Goal: Task Accomplishment & Management: Manage account settings

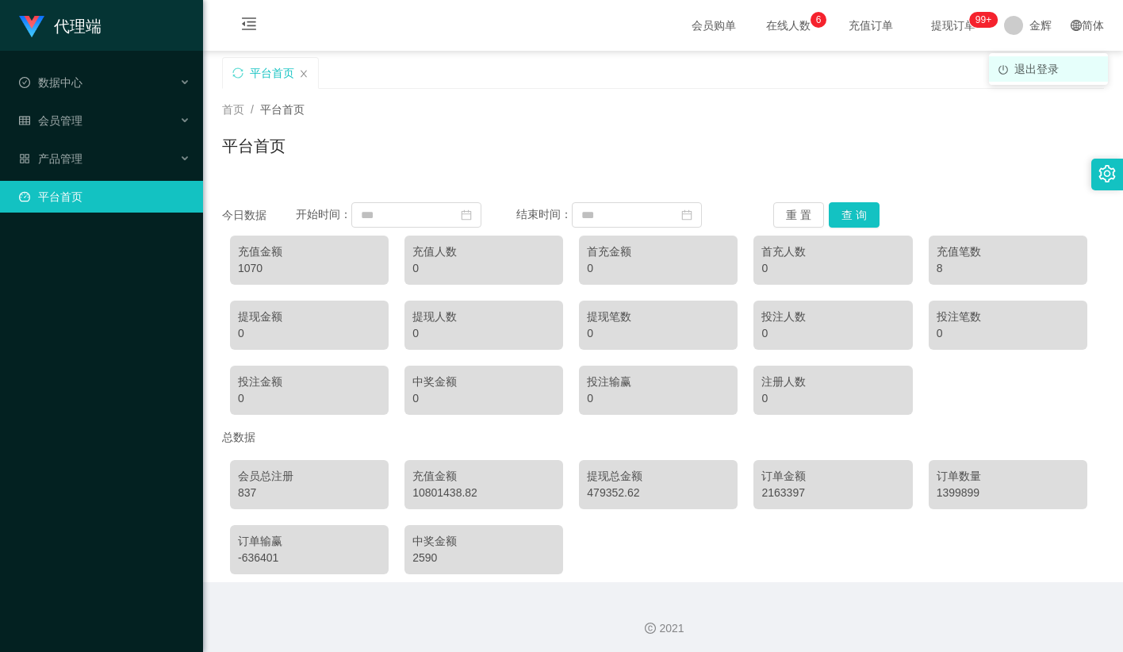
click at [1035, 63] on span "退出登录" at bounding box center [1036, 69] width 44 height 13
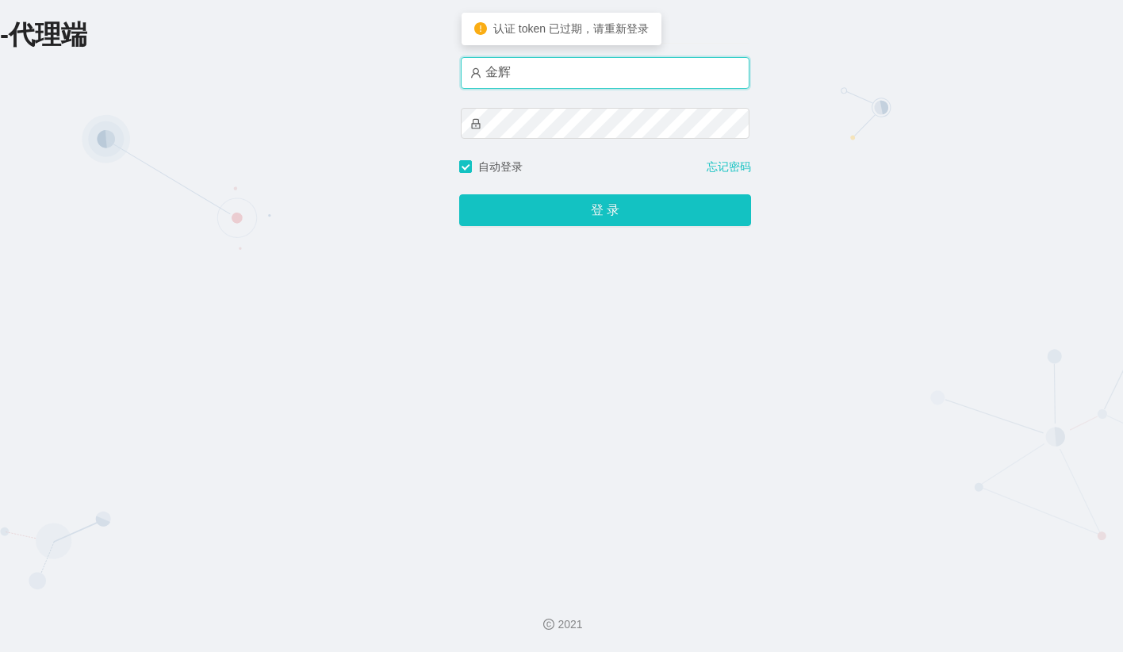
click at [588, 79] on input "金辉" at bounding box center [605, 73] width 289 height 32
type input "admin"
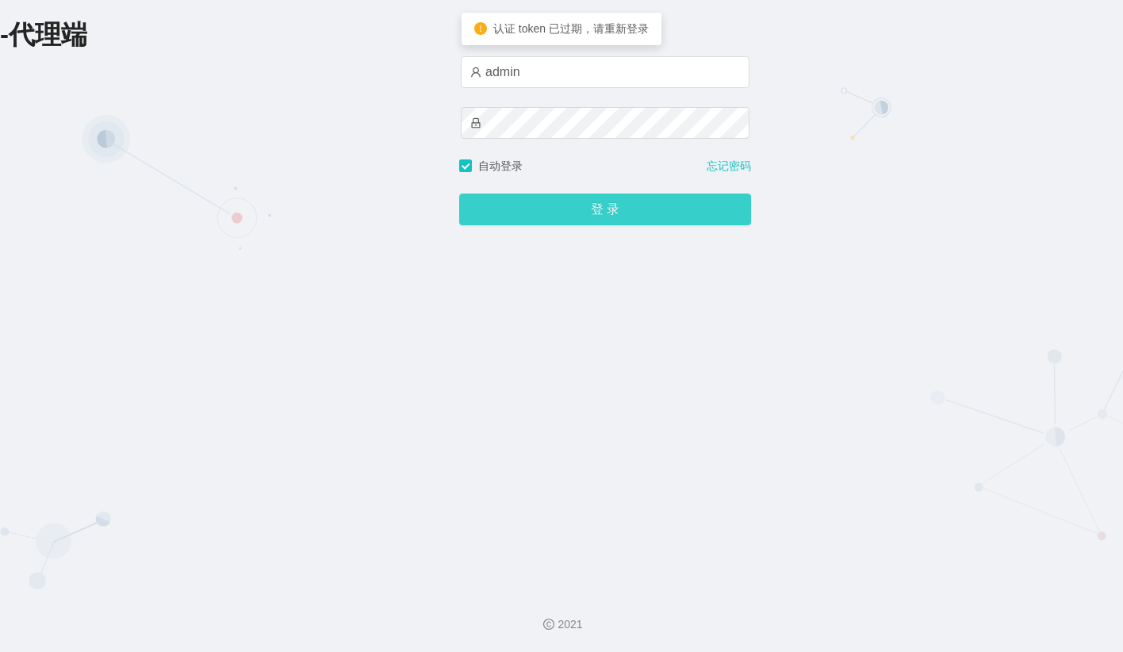
click at [574, 219] on button "登 录" at bounding box center [605, 210] width 292 height 32
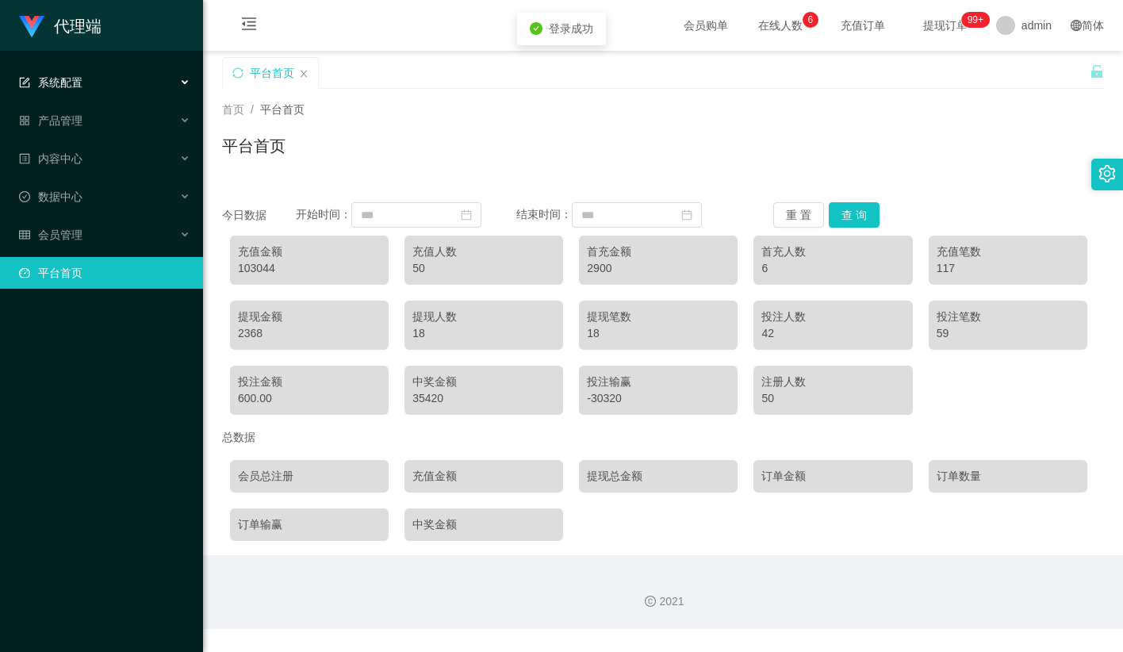
click at [102, 83] on div "系统配置" at bounding box center [101, 83] width 203 height 32
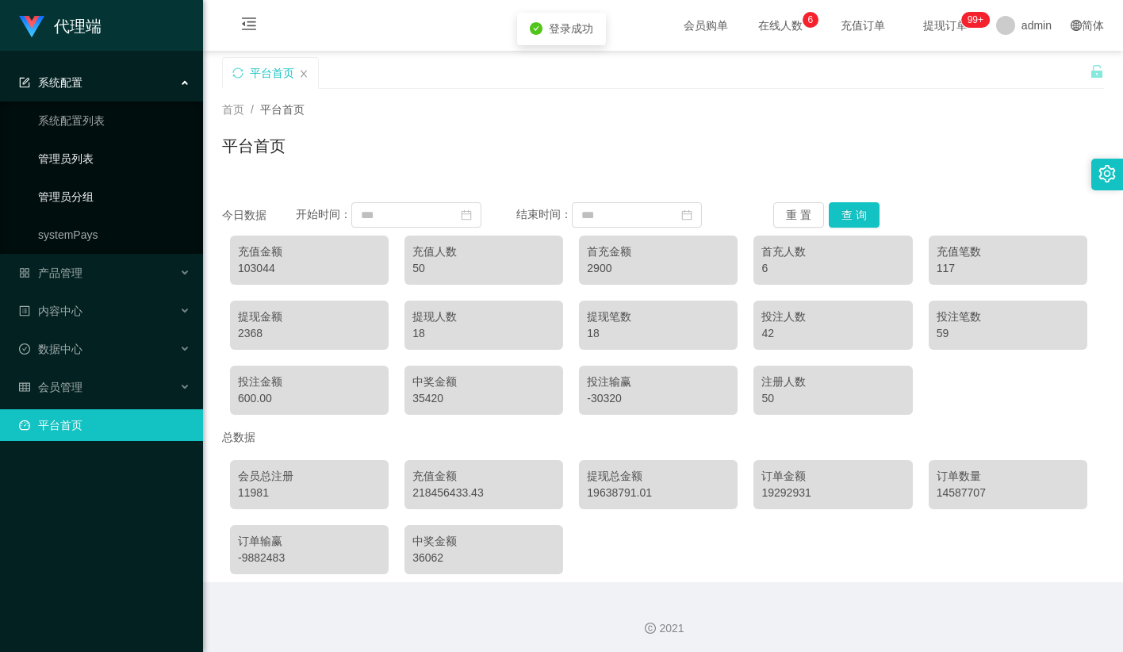
click at [95, 164] on link "管理员列表" at bounding box center [114, 159] width 152 height 32
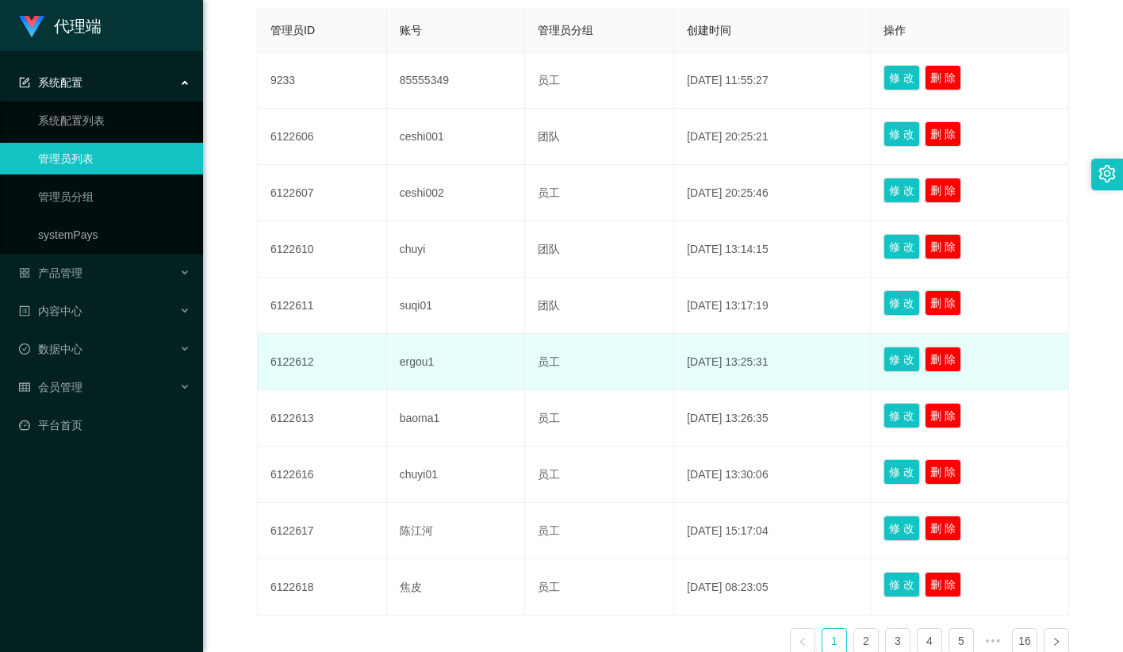
scroll to position [469, 0]
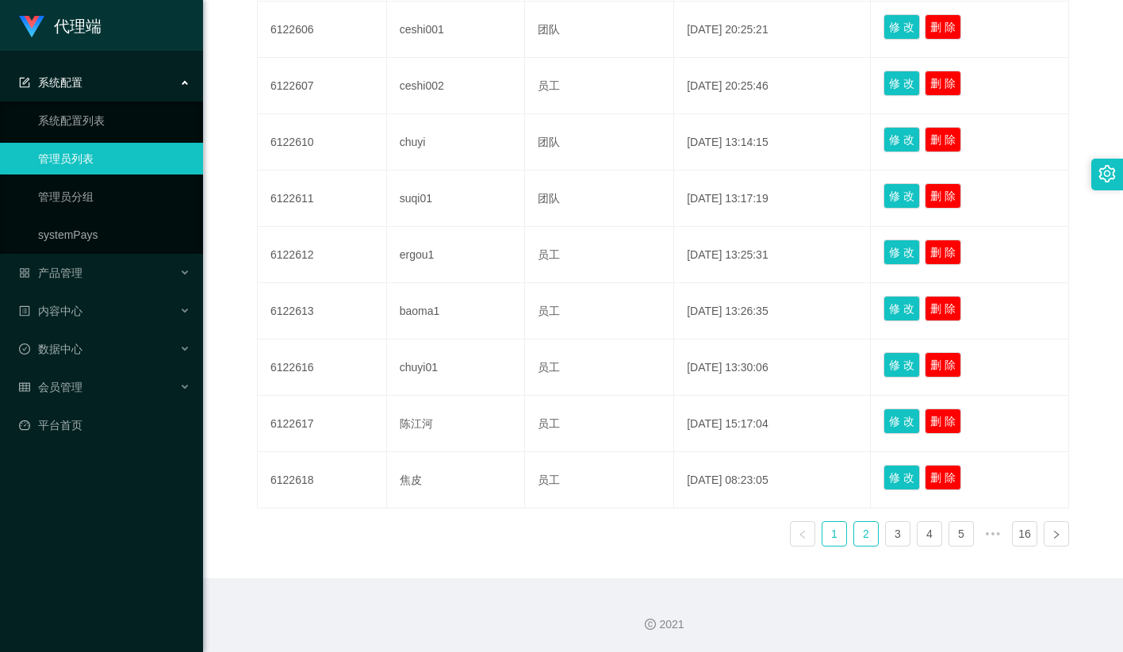
click at [861, 531] on link "2" at bounding box center [866, 534] width 24 height 24
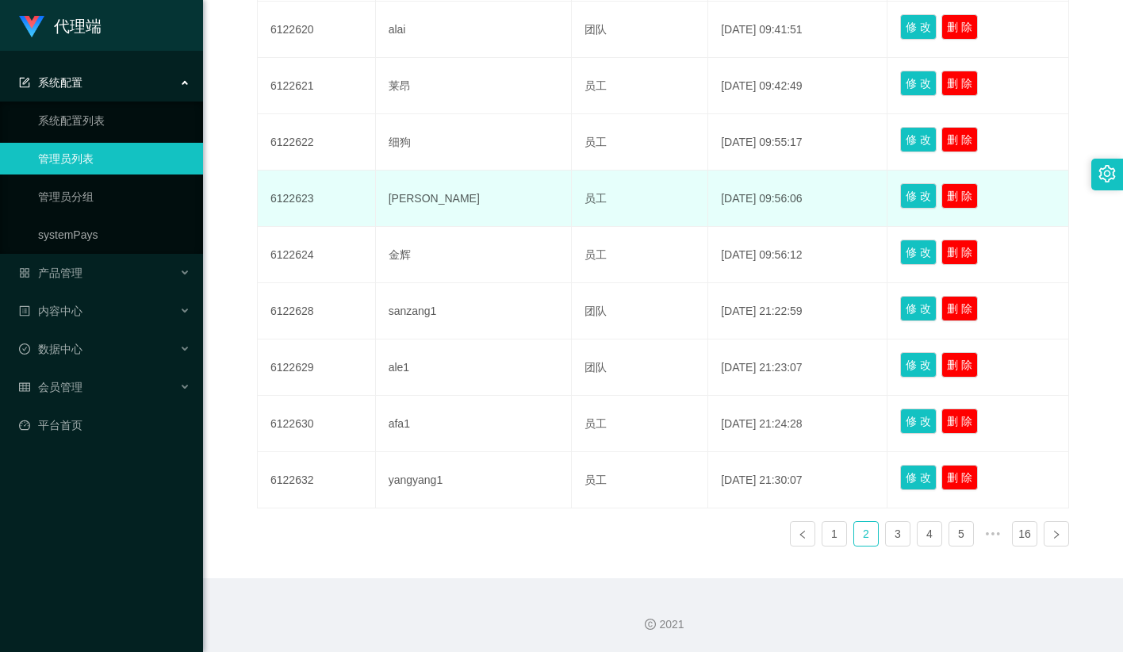
click at [405, 197] on td "小凯" at bounding box center [474, 199] width 196 height 56
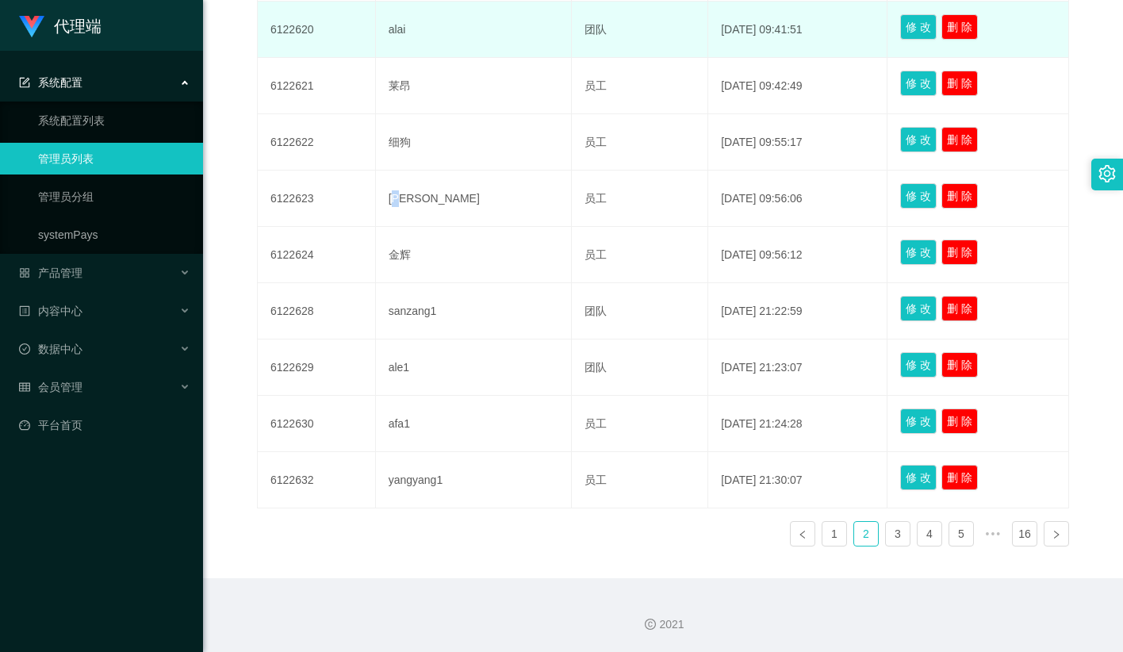
copy td "凯"
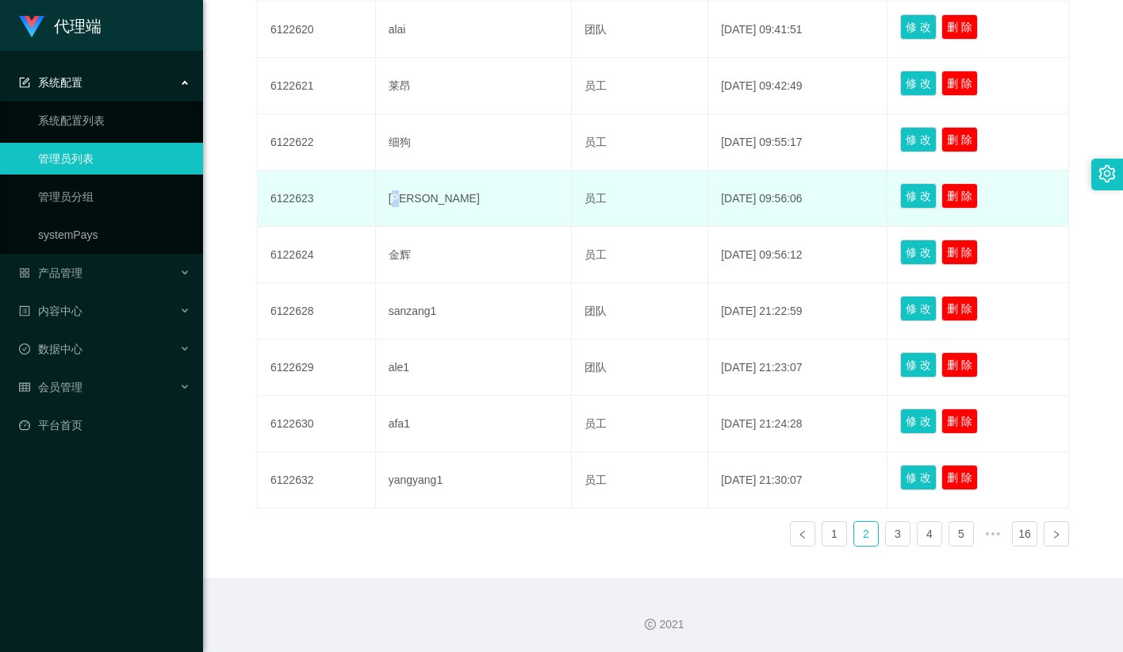
click at [408, 197] on td "小凯" at bounding box center [474, 199] width 196 height 56
click at [410, 194] on td "小凯" at bounding box center [474, 199] width 196 height 56
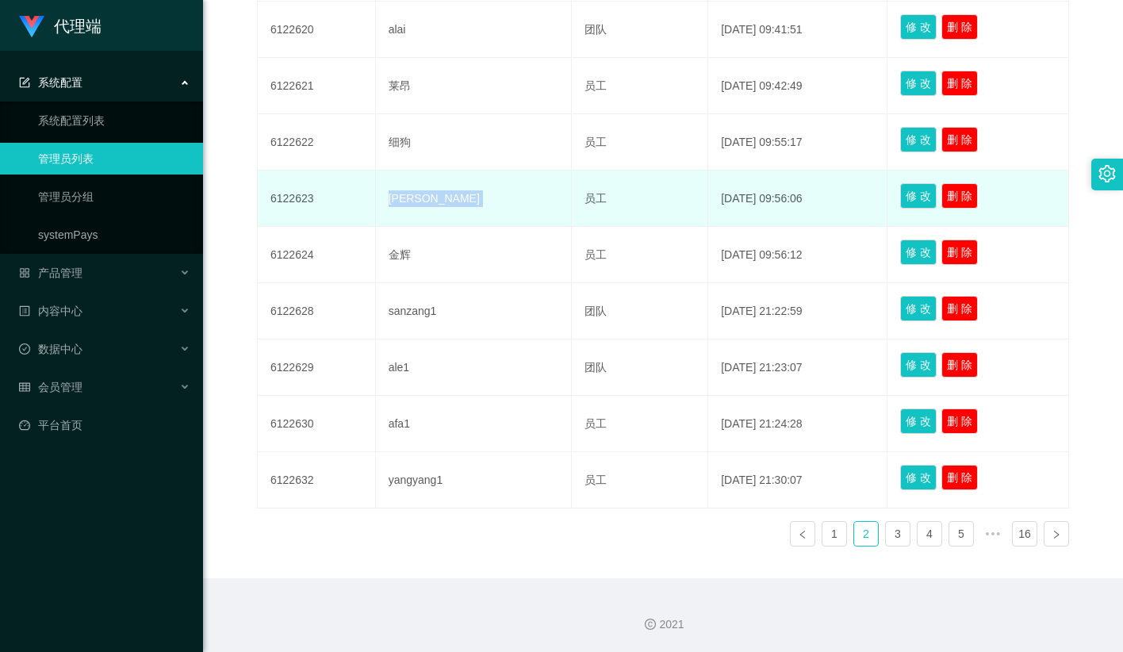
click at [410, 194] on td "小凯" at bounding box center [474, 199] width 196 height 56
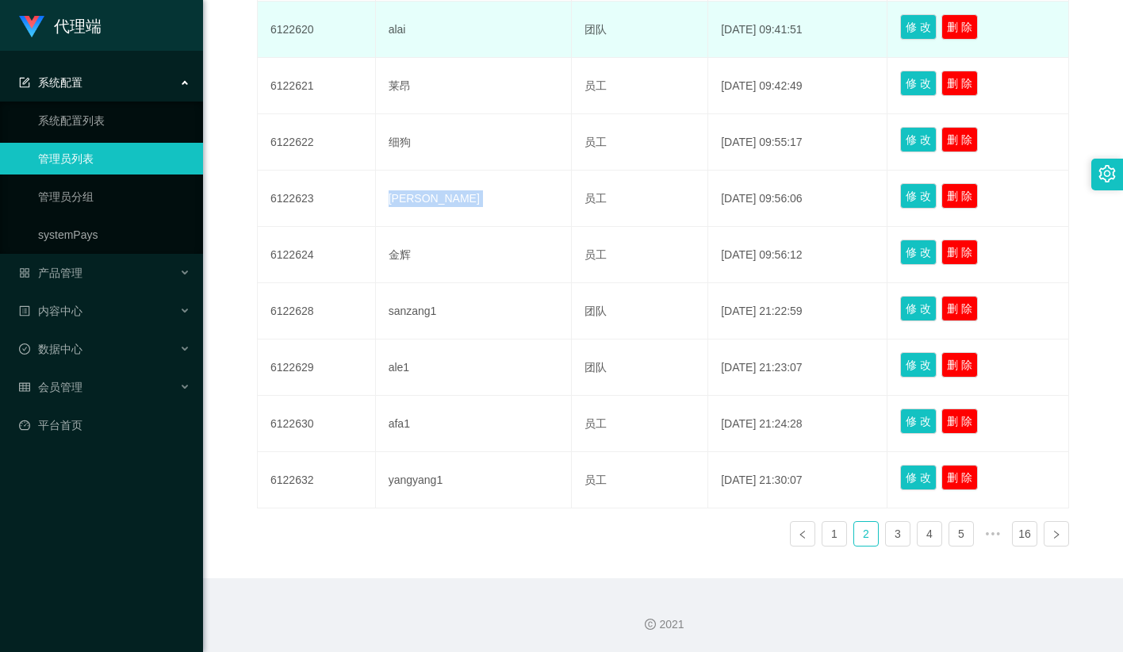
copy td "小凯"
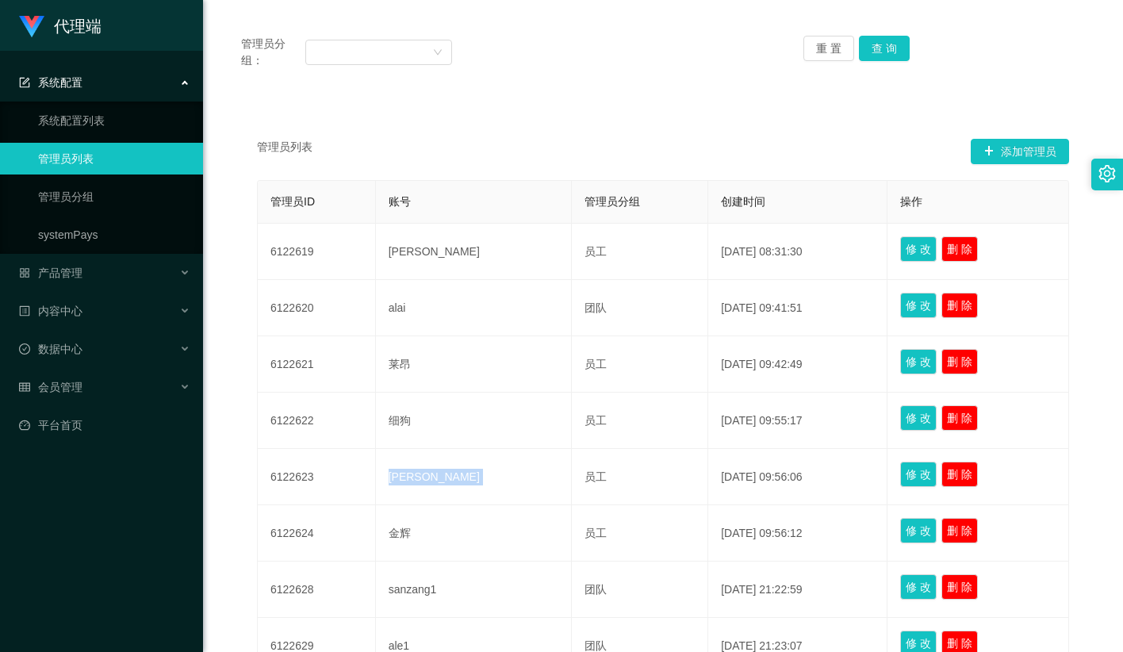
scroll to position [0, 0]
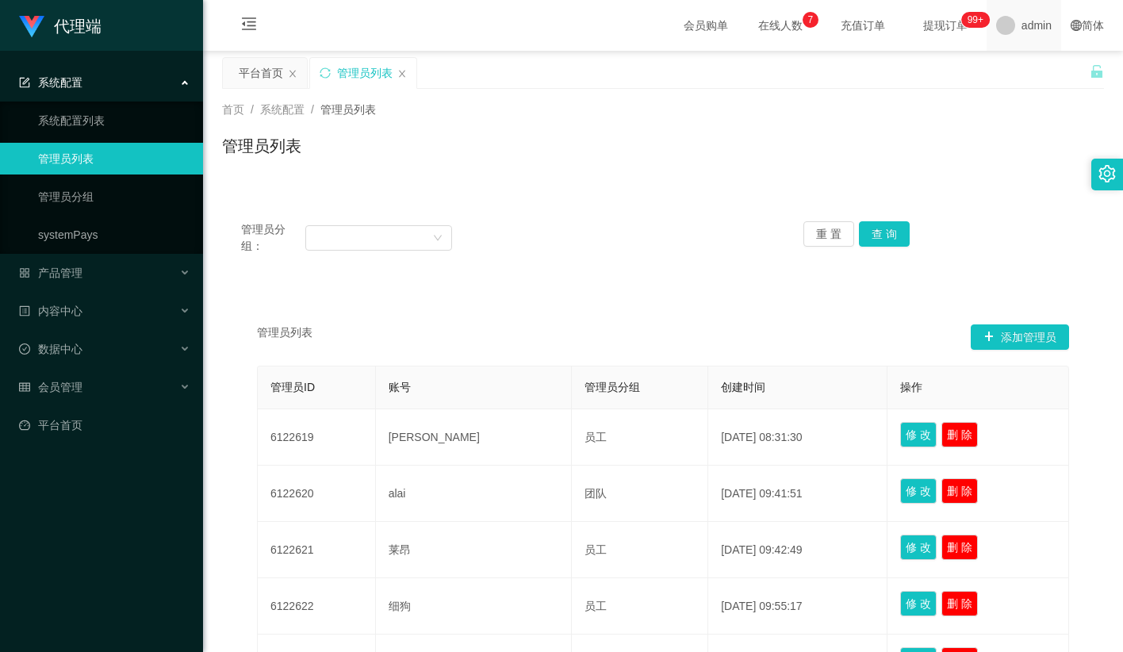
click at [1021, 31] on span "admin" at bounding box center [1036, 25] width 30 height 51
click at [1030, 71] on div "平台首页 管理员列表" at bounding box center [656, 84] width 868 height 55
click at [1035, 75] on span "退出登录" at bounding box center [1027, 69] width 44 height 13
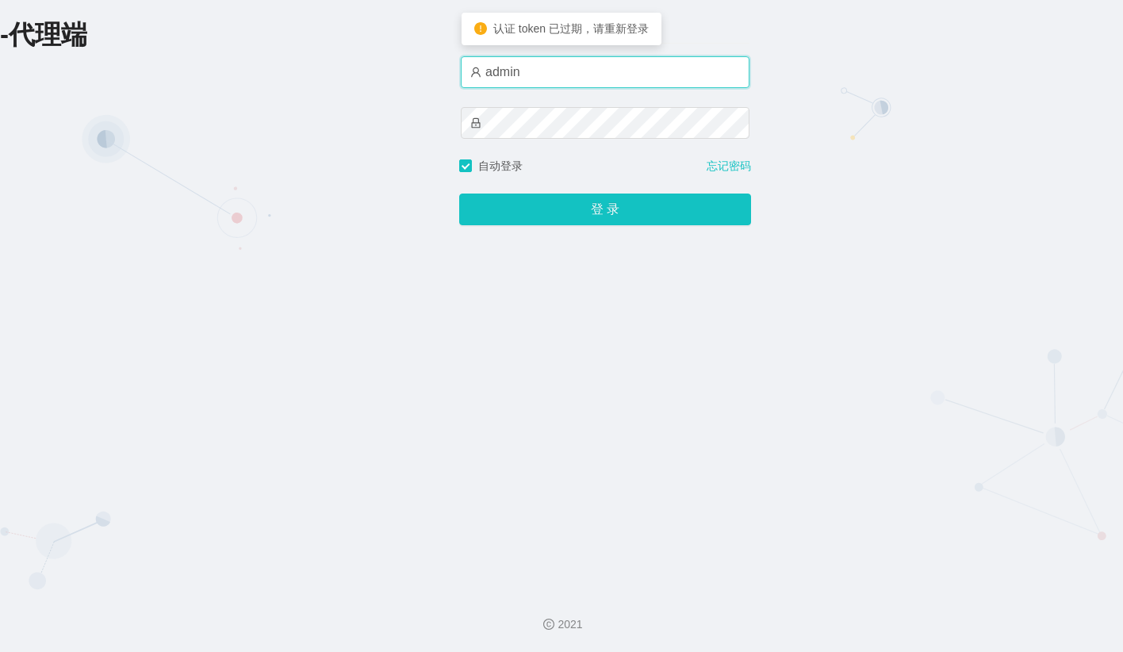
click at [555, 76] on input "admin" at bounding box center [605, 72] width 289 height 32
paste input "小凯"
type input "小凯"
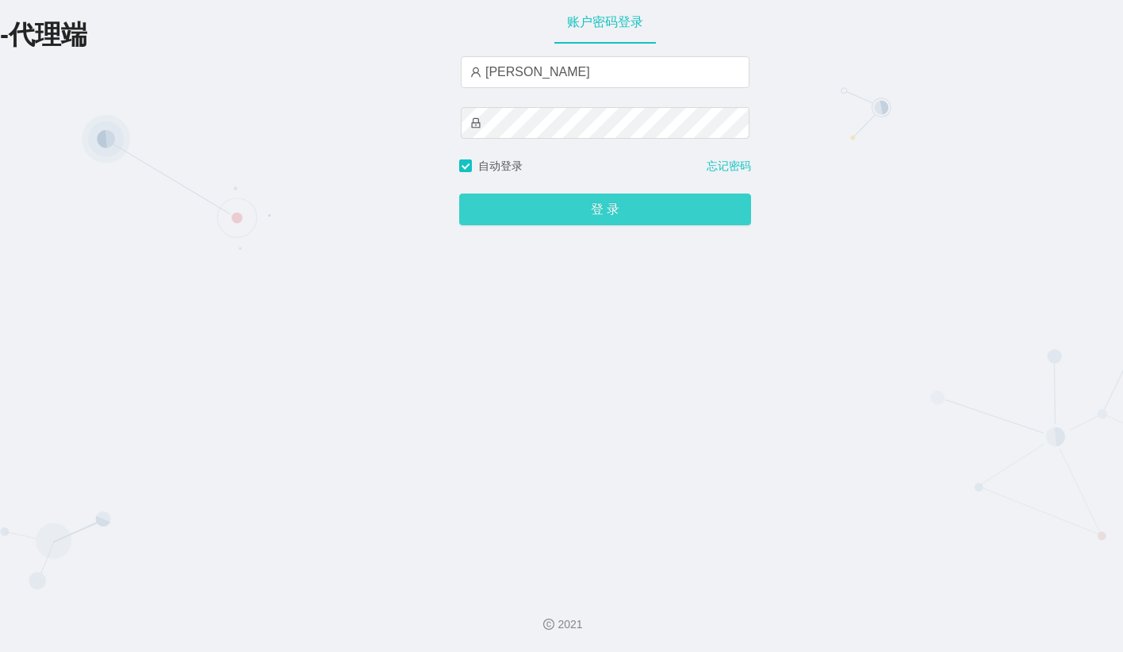
click at [531, 197] on button "登 录" at bounding box center [605, 210] width 292 height 32
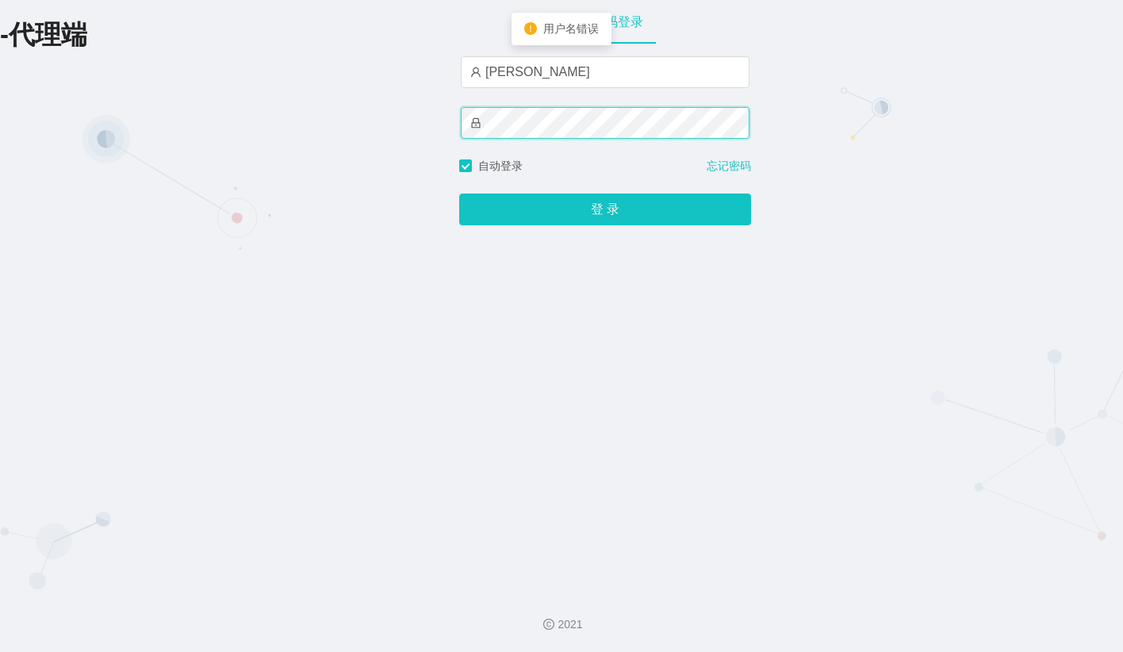
click at [383, 110] on div "-代理端 账户密码登录 小凯 自动登录 忘记密码 登 录" at bounding box center [561, 289] width 1123 height 578
click at [443, 119] on div "-代理端 账户密码登录 小凯 自动登录 忘记密码 登 录" at bounding box center [561, 289] width 1123 height 578
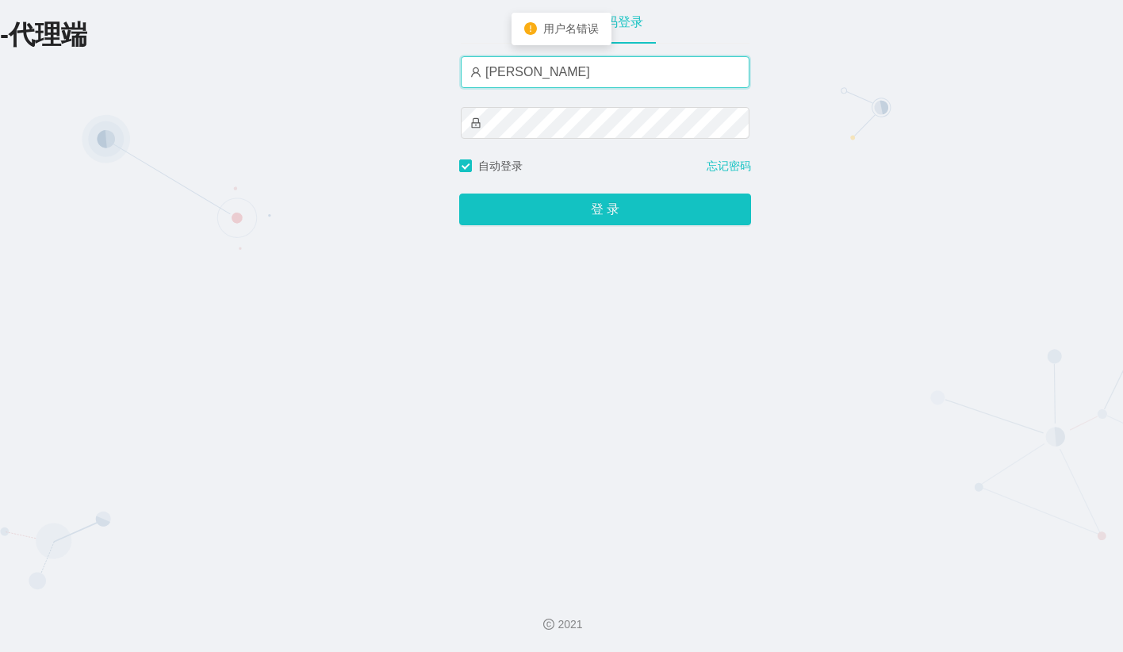
click at [542, 79] on input "小凯" at bounding box center [605, 72] width 289 height 32
drag, startPoint x: 552, startPoint y: 67, endPoint x: 455, endPoint y: 71, distance: 96.8
click at [455, 71] on div "-代理端 账户密码登录 小凯 自动登录 忘记密码 登 录" at bounding box center [561, 289] width 1123 height 578
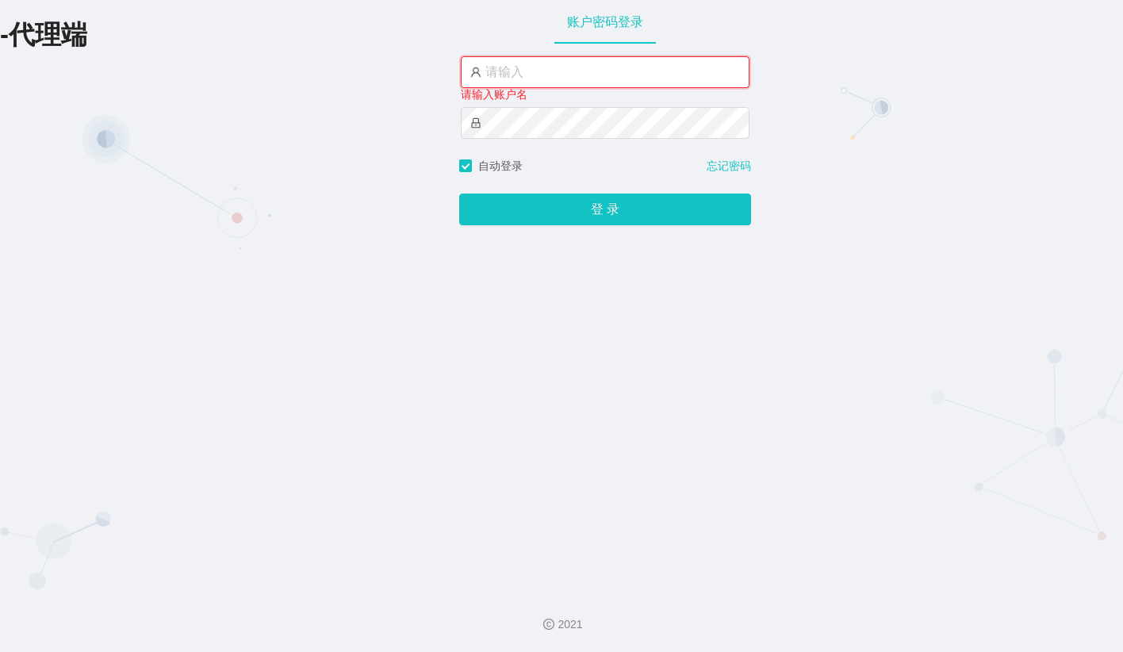
click at [496, 70] on input "text" at bounding box center [605, 72] width 289 height 32
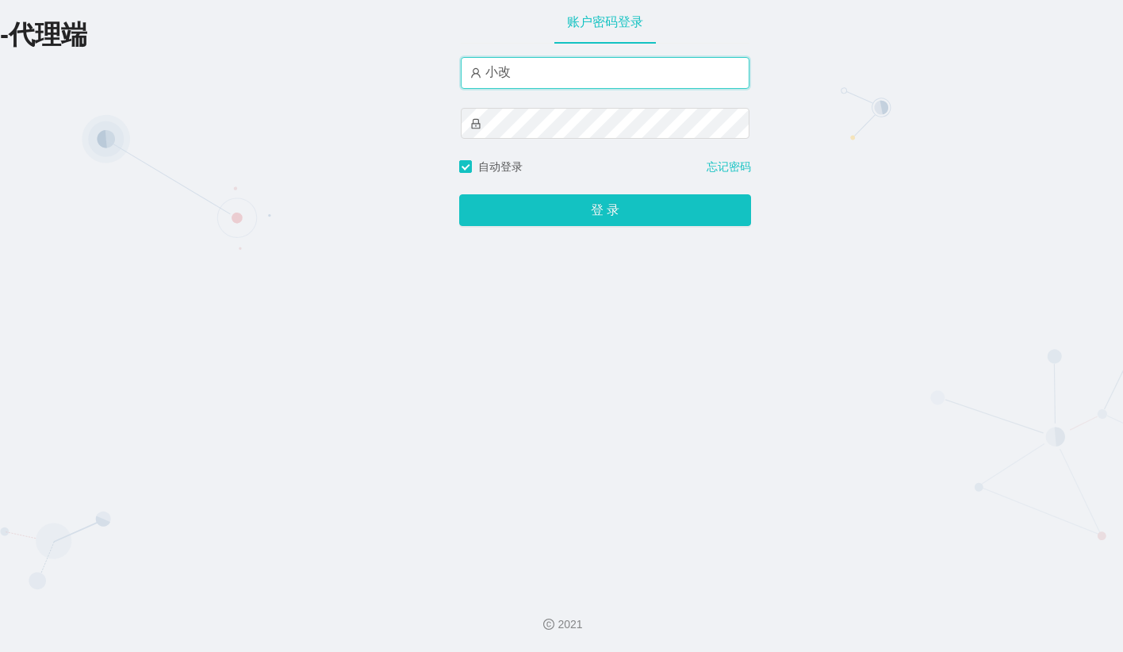
type input "小"
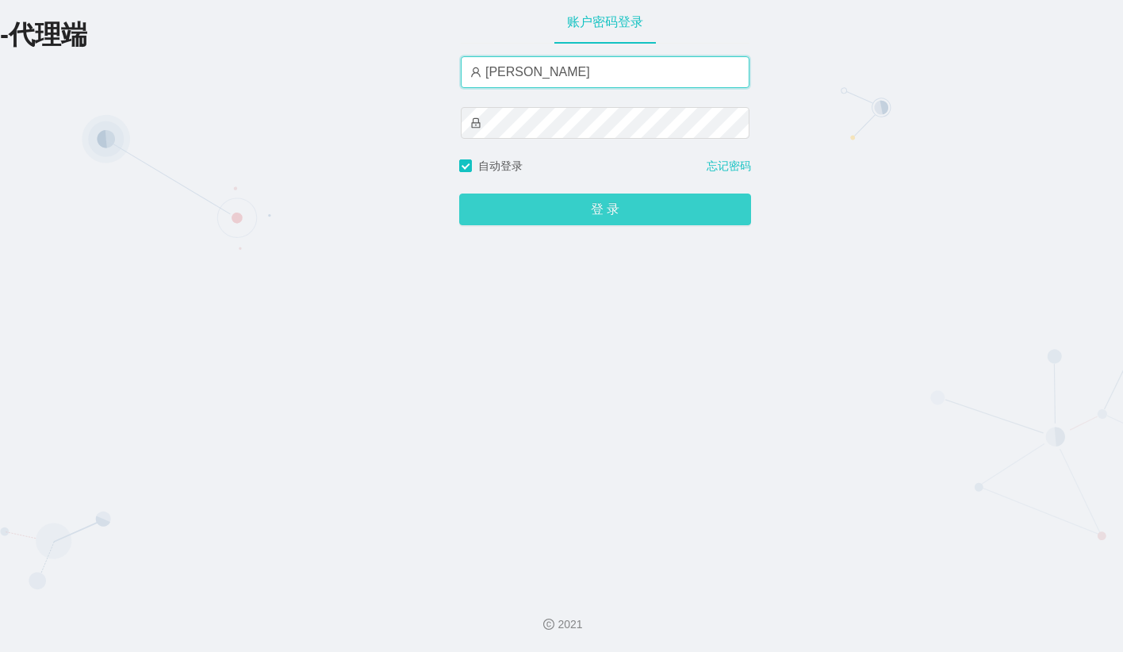
type input "小凯"
click at [558, 205] on button "登 录" at bounding box center [605, 210] width 292 height 32
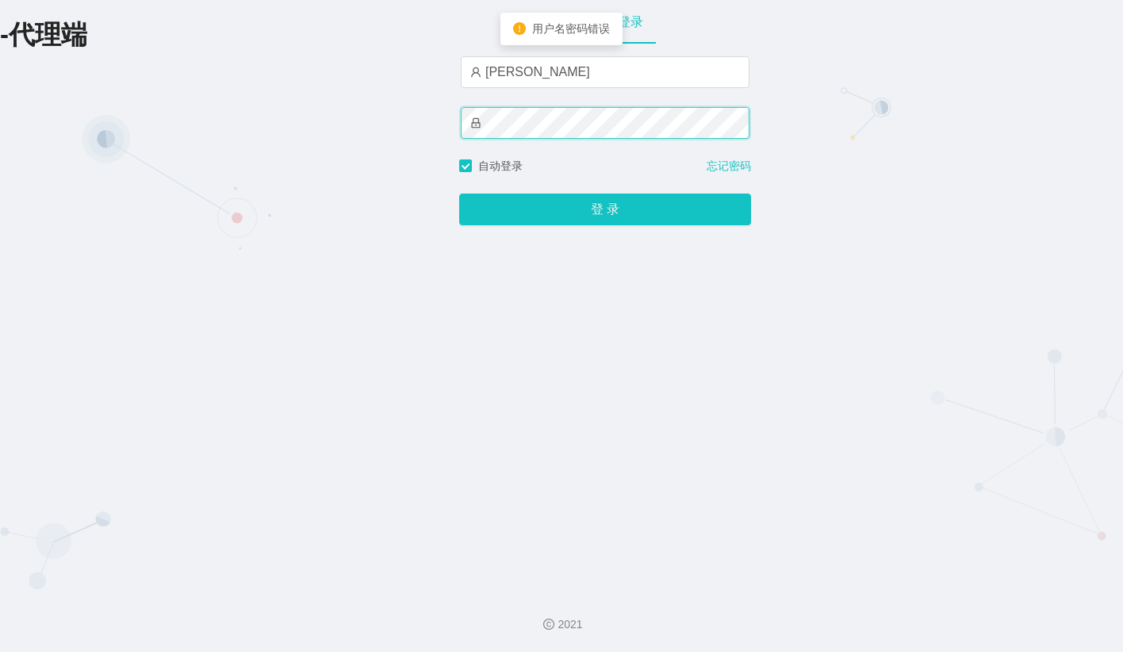
click at [378, 129] on div "-代理端 账户密码登录 小凯 自动登录 忘记密码 登 录" at bounding box center [561, 289] width 1123 height 578
click at [459, 194] on button "登 录" at bounding box center [605, 210] width 292 height 32
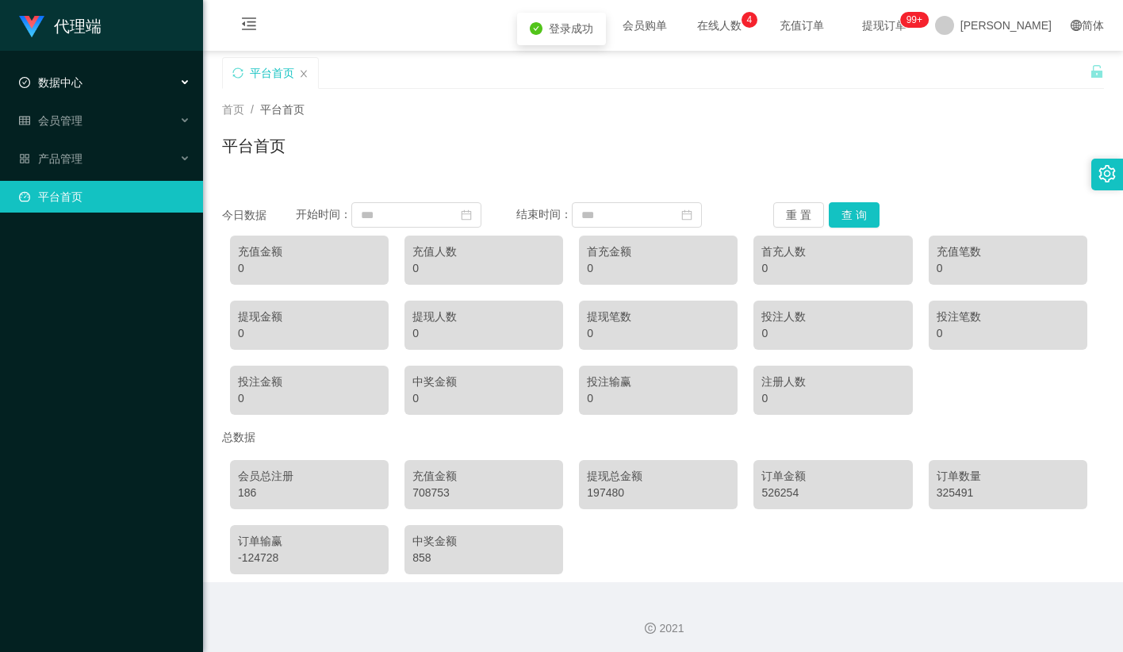
click at [88, 67] on div "数据中心" at bounding box center [101, 83] width 203 height 32
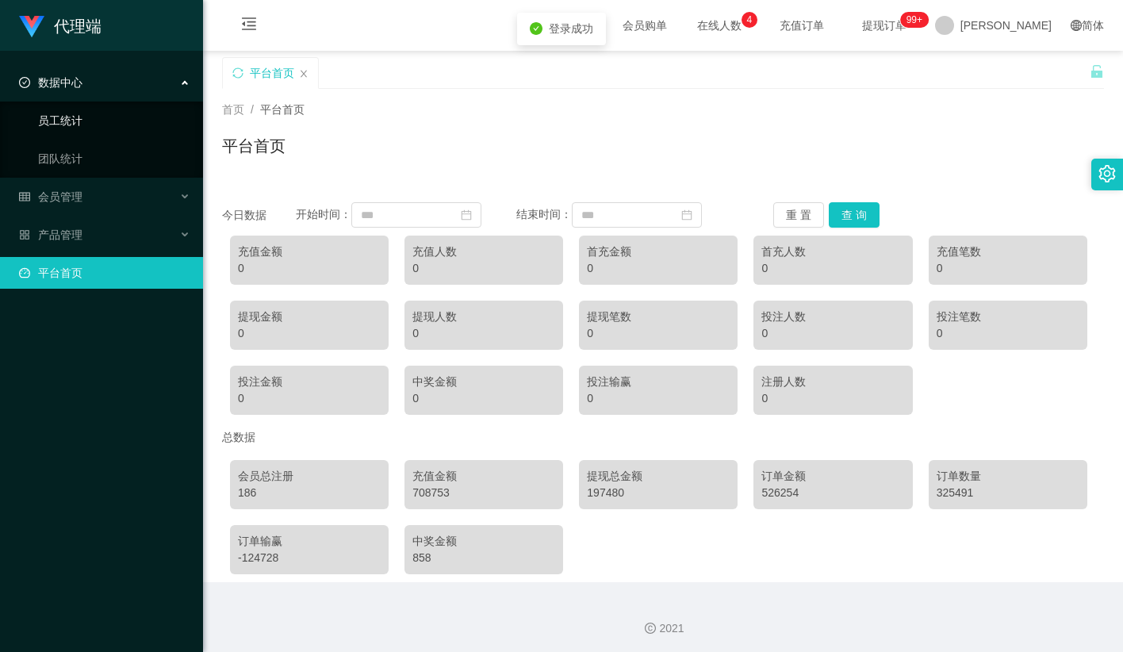
click at [93, 110] on link "员工统计" at bounding box center [114, 121] width 152 height 32
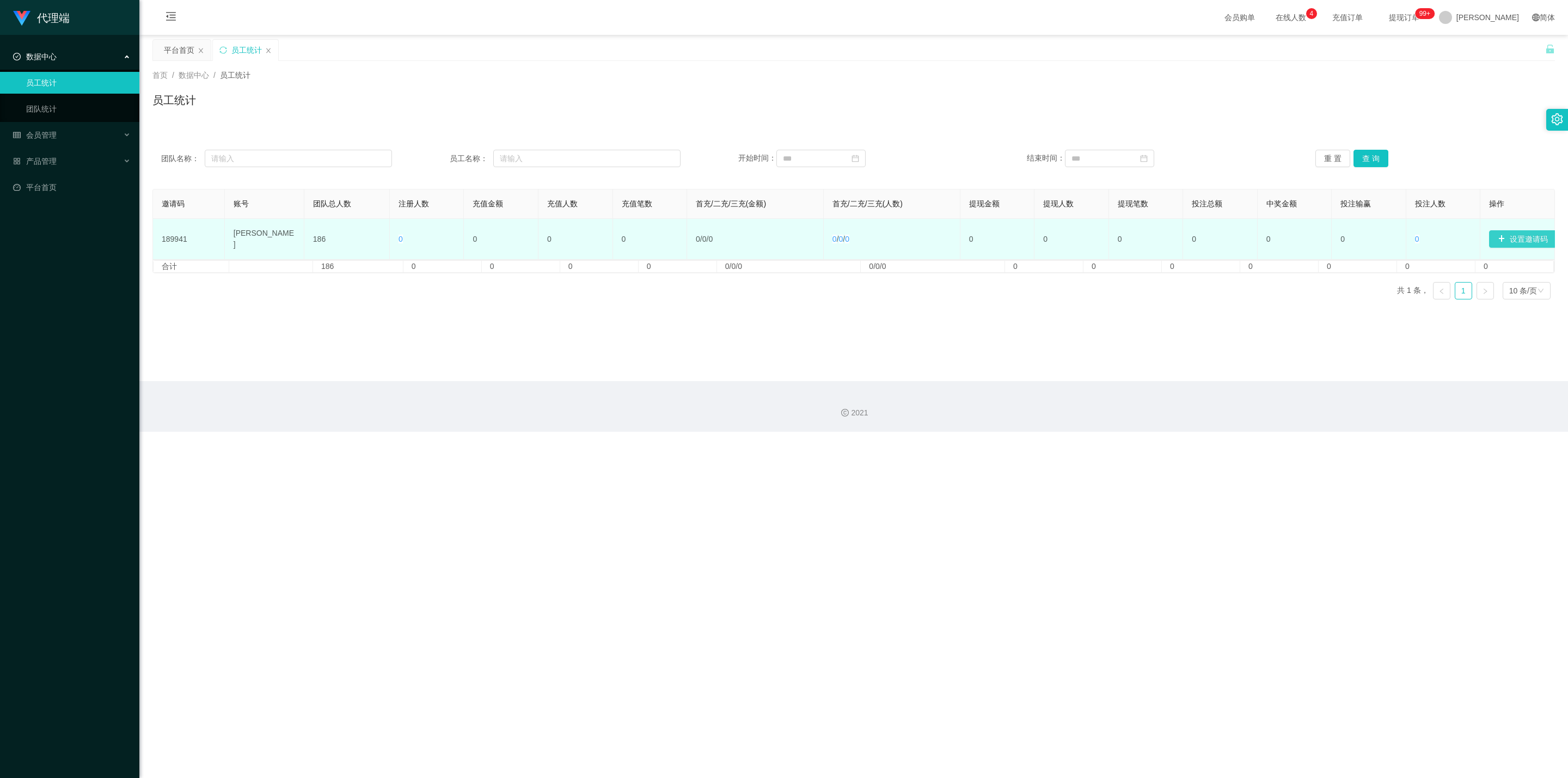
click at [770, 238] on button "设置邀请码" at bounding box center [1523, 238] width 67 height 17
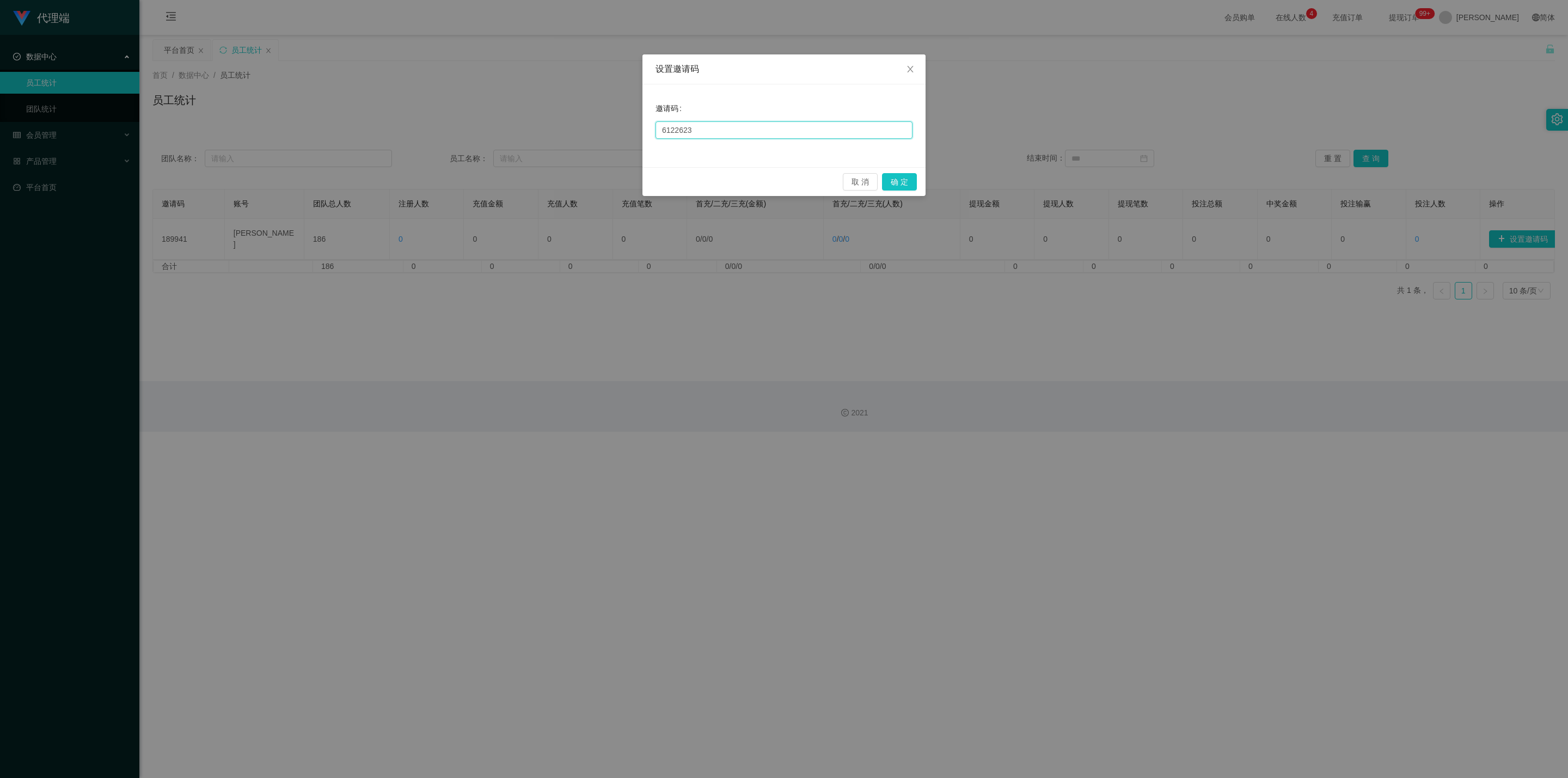
drag, startPoint x: 735, startPoint y: 135, endPoint x: 546, endPoint y: 108, distance: 190.9
click at [549, 108] on div "设置邀请码 邀请码 6122623 取 消 确 定" at bounding box center [784, 389] width 1568 height 778
type input "0091"
click at [770, 181] on button "确 定" at bounding box center [899, 181] width 35 height 17
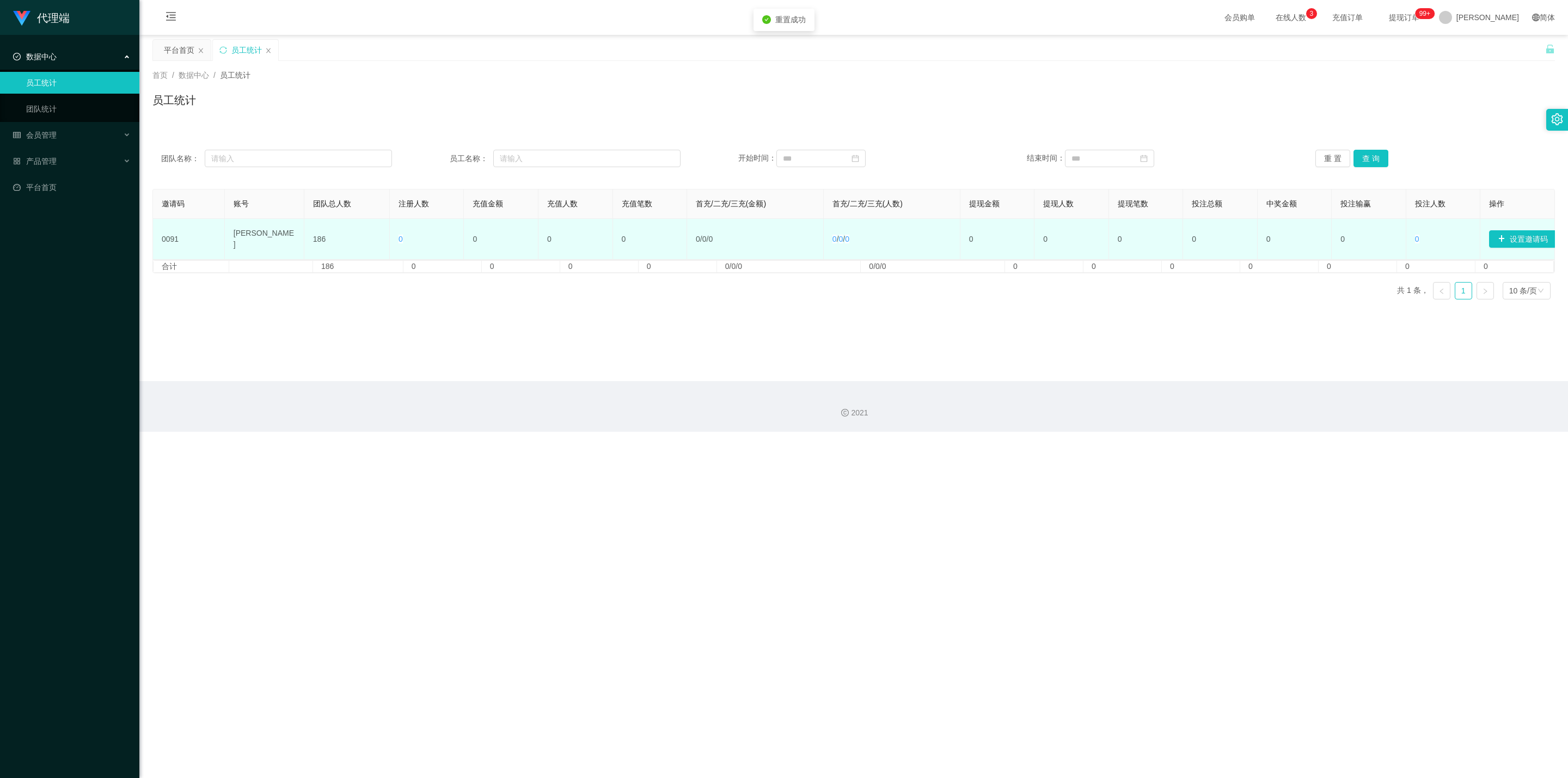
click at [172, 238] on td "0091" at bounding box center [189, 239] width 72 height 41
click at [170, 238] on td "0091" at bounding box center [189, 239] width 72 height 41
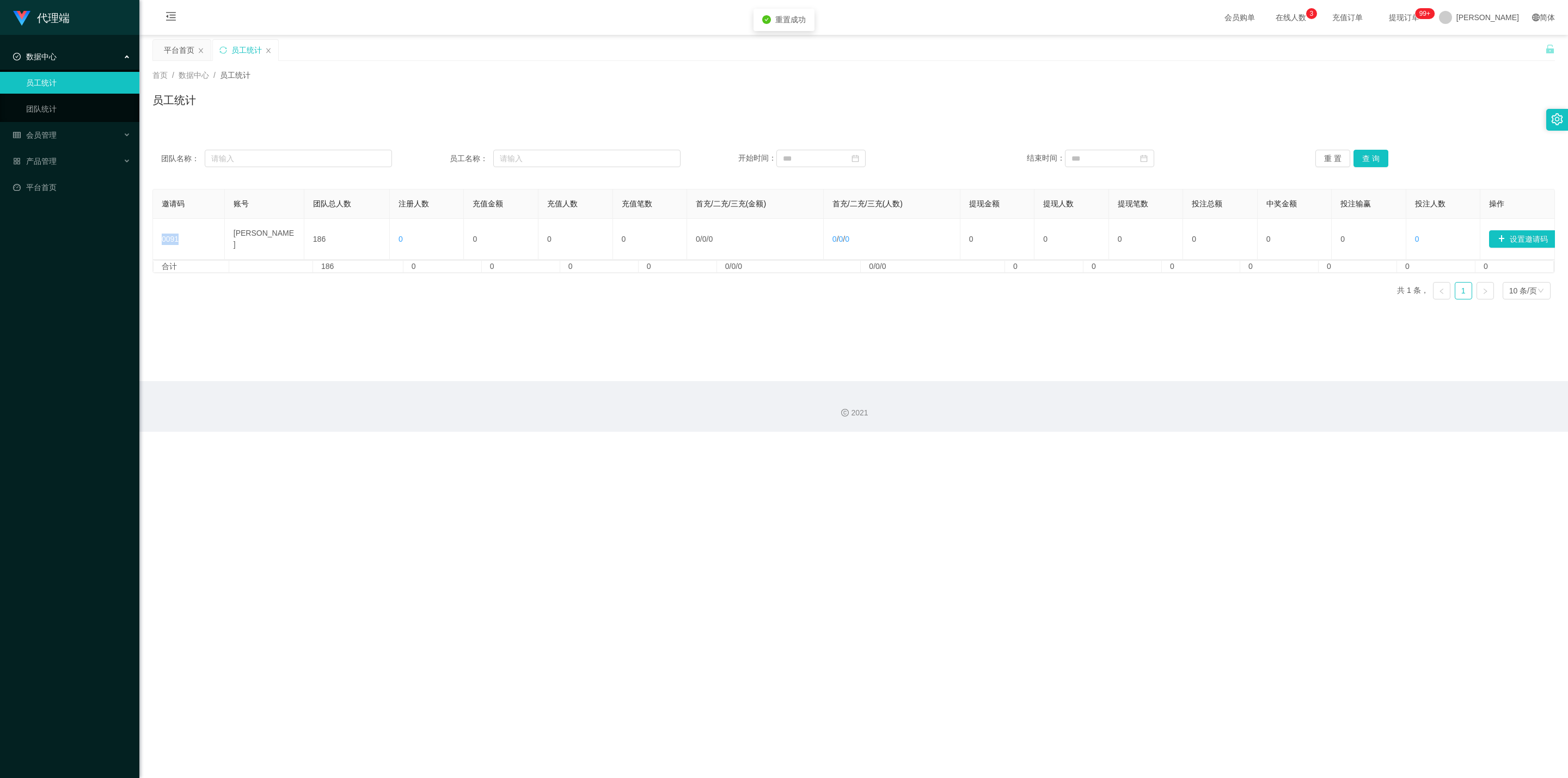
copy td "0091"
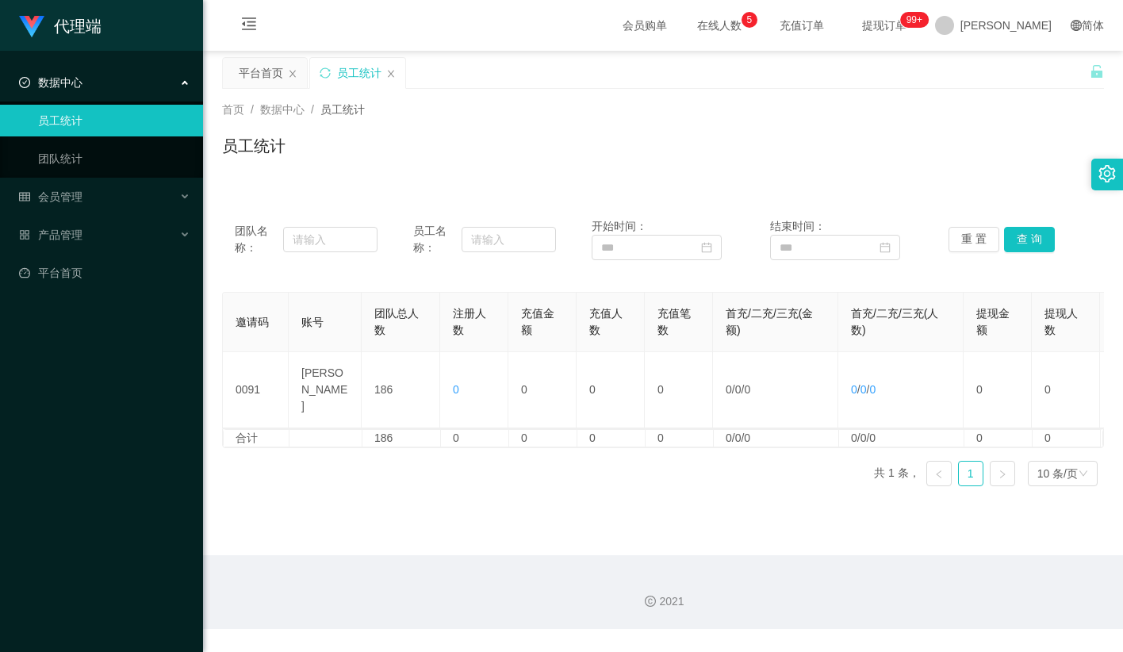
drag, startPoint x: 483, startPoint y: 174, endPoint x: 531, endPoint y: 152, distance: 52.5
click at [483, 174] on div "首页 / 数据中心 / 员工统计 / 员工统计" at bounding box center [663, 136] width 920 height 94
click at [1036, 72] on span "退出登录" at bounding box center [1036, 69] width 44 height 13
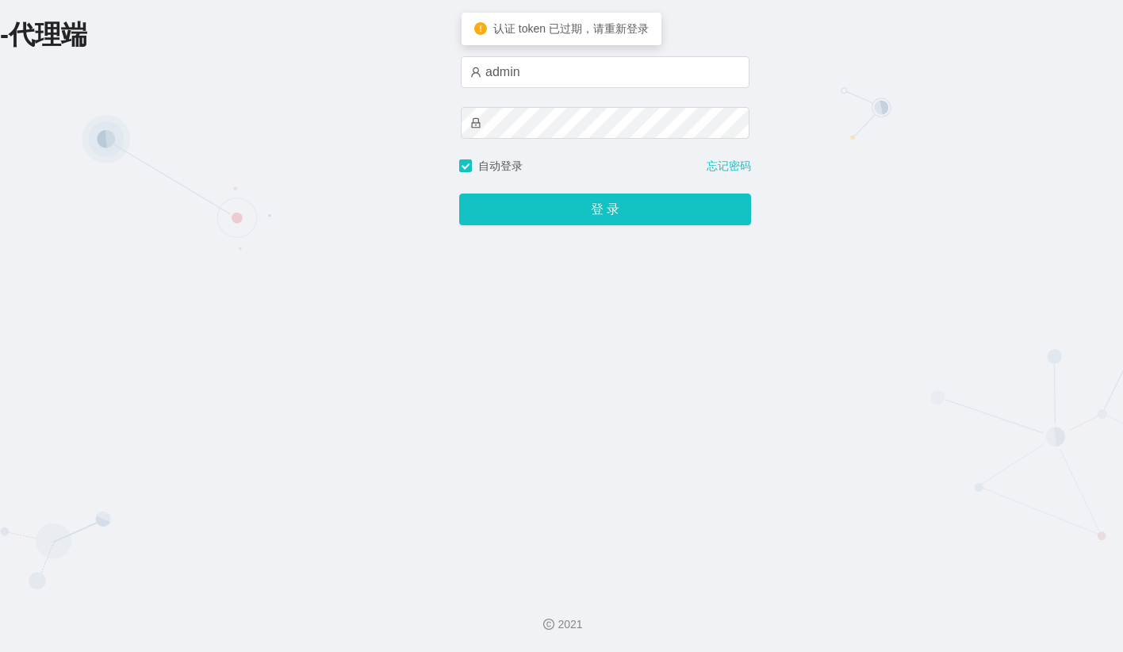
click at [398, 115] on div "-代理端 账户密码登录 admin 自动登录 忘记密码 登 录" at bounding box center [561, 289] width 1123 height 578
drag, startPoint x: 565, startPoint y: 74, endPoint x: 571, endPoint y: 95, distance: 22.3
click at [565, 74] on input "admin" at bounding box center [605, 72] width 289 height 32
type input "金辉"
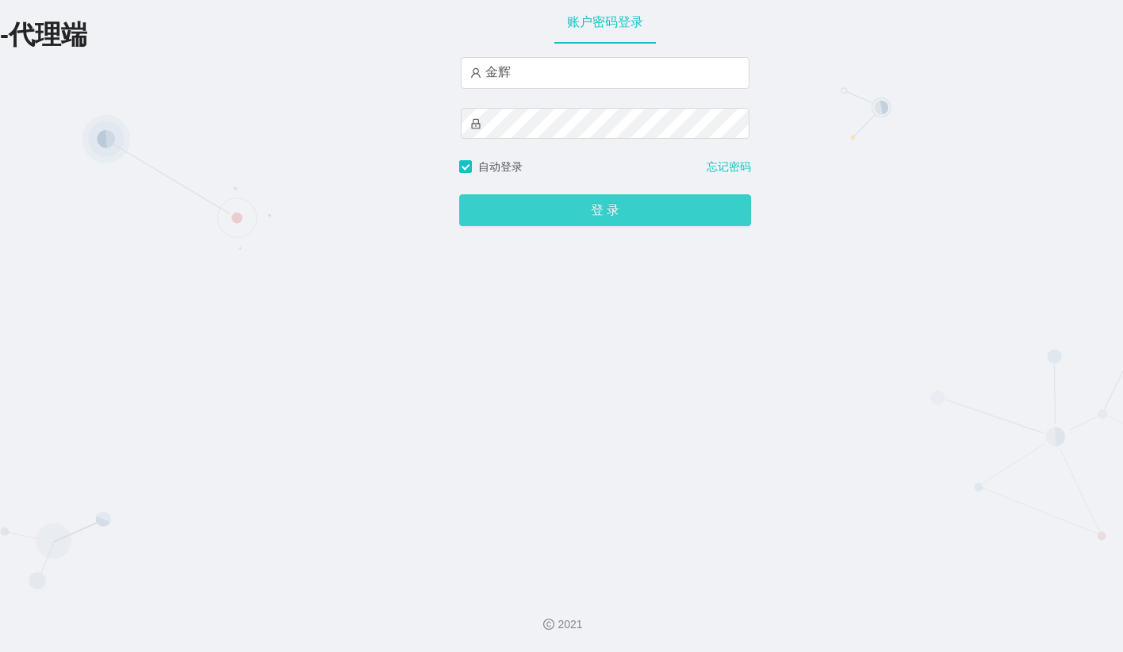
click at [581, 198] on button "登 录" at bounding box center [605, 210] width 292 height 32
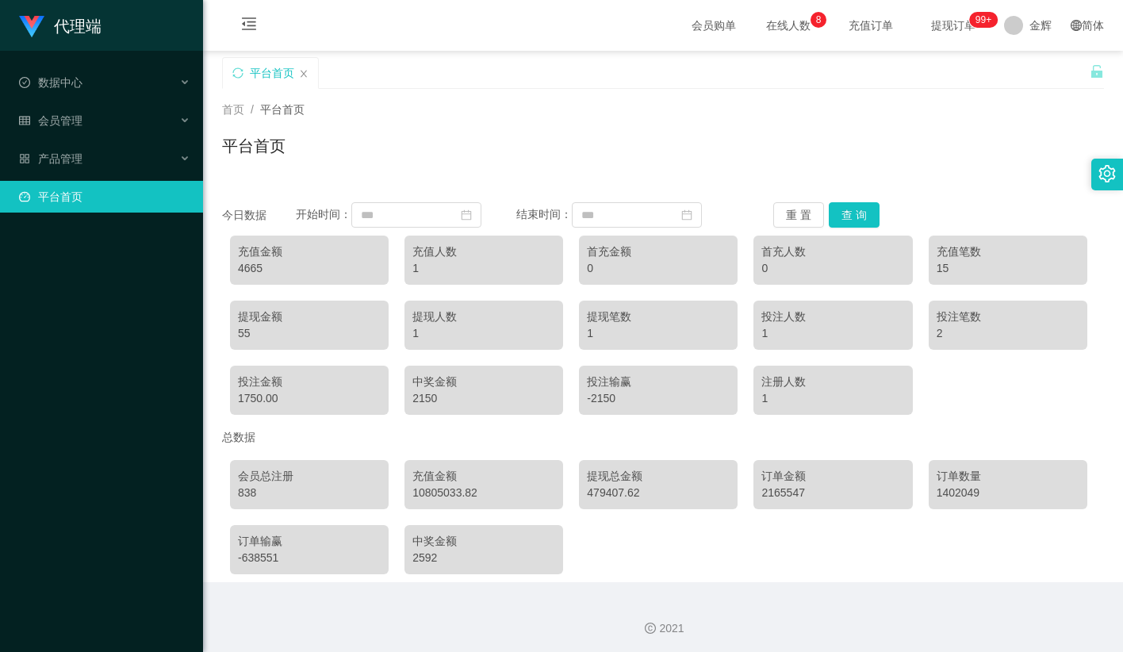
click at [629, 122] on div "首页 / 平台首页 / 平台首页" at bounding box center [663, 136] width 882 height 69
click at [542, 108] on div "首页 / 平台首页 /" at bounding box center [663, 110] width 882 height 17
click at [859, 148] on div "平台首页" at bounding box center [663, 152] width 882 height 36
click at [673, 127] on div "首页 / 平台首页 / 平台首页" at bounding box center [663, 136] width 882 height 69
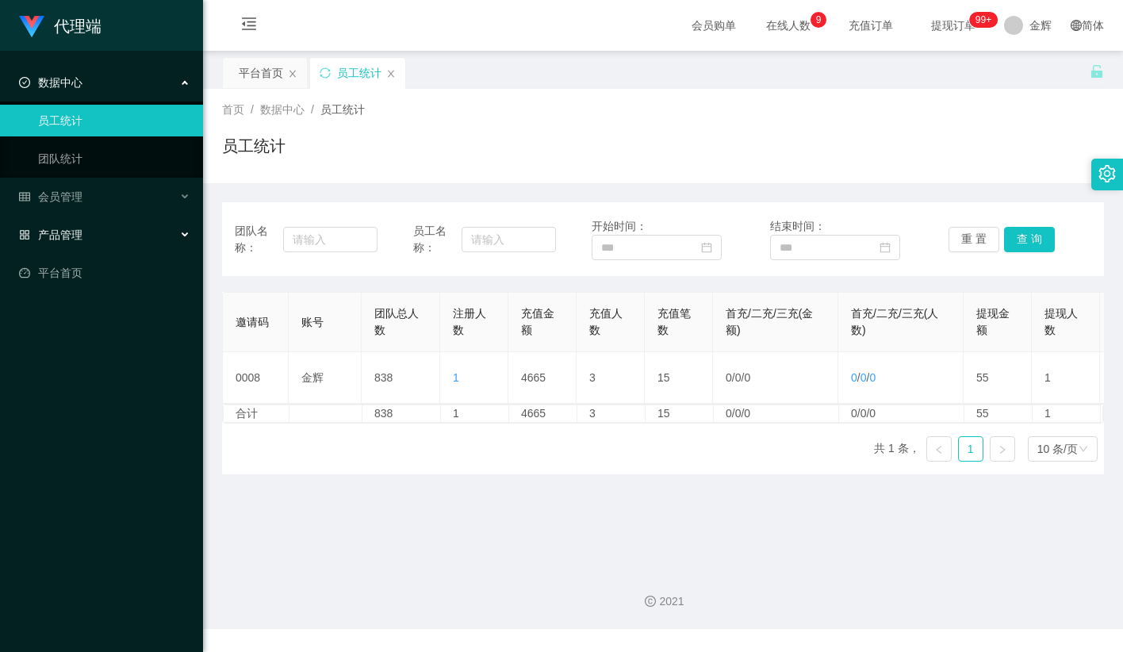
click at [84, 234] on div "产品管理" at bounding box center [101, 235] width 203 height 32
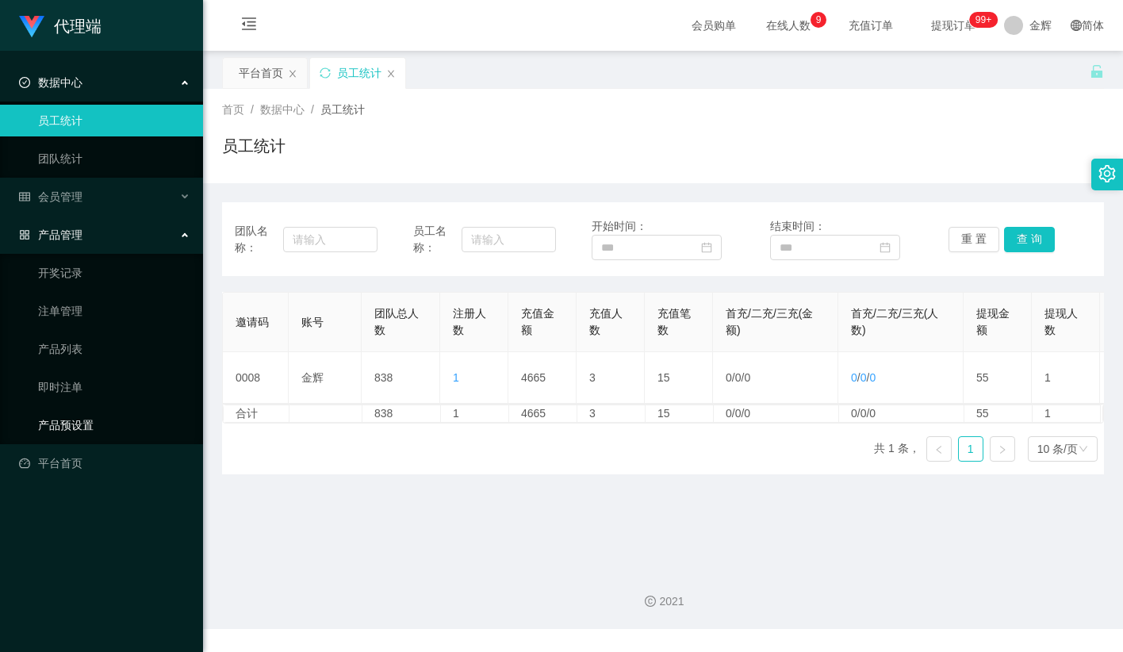
click at [64, 423] on link "产品预设置" at bounding box center [114, 425] width 152 height 32
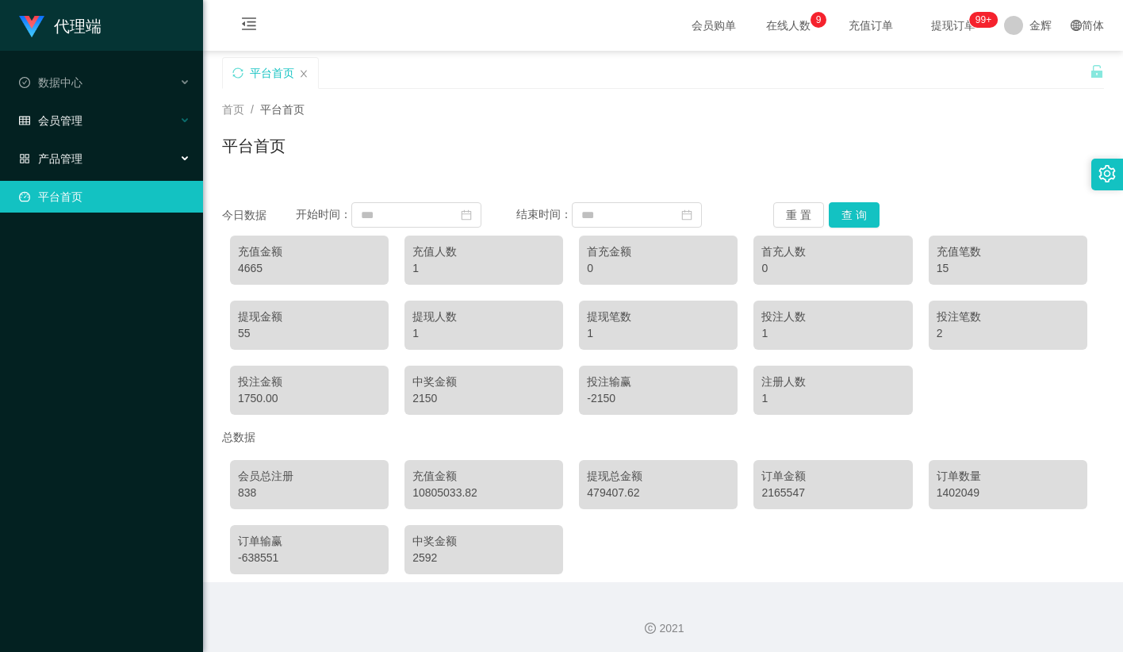
click at [95, 117] on div "会员管理" at bounding box center [101, 121] width 203 height 32
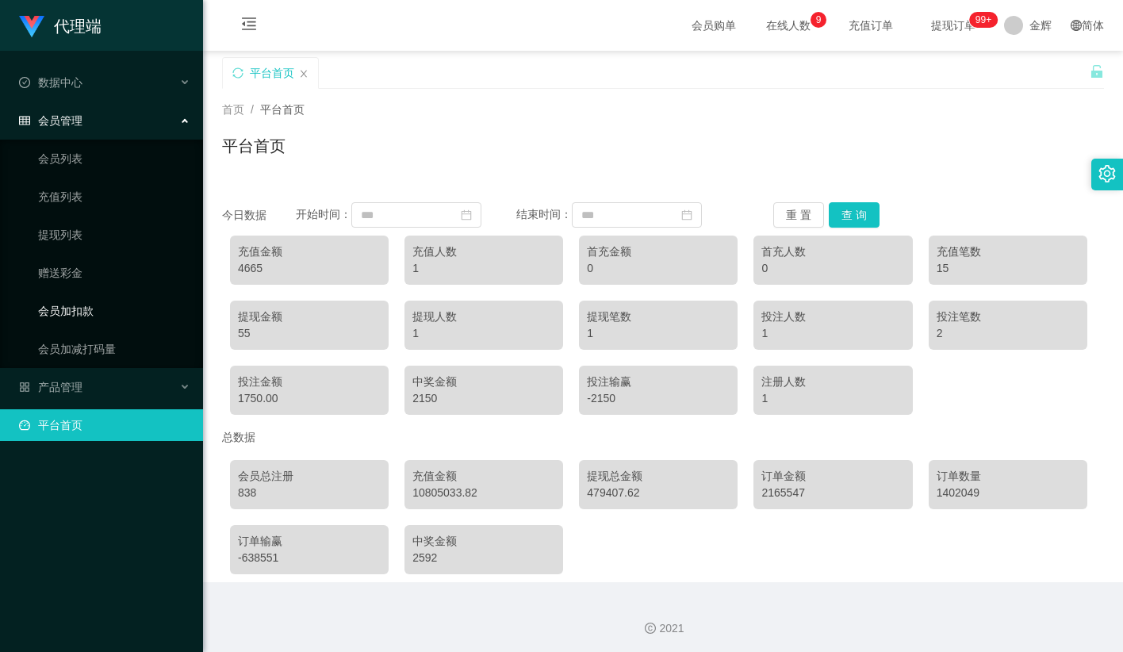
click at [98, 305] on link "会员加扣款" at bounding box center [114, 311] width 152 height 32
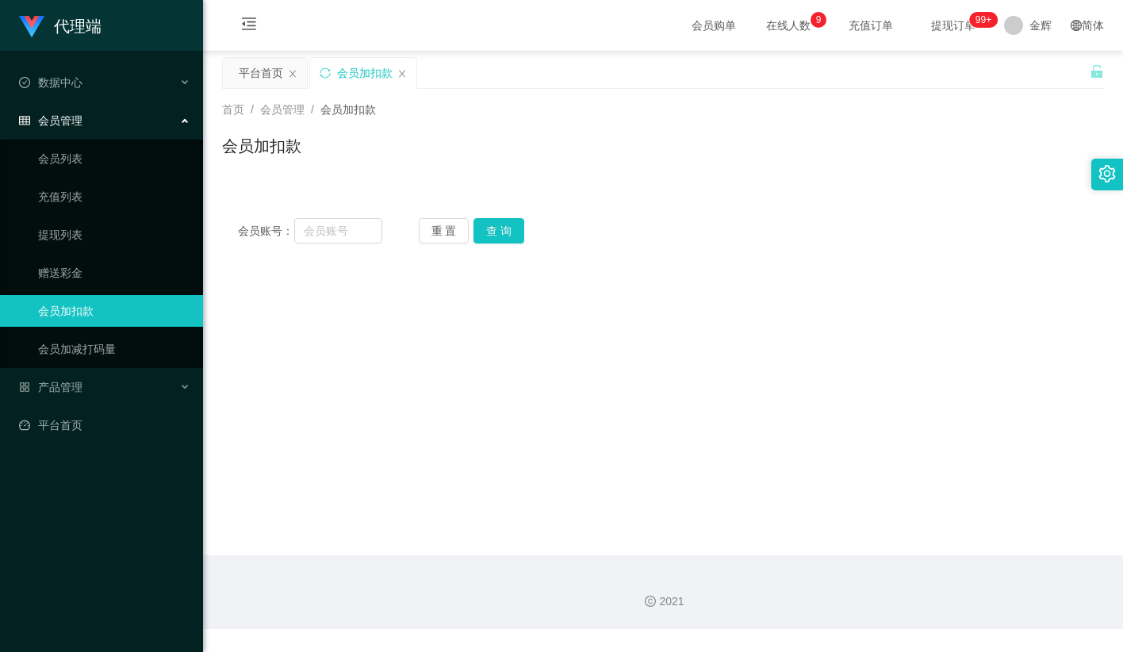
click at [805, 112] on div "首页 / 会员管理 / 会员加扣款 /" at bounding box center [663, 110] width 882 height 17
click at [933, 31] on span "提现订单 99+" at bounding box center [953, 25] width 60 height 11
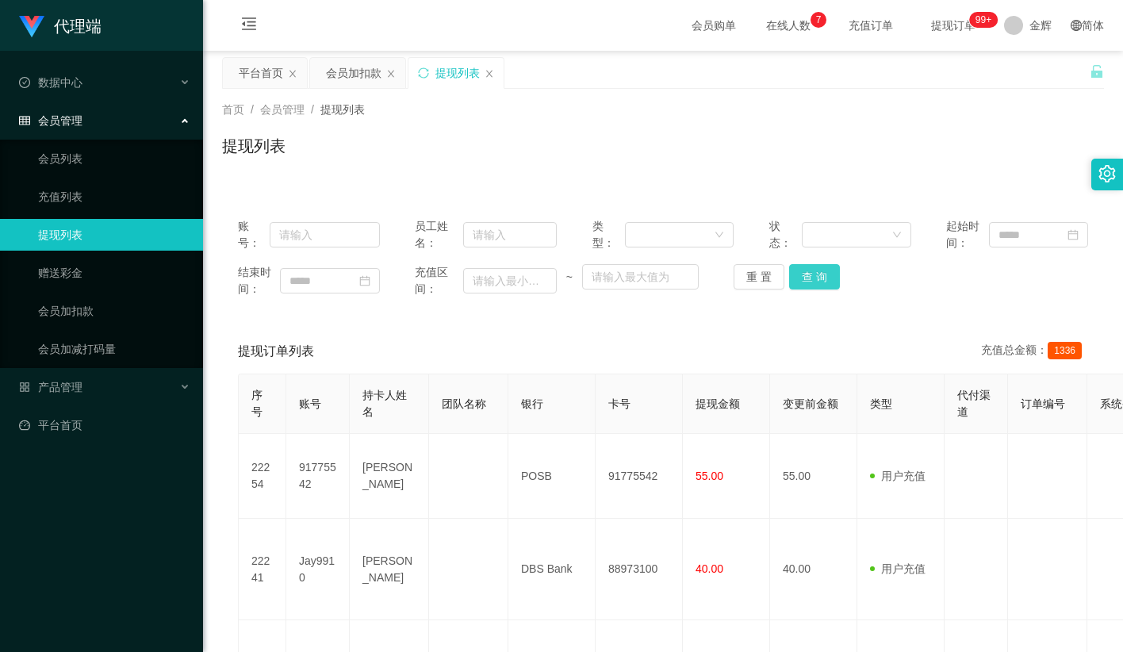
click at [822, 279] on button "查 询" at bounding box center [814, 276] width 51 height 25
drag, startPoint x: 754, startPoint y: 152, endPoint x: 772, endPoint y: 159, distance: 18.9
click at [754, 152] on div "提现列表" at bounding box center [663, 152] width 882 height 36
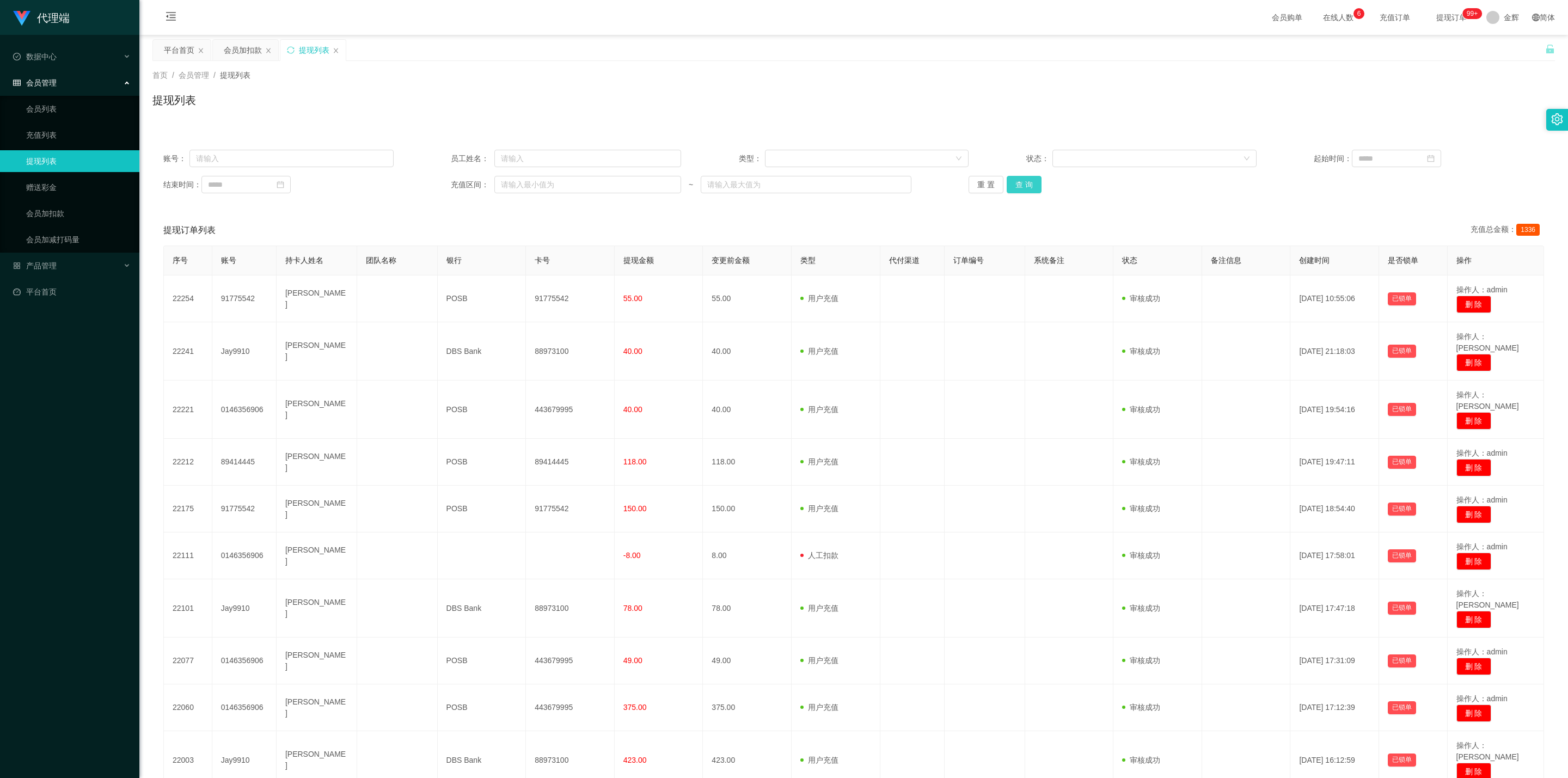
click at [770, 178] on button "查 询" at bounding box center [1024, 184] width 35 height 17
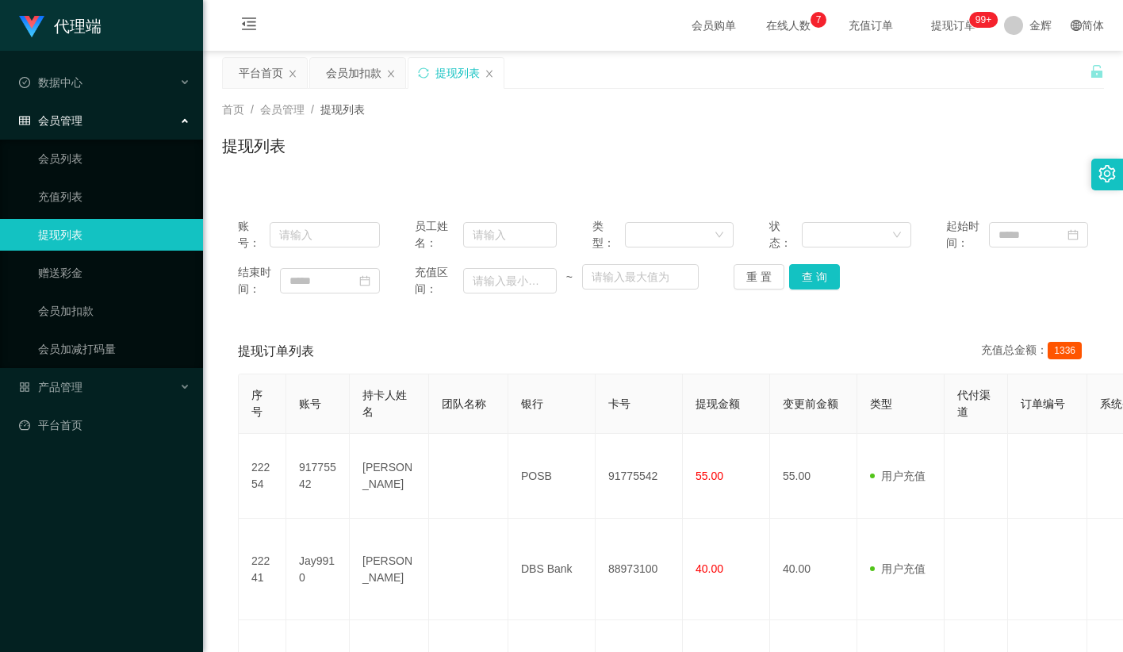
click at [443, 145] on div "提现列表" at bounding box center [663, 152] width 882 height 36
click at [833, 267] on button "查 询" at bounding box center [814, 276] width 51 height 25
click at [833, 267] on button "查 询" at bounding box center [823, 276] width 68 height 25
click at [833, 267] on div "重 置 查 询" at bounding box center [805, 276] width 142 height 25
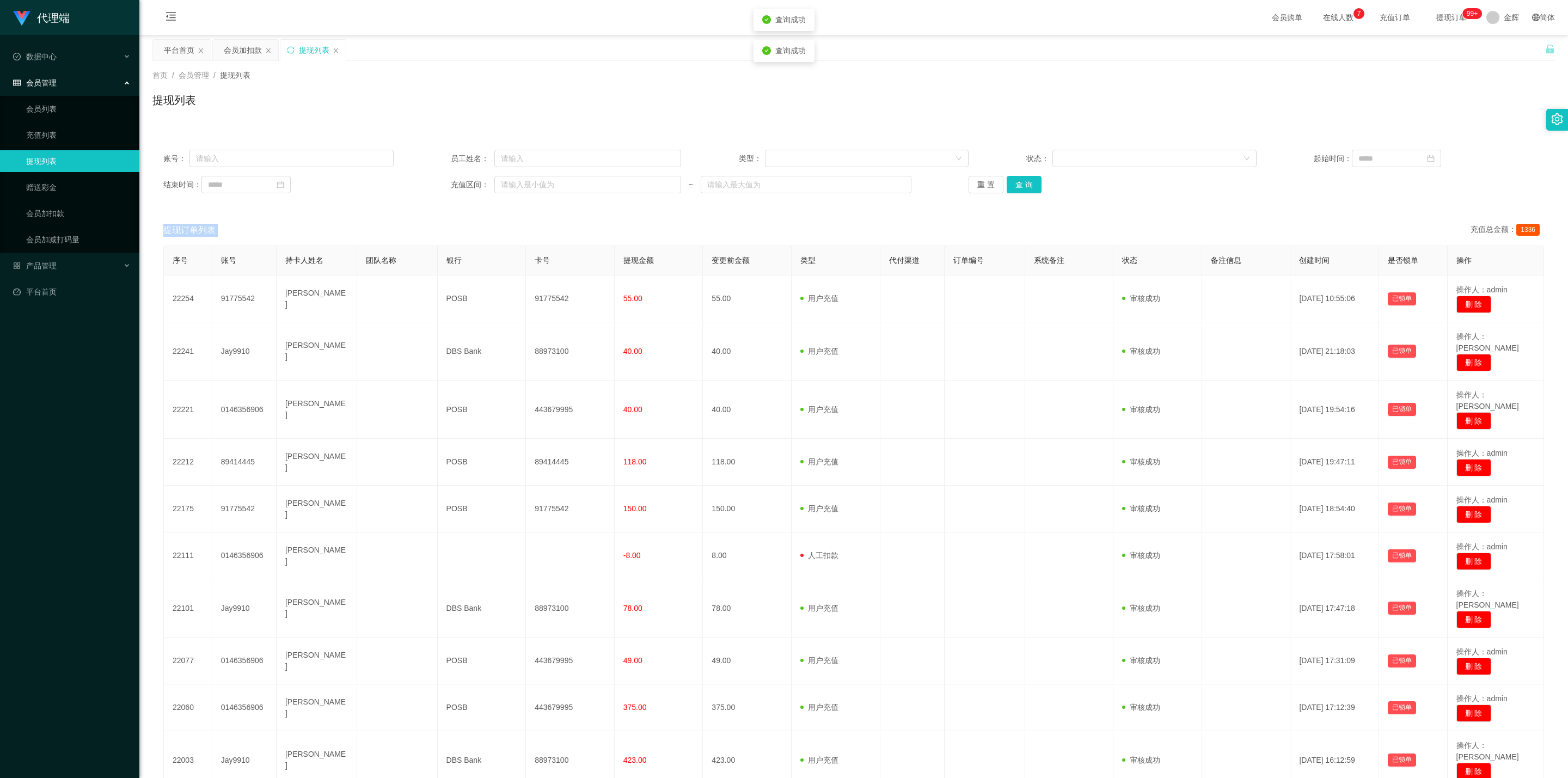
click at [770, 225] on div "提现订单列表 充值总金额： 1336" at bounding box center [853, 230] width 1381 height 30
click at [770, 15] on span "提现订单 99+" at bounding box center [1451, 17] width 41 height 8
click at [770, 17] on span "提现订单 99+" at bounding box center [1451, 17] width 41 height 8
click at [770, 179] on button "查 询" at bounding box center [1024, 184] width 35 height 17
click at [770, 179] on div "重 置 查 询" at bounding box center [1083, 184] width 230 height 17
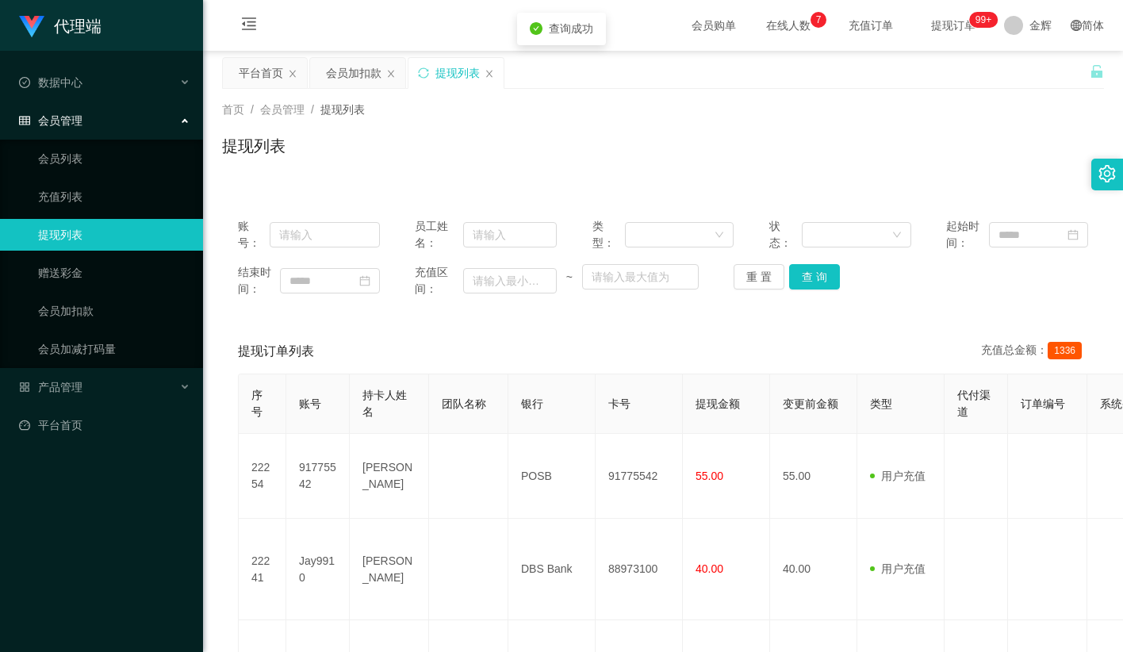
click at [757, 103] on div "首页 / 会员管理 / 提现列表 /" at bounding box center [663, 110] width 882 height 17
drag, startPoint x: 699, startPoint y: 140, endPoint x: 893, endPoint y: 208, distance: 204.9
click at [699, 140] on div "提现列表" at bounding box center [663, 152] width 882 height 36
click at [829, 283] on button "查 询" at bounding box center [814, 276] width 51 height 25
click at [826, 276] on button "查 询" at bounding box center [814, 276] width 51 height 25
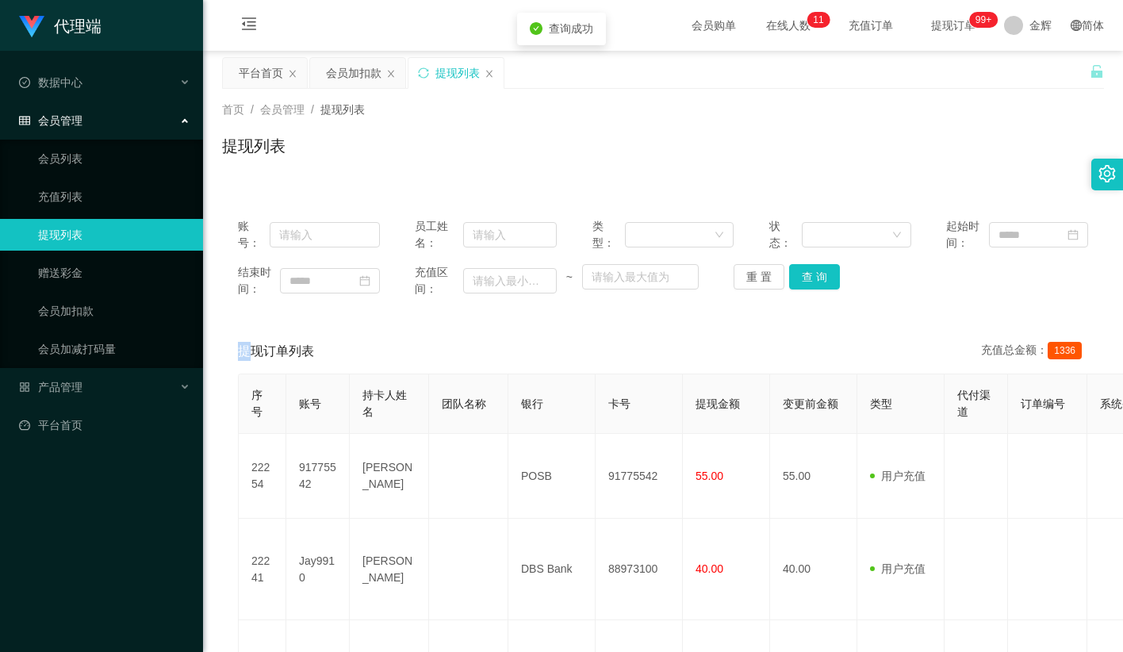
click at [826, 276] on div "重 置 查 询" at bounding box center [805, 276] width 142 height 25
click at [826, 276] on button "查 询" at bounding box center [823, 276] width 68 height 25
click at [826, 276] on button "查 询" at bounding box center [814, 276] width 51 height 25
click at [826, 276] on div "重 置 查 询" at bounding box center [805, 276] width 142 height 25
click at [852, 124] on div "首页 / 会员管理 / 提现列表 / 提现列表" at bounding box center [663, 136] width 882 height 69
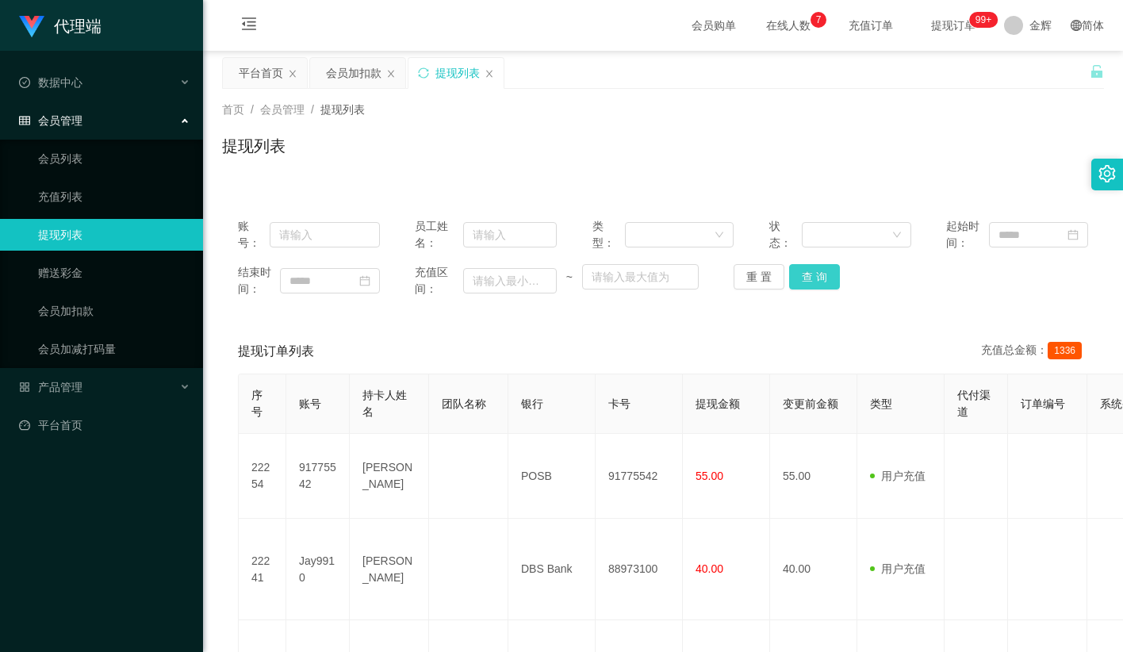
click at [805, 276] on button "查 询" at bounding box center [814, 276] width 51 height 25
click at [836, 266] on button "查 询" at bounding box center [814, 276] width 51 height 25
click at [819, 276] on button "查 询" at bounding box center [814, 276] width 51 height 25
click at [819, 276] on div "重 置 查 询" at bounding box center [805, 276] width 142 height 25
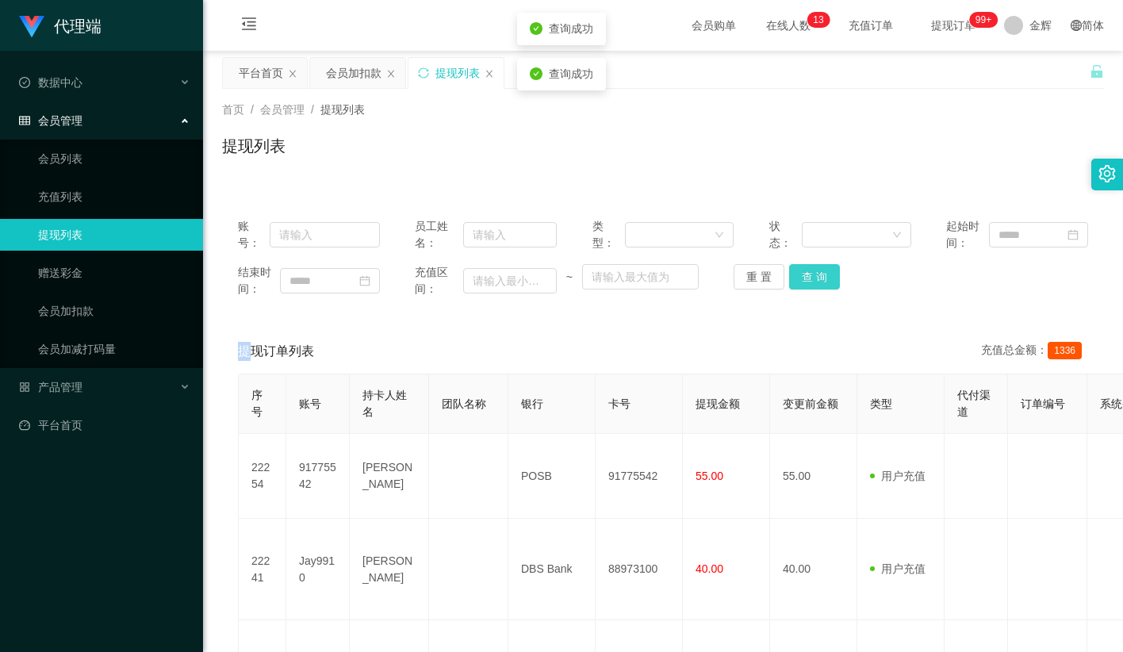
click at [819, 276] on button "查 询" at bounding box center [814, 276] width 51 height 25
click at [819, 276] on div "重 置 查 询" at bounding box center [805, 276] width 142 height 25
click at [574, 343] on div "提现订单列表 充值总金额： 1336" at bounding box center [663, 351] width 850 height 44
click at [266, 362] on div "提现订单列表 充值总金额： 1336" at bounding box center [663, 351] width 850 height 44
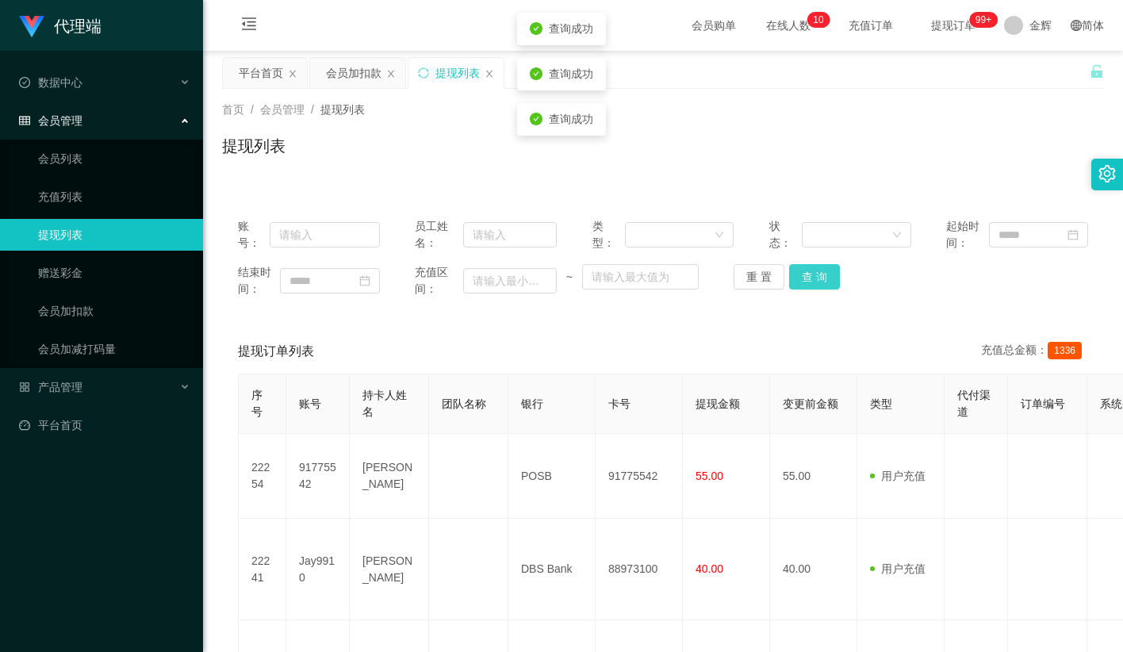
click at [805, 279] on button "查 询" at bounding box center [814, 276] width 51 height 25
click at [496, 167] on div "提现列表" at bounding box center [663, 152] width 882 height 36
drag, startPoint x: 747, startPoint y: 110, endPoint x: 874, endPoint y: 1, distance: 167.6
click at [748, 110] on div "首页 / 会员管理 / 提现列表 /" at bounding box center [663, 110] width 882 height 17
click at [804, 270] on button "查 询" at bounding box center [814, 276] width 51 height 25
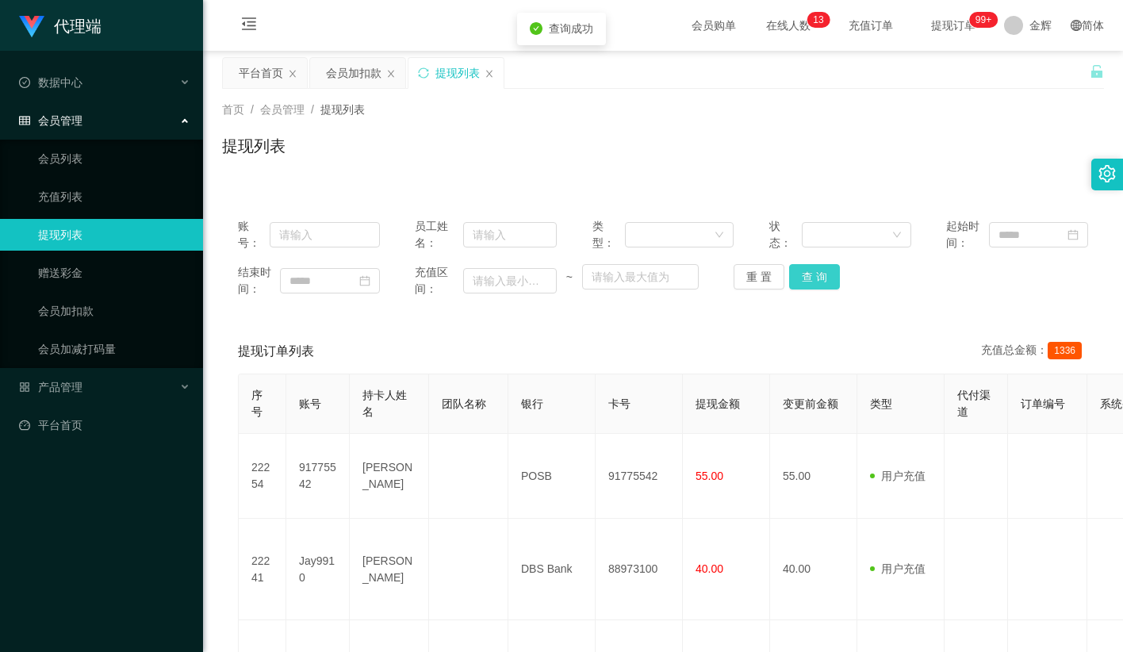
click at [804, 270] on button "查 询" at bounding box center [814, 276] width 51 height 25
click at [128, 310] on link "会员加扣款" at bounding box center [114, 311] width 152 height 32
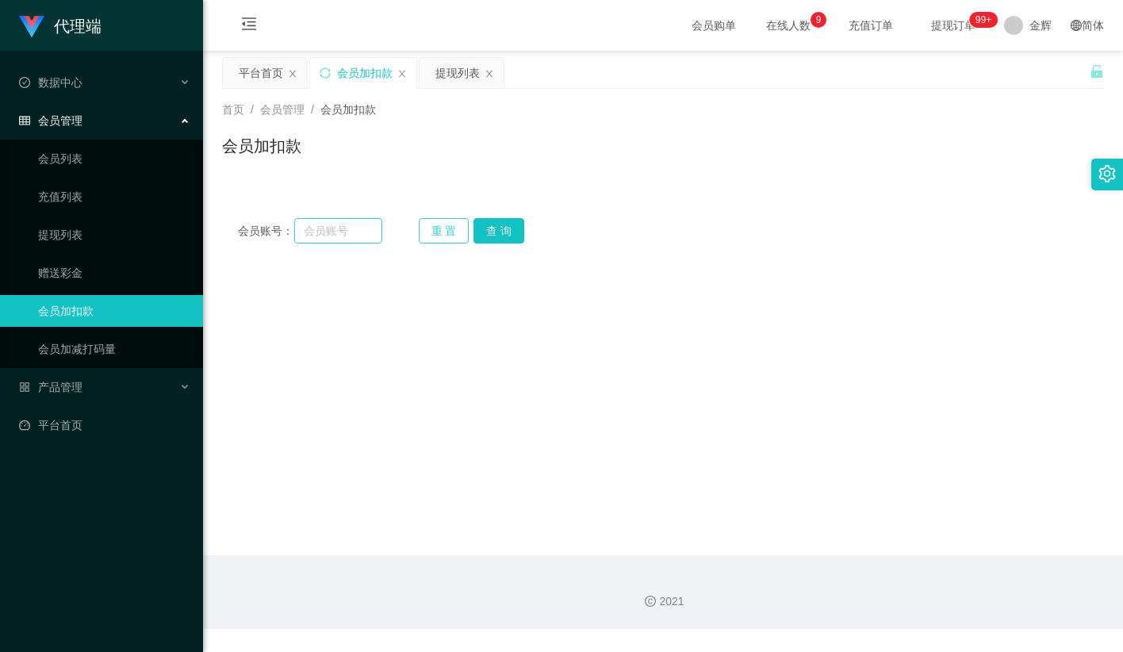
drag, startPoint x: 435, startPoint y: 228, endPoint x: 341, endPoint y: 236, distance: 94.6
click at [435, 228] on button "重 置" at bounding box center [444, 230] width 51 height 25
click at [339, 236] on input "text" at bounding box center [338, 230] width 88 height 25
paste input "Jay9910"
type input "Jay9910"
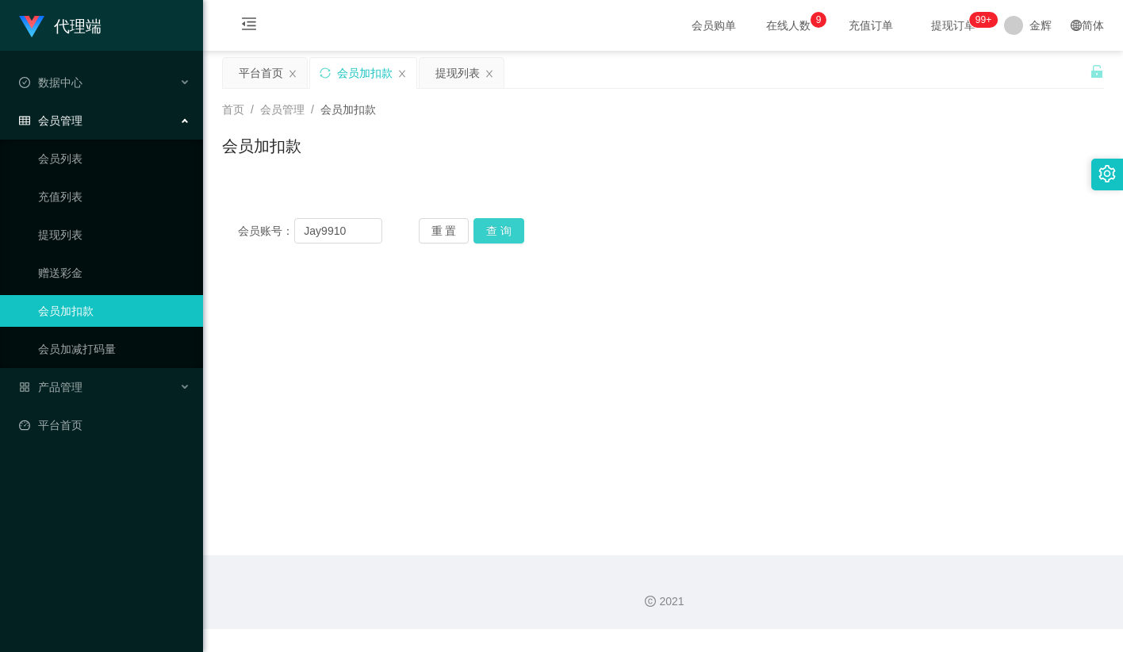
click at [498, 233] on button "查 询" at bounding box center [498, 230] width 51 height 25
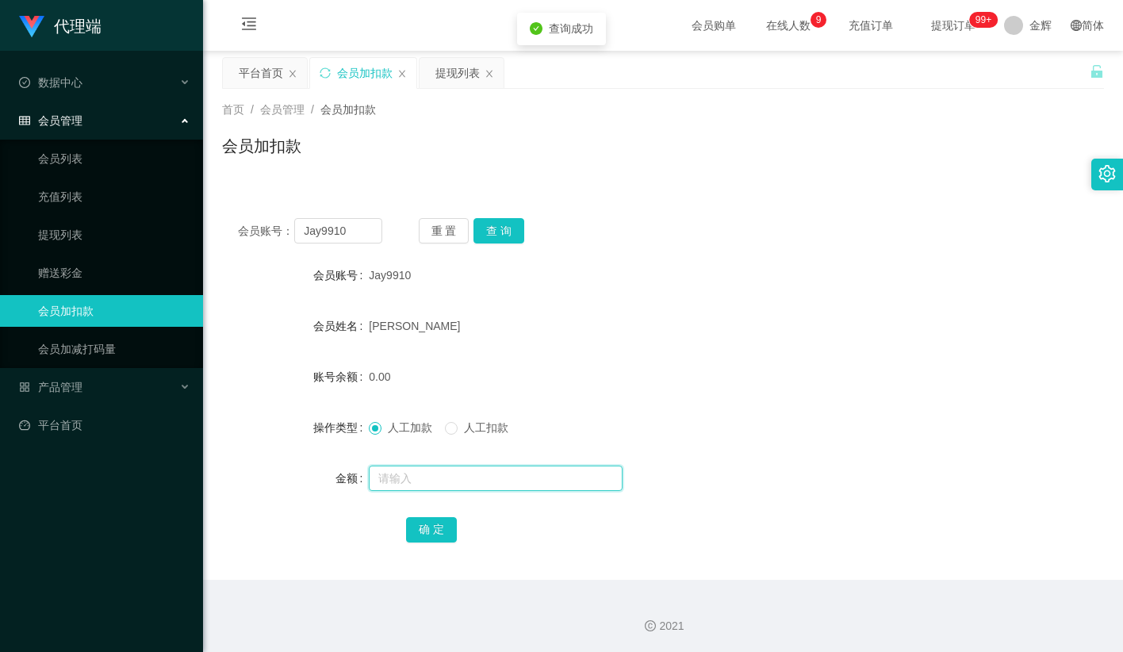
click at [410, 476] on input "text" at bounding box center [496, 478] width 254 height 25
click at [410, 477] on input "text" at bounding box center [496, 478] width 254 height 25
type input "24"
click at [439, 524] on button "确 定" at bounding box center [431, 529] width 51 height 25
click at [627, 404] on form "会员账号 Jay9910 会员姓名 Jay 账号余额 0.00 操作类型 人工加款 人工扣款 金额 24 确 定" at bounding box center [663, 401] width 882 height 285
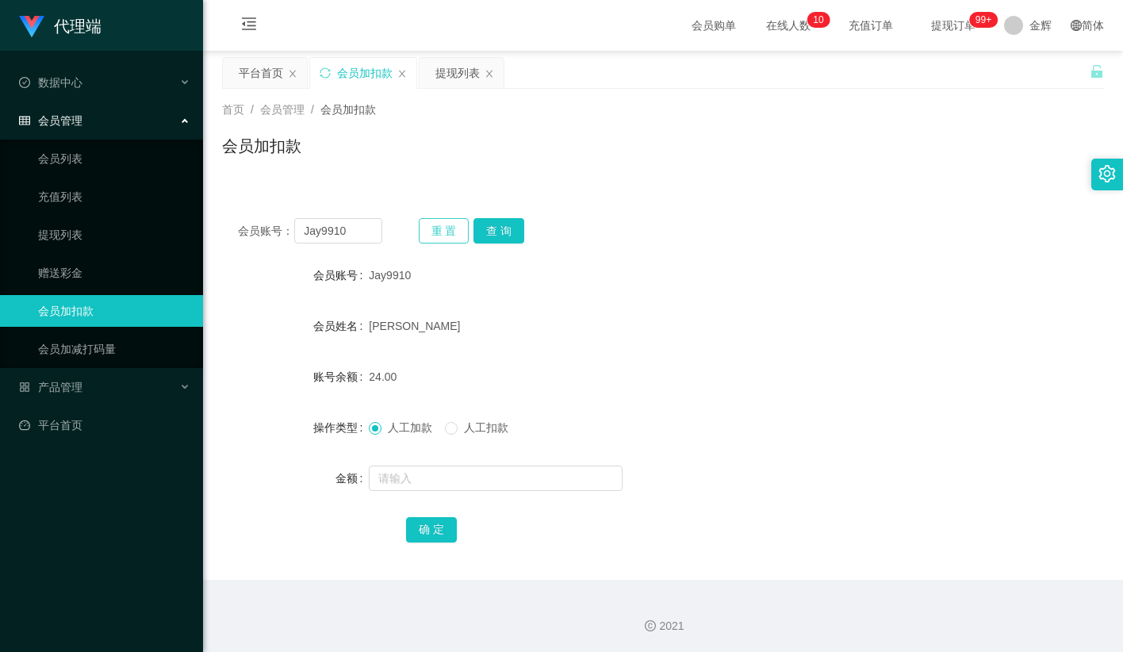
drag, startPoint x: 452, startPoint y: 224, endPoint x: 438, endPoint y: 228, distance: 14.8
click at [452, 224] on button "重 置" at bounding box center [444, 230] width 51 height 25
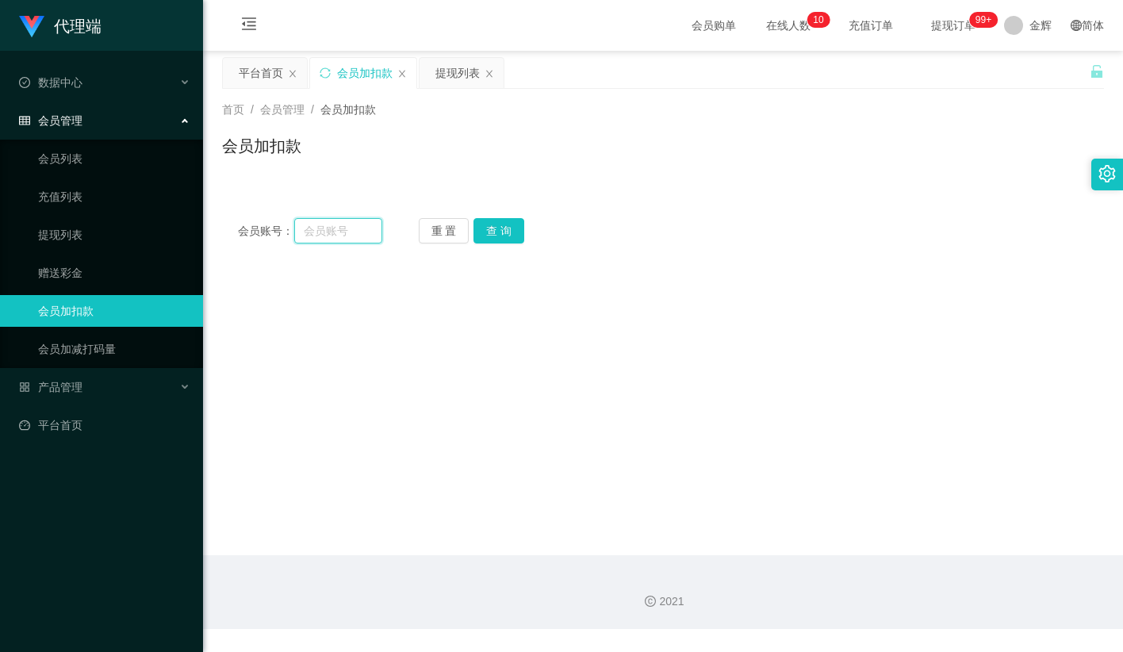
click at [336, 231] on input "text" at bounding box center [338, 230] width 88 height 25
paste input "98894633"
type input "98894633"
click at [500, 236] on button "查 询" at bounding box center [498, 230] width 51 height 25
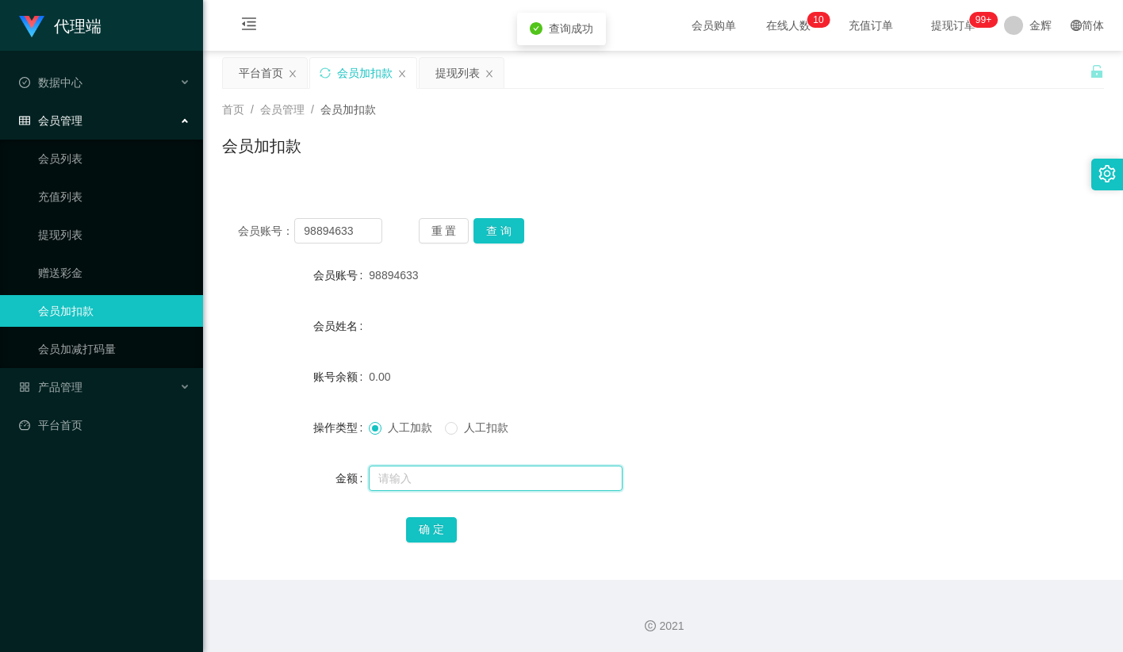
click at [400, 474] on input "text" at bounding box center [496, 478] width 254 height 25
type input "100"
click at [435, 521] on button "确 定" at bounding box center [431, 529] width 51 height 25
click at [780, 231] on div "会员账号： 98894633 重 置 查 询" at bounding box center [663, 230] width 882 height 25
drag, startPoint x: 447, startPoint y: 222, endPoint x: 391, endPoint y: 228, distance: 56.7
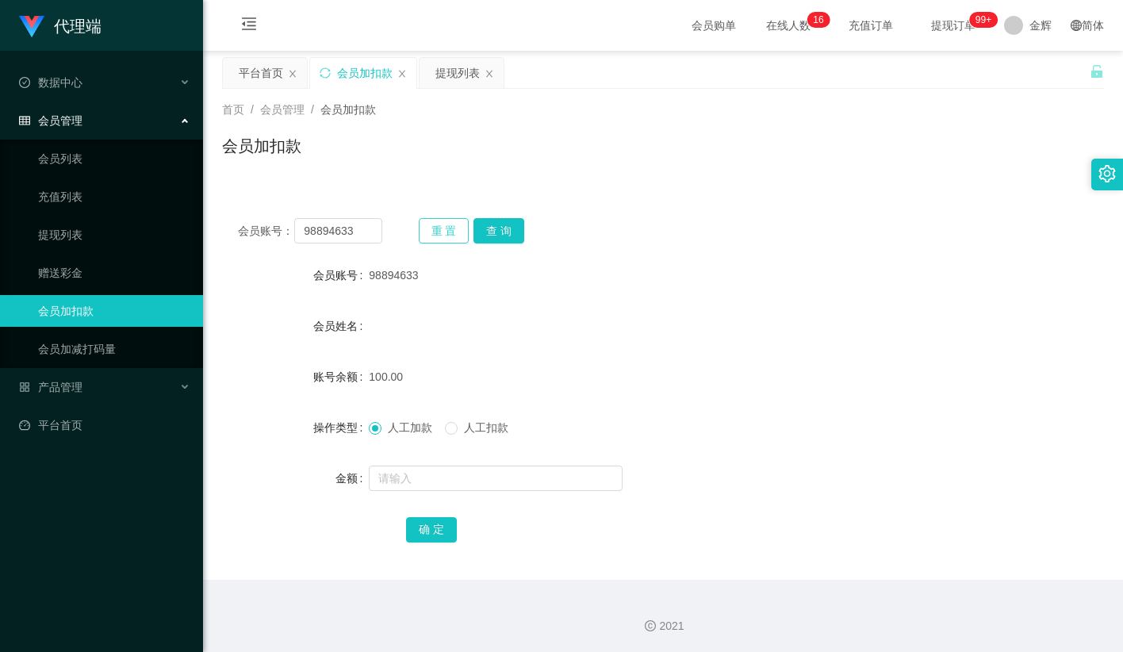
click at [447, 222] on button "重 置" at bounding box center [444, 230] width 51 height 25
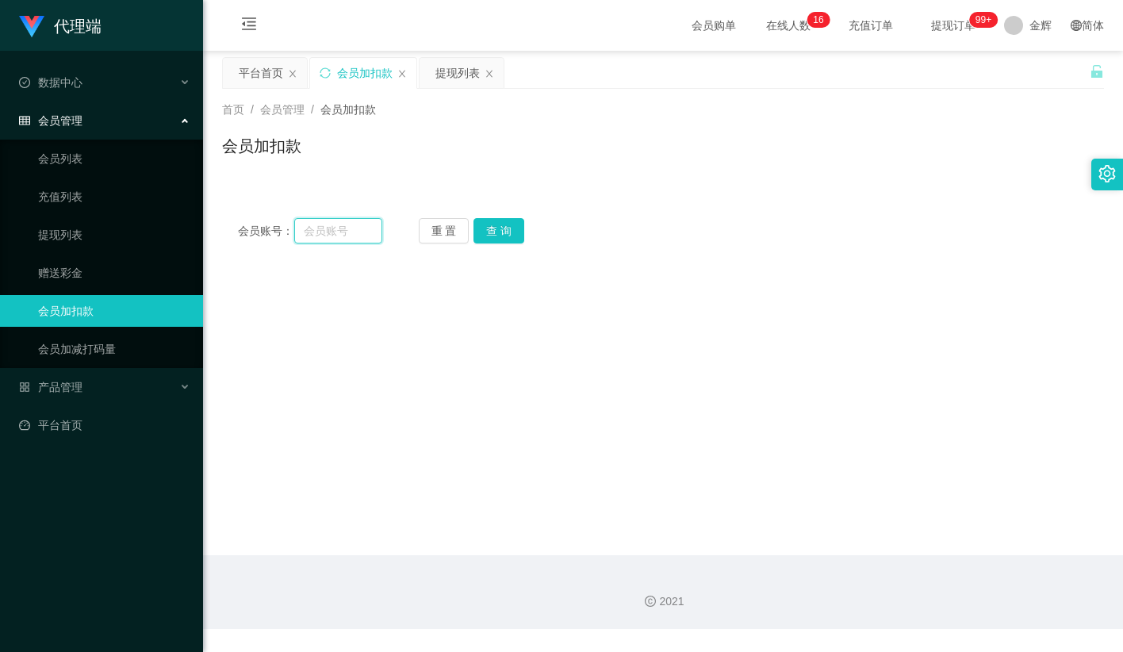
click at [362, 224] on input "text" at bounding box center [338, 230] width 88 height 25
paste input "98894633"
type input "98894633"
click at [495, 229] on button "查 询" at bounding box center [498, 230] width 51 height 25
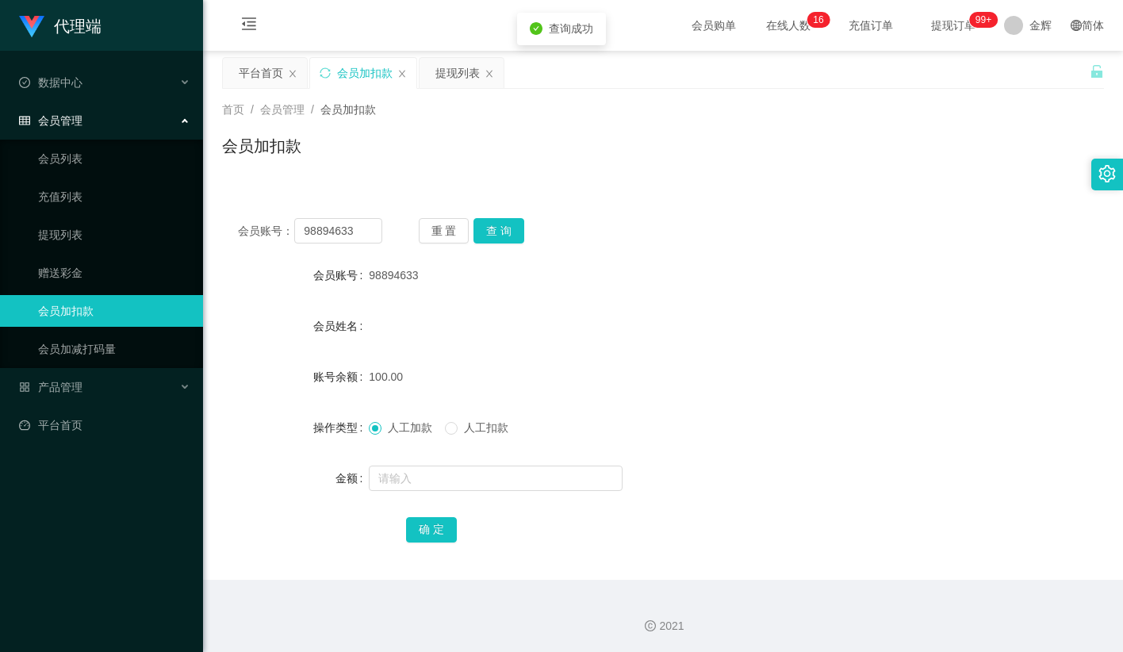
drag, startPoint x: 728, startPoint y: 195, endPoint x: 750, endPoint y: 167, distance: 35.5
click at [728, 194] on div "会员账号： 98894633 重 置 查 询 会员账号 98894633 会员姓名 账号余额 100.00 操作类型 人工加款 人工扣款 金额 确 定" at bounding box center [663, 381] width 882 height 397
click at [567, 265] on div "98894633" at bounding box center [626, 275] width 515 height 32
click at [512, 229] on button "查 询" at bounding box center [498, 230] width 51 height 25
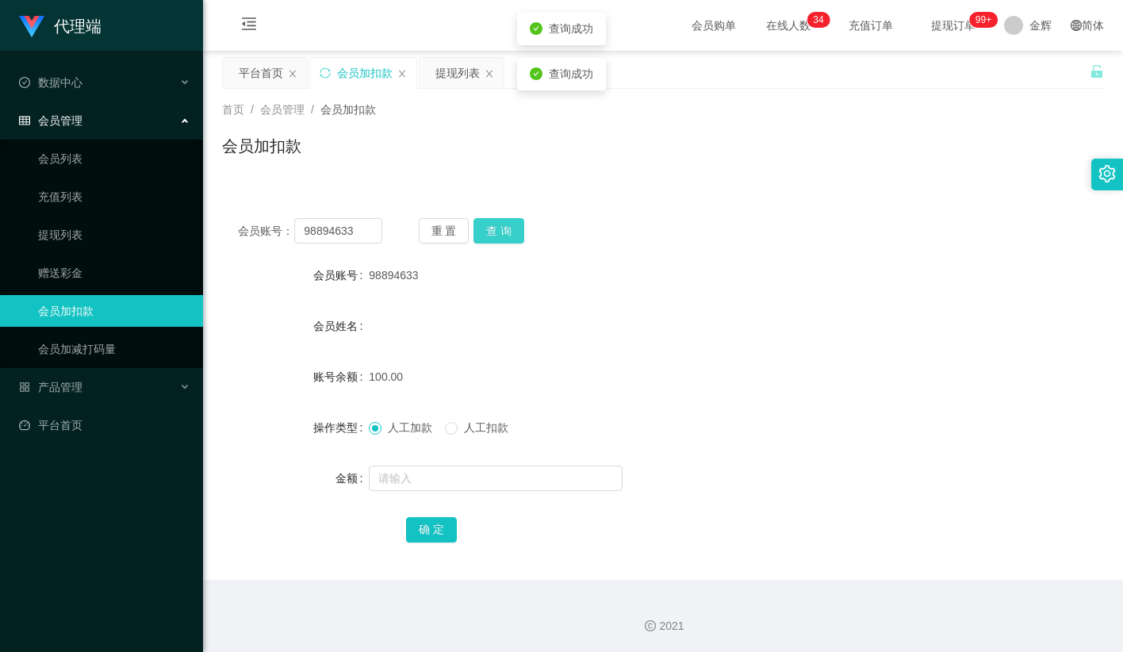
click at [512, 229] on button "查 询" at bounding box center [498, 230] width 51 height 25
click at [731, 89] on div "首页 / 会员管理 / 会员加扣款 / 会员加扣款" at bounding box center [663, 136] width 920 height 94
click at [510, 228] on button "查 询" at bounding box center [498, 230] width 51 height 25
click at [497, 239] on button "查 询" at bounding box center [498, 230] width 51 height 25
click at [498, 234] on button "查 询" at bounding box center [498, 230] width 51 height 25
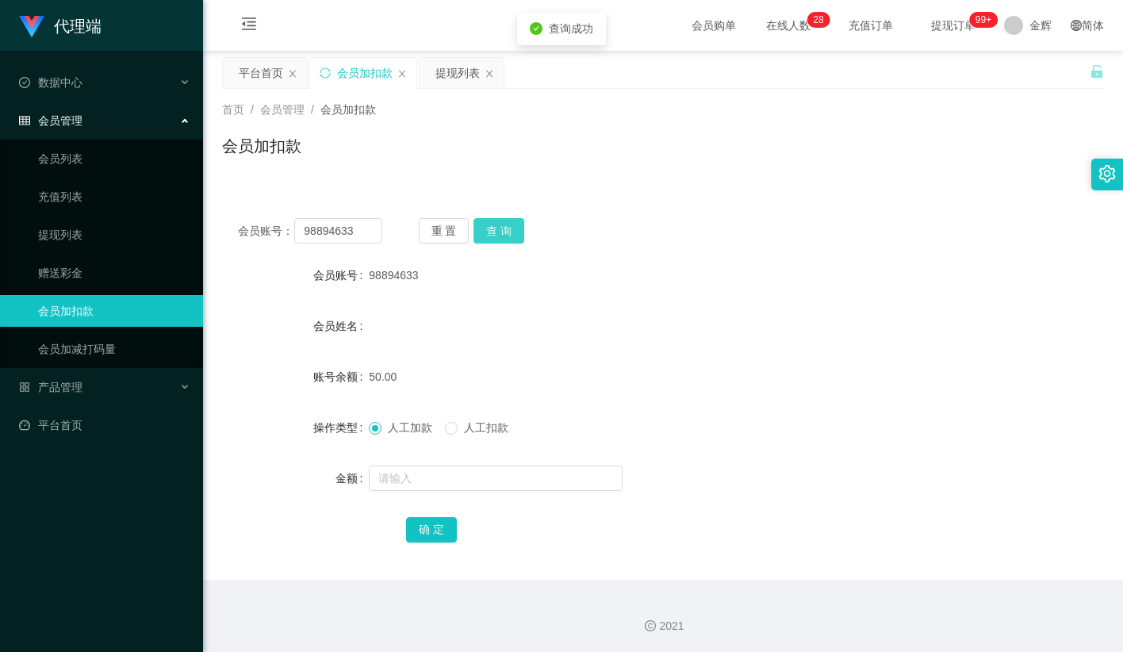
click at [498, 234] on button "查 询" at bounding box center [498, 230] width 51 height 25
click at [498, 234] on div "重 置 查 询" at bounding box center [491, 230] width 144 height 25
click at [498, 234] on button "查 询" at bounding box center [498, 230] width 51 height 25
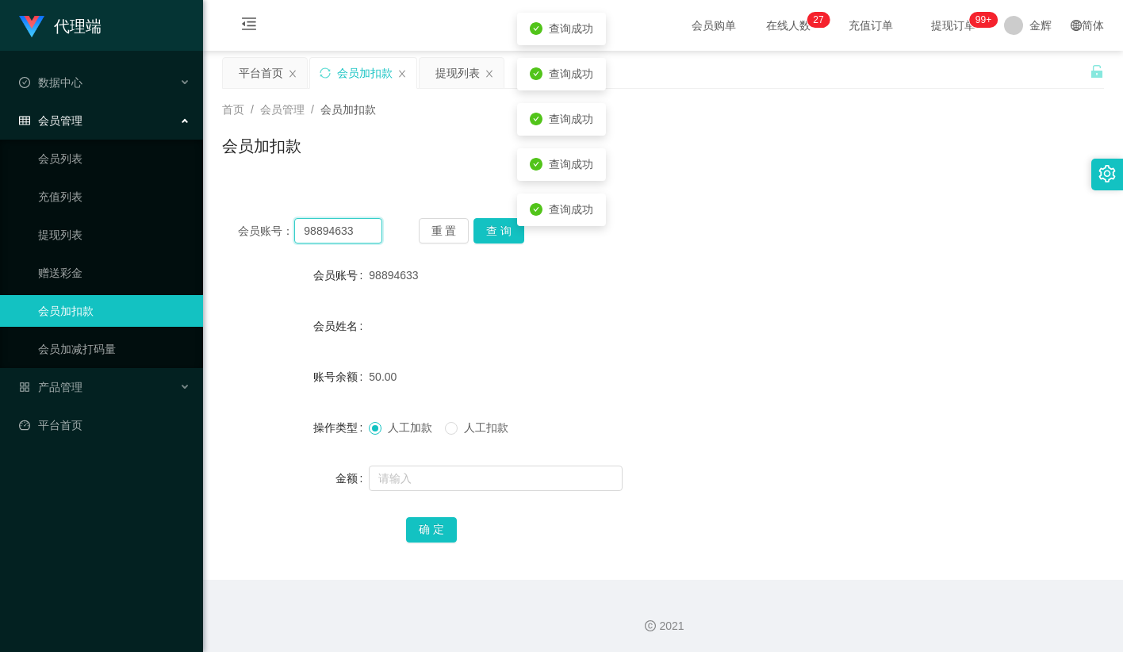
click at [339, 239] on input "98894633" at bounding box center [338, 230] width 88 height 25
click at [340, 238] on input "98894633" at bounding box center [338, 230] width 88 height 25
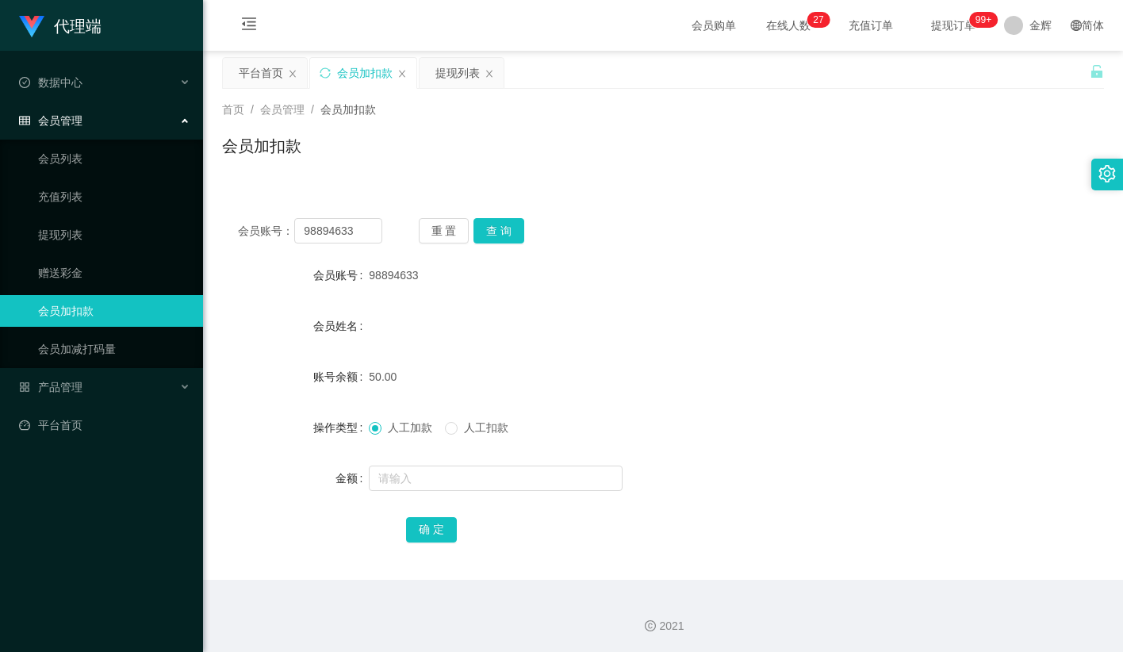
click at [96, 121] on div "会员管理" at bounding box center [101, 121] width 203 height 32
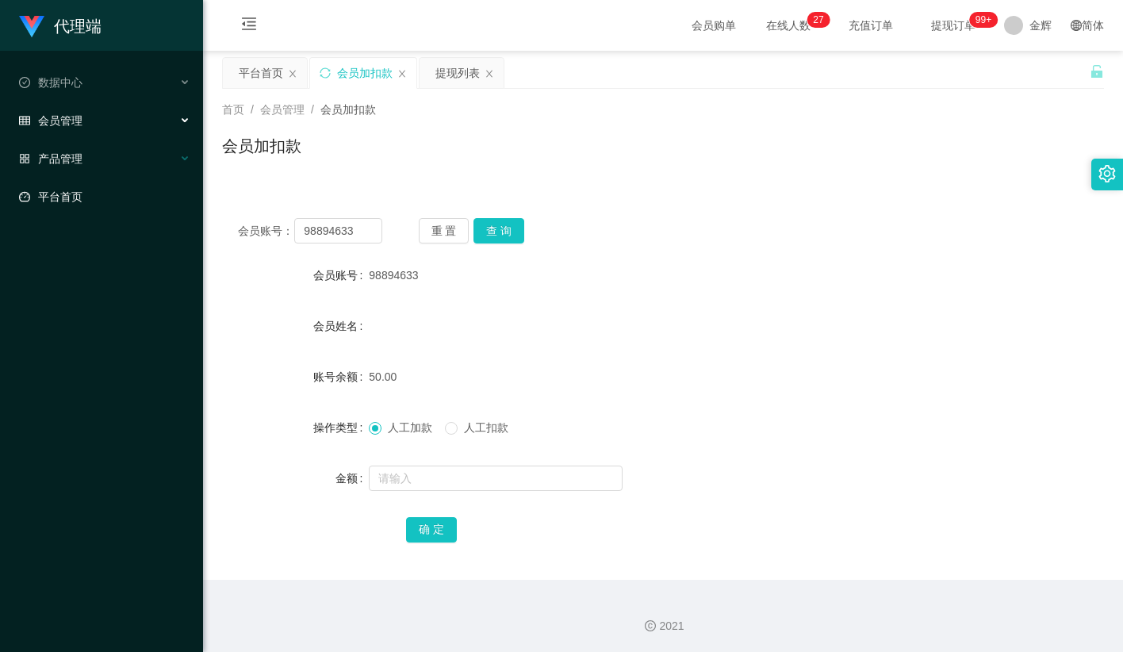
drag, startPoint x: 88, startPoint y: 151, endPoint x: 89, endPoint y: 160, distance: 9.5
click at [88, 151] on div "产品管理" at bounding box center [101, 159] width 203 height 32
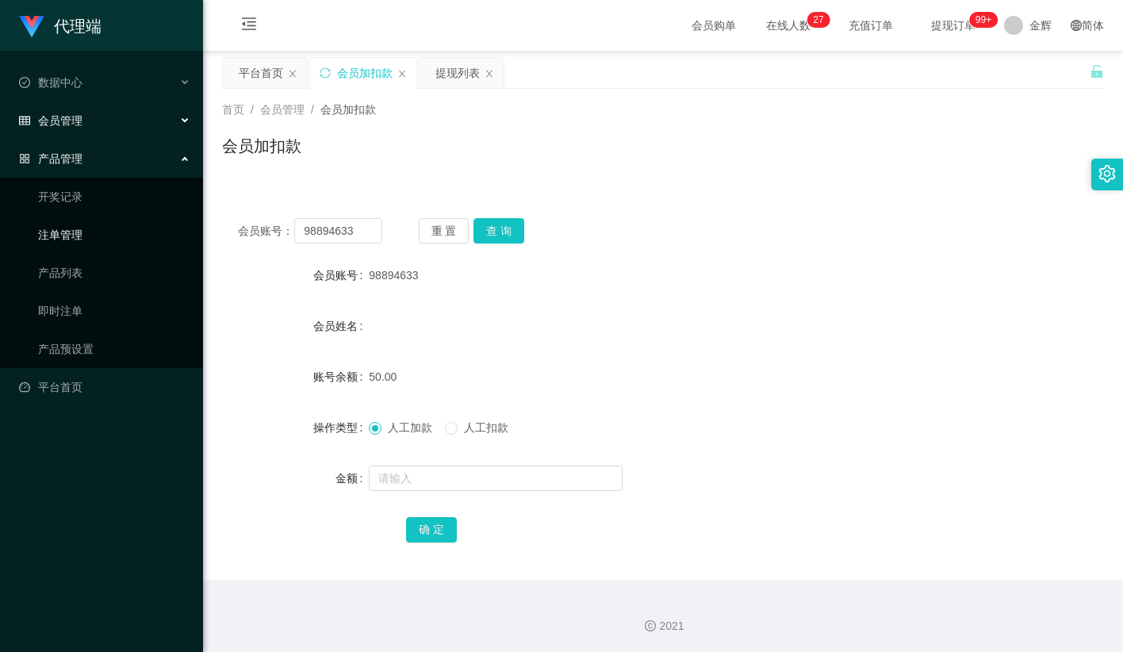
click at [79, 231] on link "注单管理" at bounding box center [114, 235] width 152 height 32
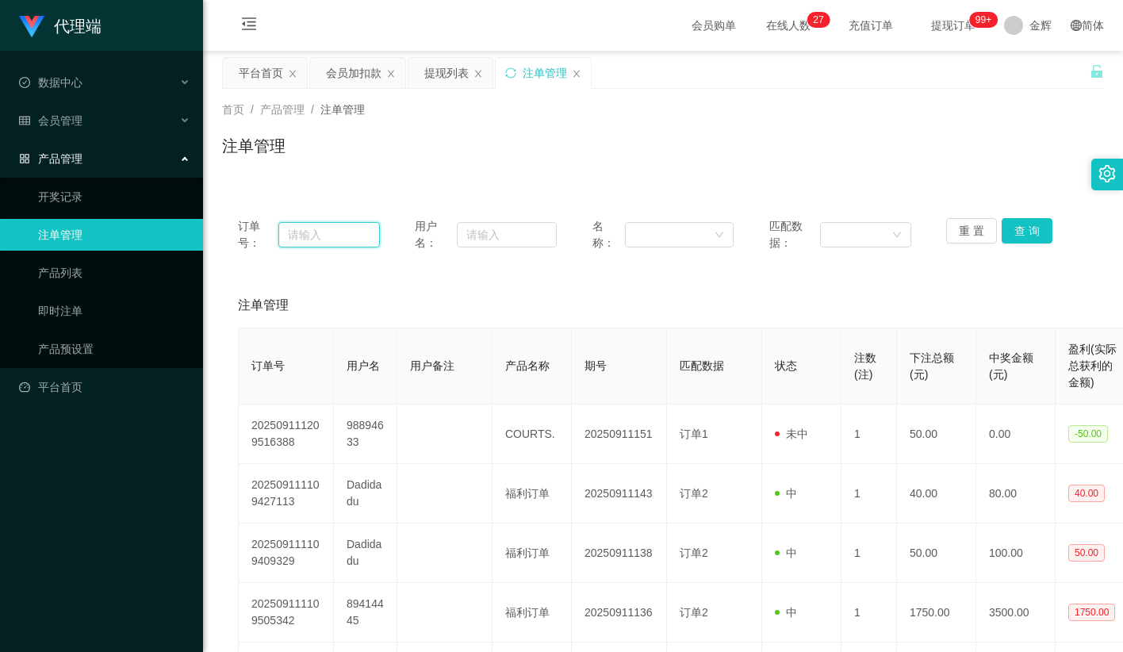
click at [359, 228] on input "text" at bounding box center [328, 234] width 101 height 25
click at [523, 243] on input "text" at bounding box center [507, 234] width 100 height 25
paste input "98894633"
type input "98894633"
click at [1033, 226] on button "查 询" at bounding box center [1027, 230] width 51 height 25
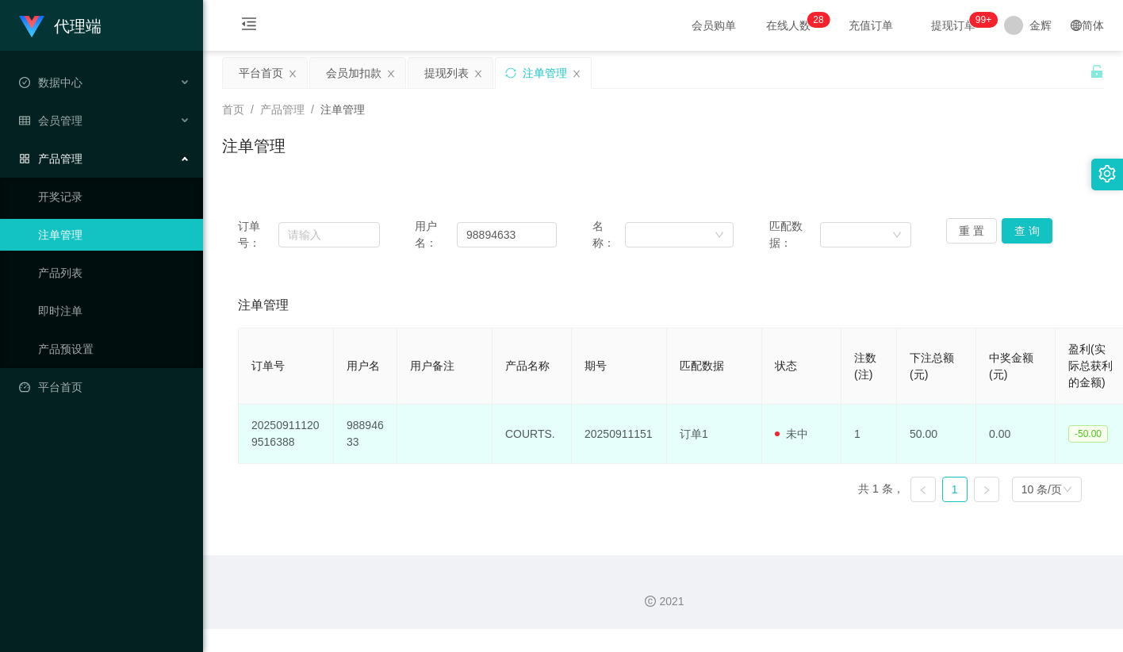
click at [724, 440] on td "订单1" at bounding box center [714, 433] width 95 height 59
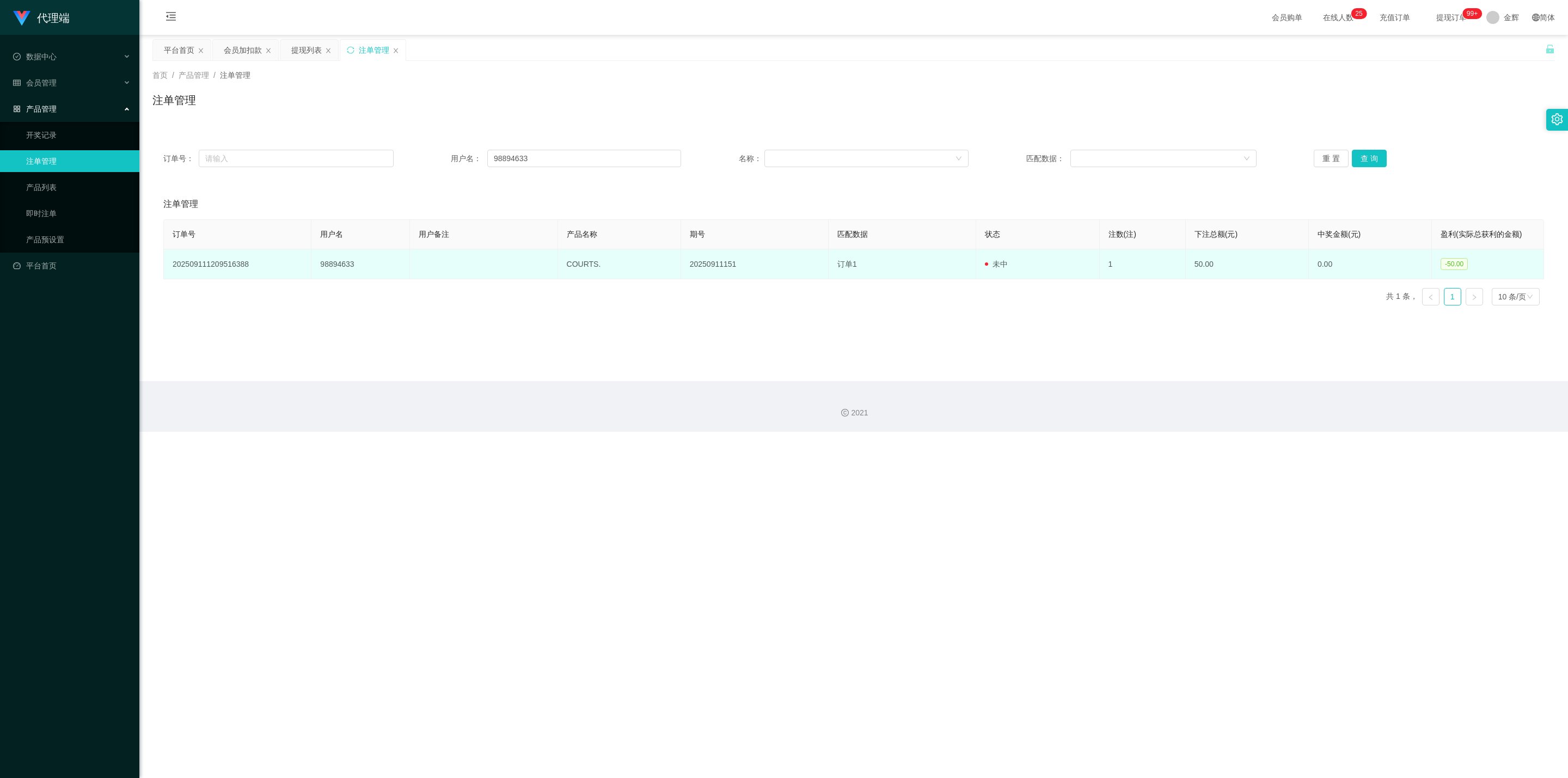
click at [770, 259] on td "未中" at bounding box center [1037, 264] width 123 height 30
click at [770, 253] on td "订单1" at bounding box center [902, 264] width 148 height 30
click at [770, 259] on td "20250911151" at bounding box center [754, 264] width 148 height 30
click at [770, 257] on td "订单1" at bounding box center [902, 264] width 148 height 30
click at [583, 262] on td "COURTS." at bounding box center [619, 264] width 123 height 30
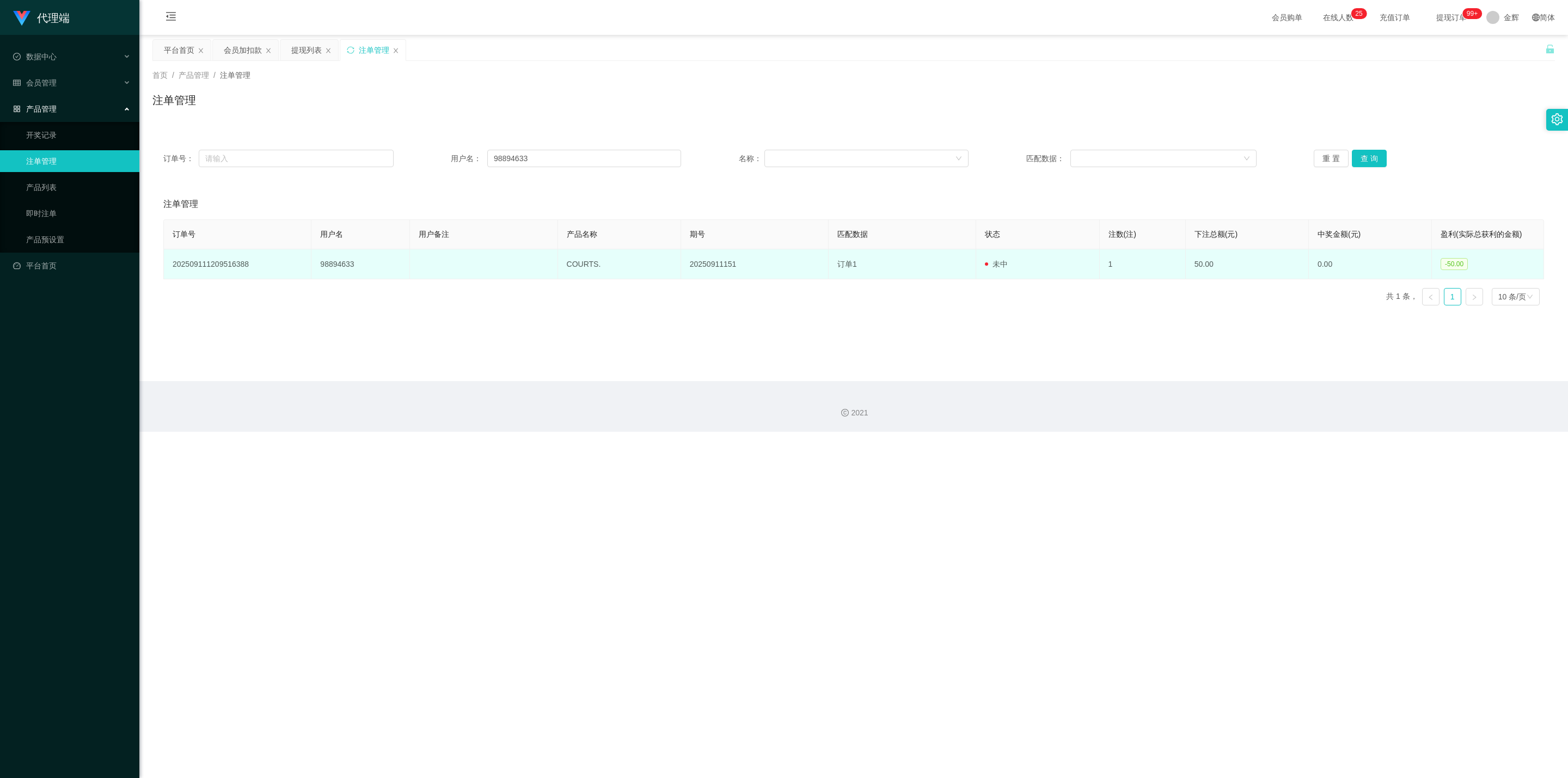
click at [578, 264] on td "COURTS." at bounding box center [619, 264] width 123 height 30
click at [598, 264] on td "COURTS." at bounding box center [619, 264] width 123 height 30
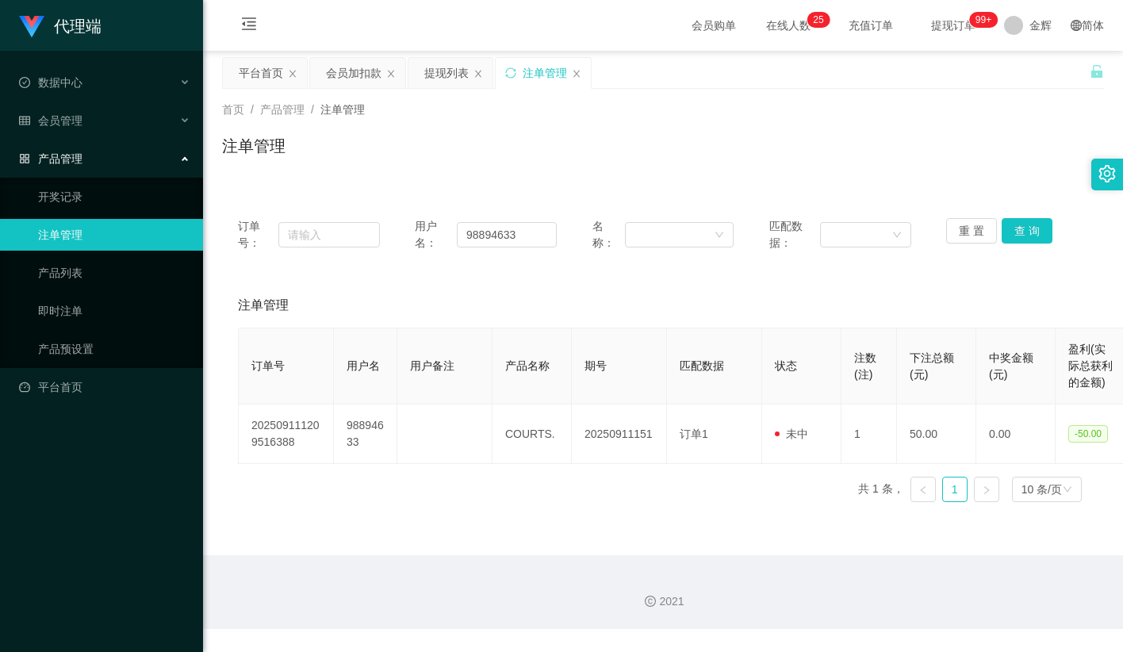
click at [657, 170] on div "注单管理" at bounding box center [663, 152] width 882 height 36
click at [726, 136] on div "注单管理" at bounding box center [663, 152] width 882 height 36
click at [100, 133] on ul "数据中心 会员管理 会员列表 充值列表 提现列表 赠送彩金 会员加扣款 会员加减打码量 产品管理 开奖记录 注单管理 产品列表 即时注单 产品预设置 平台首页" at bounding box center [101, 235] width 203 height 368
click at [75, 143] on div "产品管理" at bounding box center [101, 159] width 203 height 32
click at [84, 110] on div "会员管理" at bounding box center [101, 121] width 203 height 32
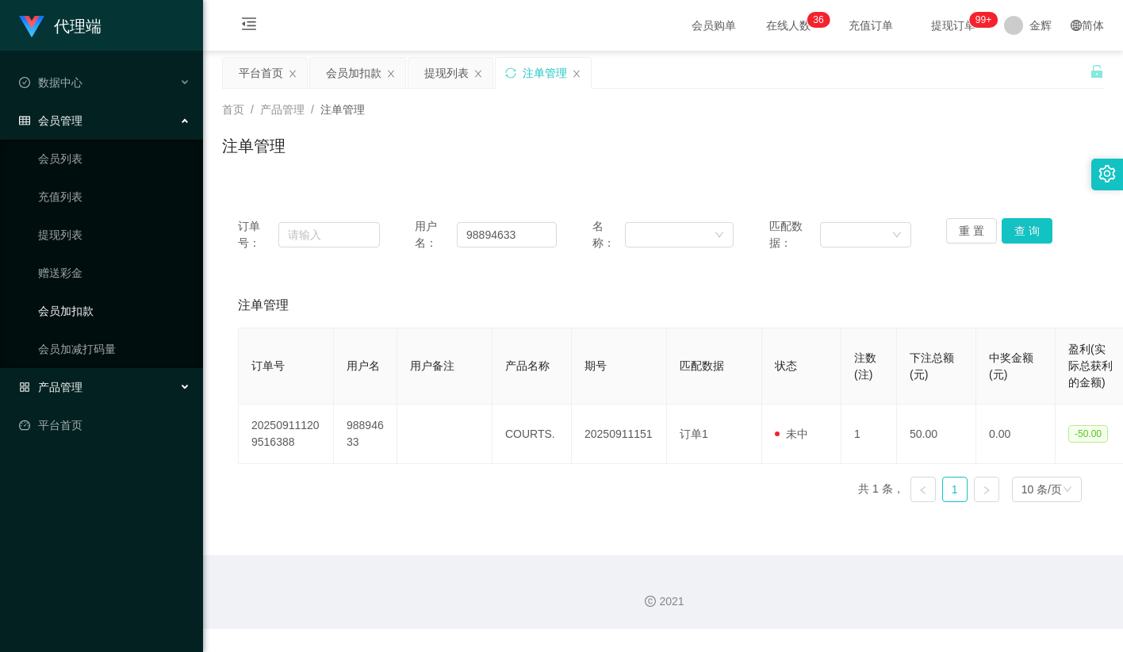
click at [77, 302] on link "会员加扣款" at bounding box center [114, 311] width 152 height 32
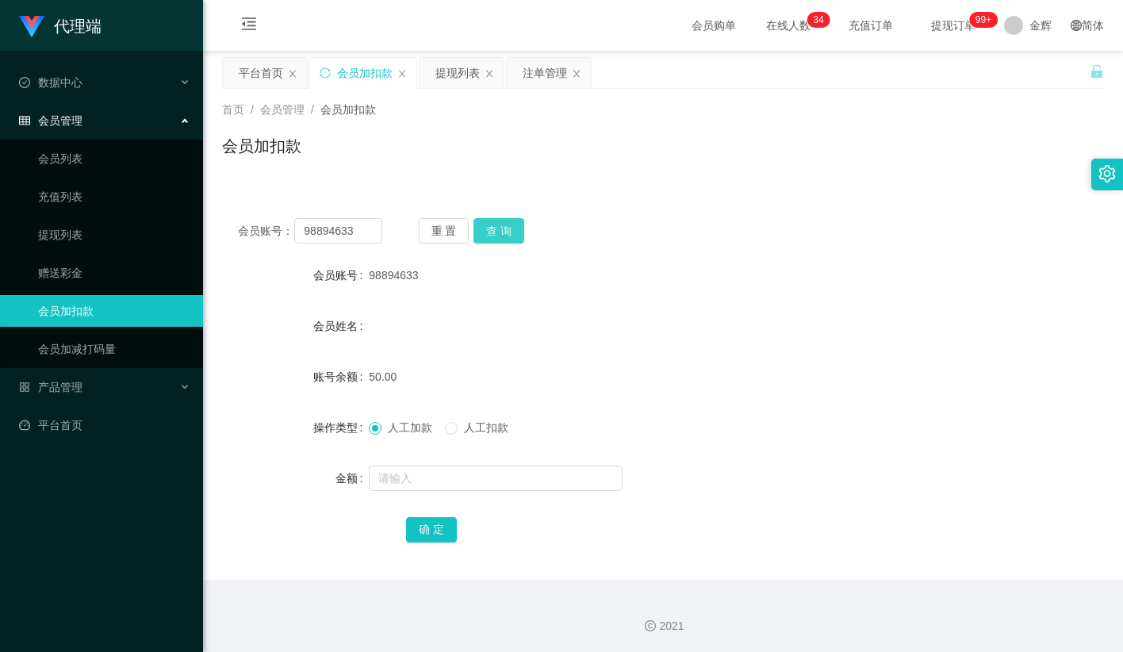
click at [493, 234] on button "查 询" at bounding box center [498, 230] width 51 height 25
click at [309, 239] on input "98894633" at bounding box center [338, 230] width 88 height 25
click at [110, 269] on link "赠送彩金" at bounding box center [114, 273] width 152 height 32
click at [105, 267] on link "赠送彩金" at bounding box center [114, 273] width 152 height 32
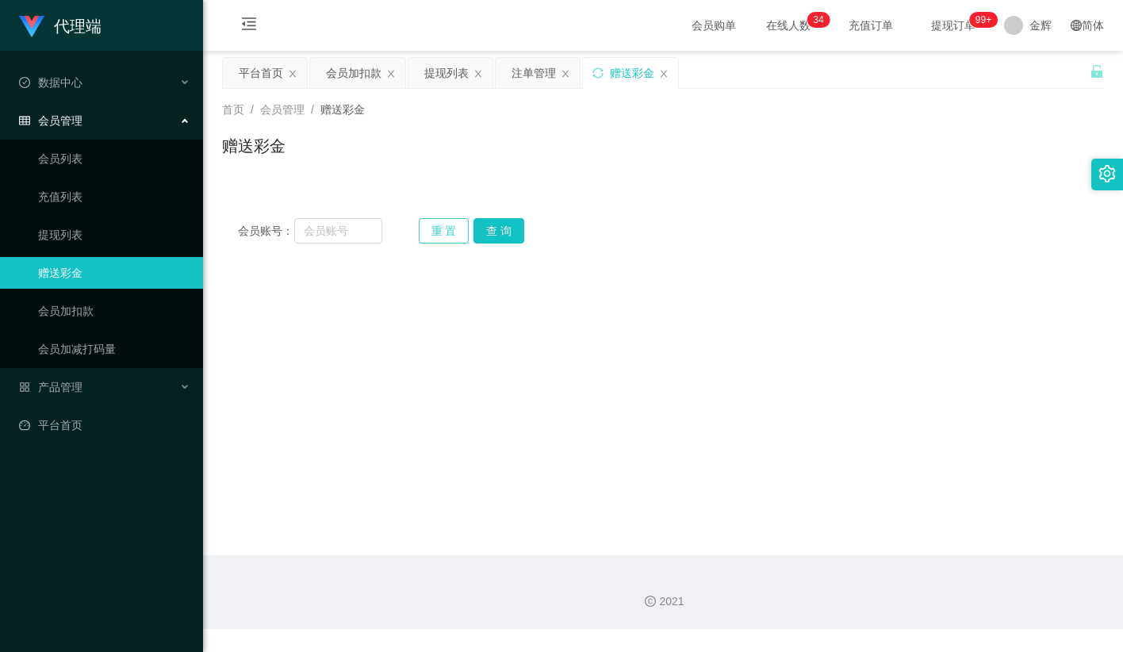
click at [440, 232] on button "重 置" at bounding box center [444, 230] width 51 height 25
click at [350, 227] on input "text" at bounding box center [338, 230] width 88 height 25
paste input "98894633"
type input "98894633"
click at [486, 227] on button "查 询" at bounding box center [498, 230] width 51 height 25
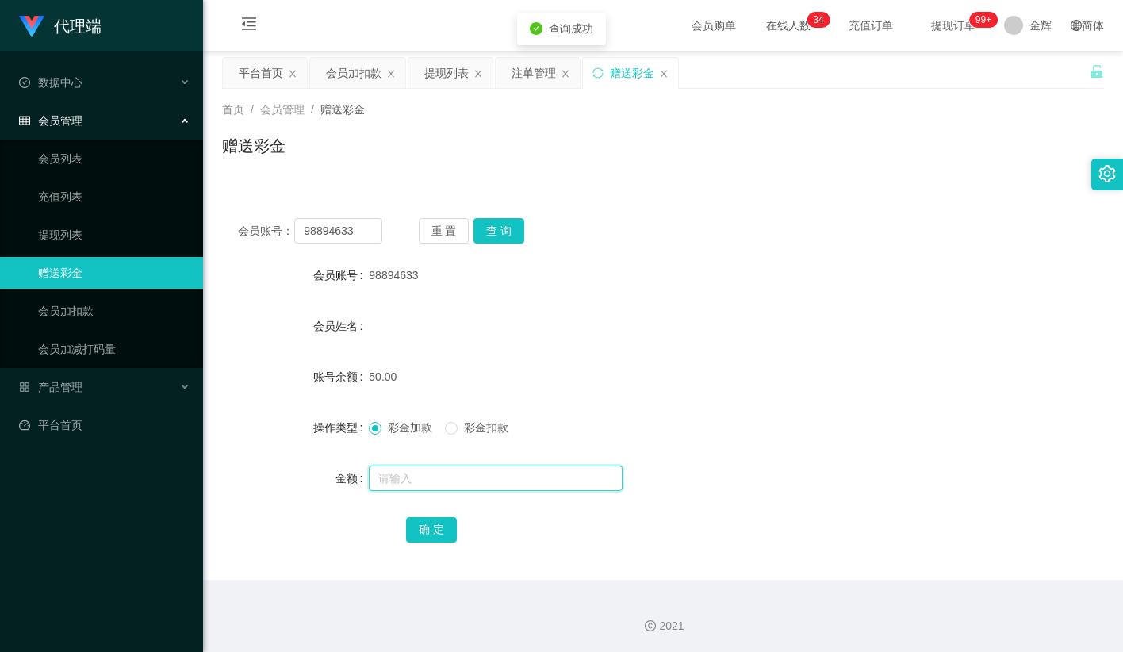
click at [407, 476] on input "text" at bounding box center [496, 478] width 254 height 25
type input "100"
click at [427, 531] on button "确 定" at bounding box center [431, 529] width 51 height 25
drag, startPoint x: 646, startPoint y: 407, endPoint x: 729, endPoint y: 338, distance: 108.1
click at [650, 402] on form "会员账号 98894633 会员姓名 账号余额 50.00 操作类型 彩金加款 彩金扣款 金额 确 定" at bounding box center [663, 401] width 882 height 285
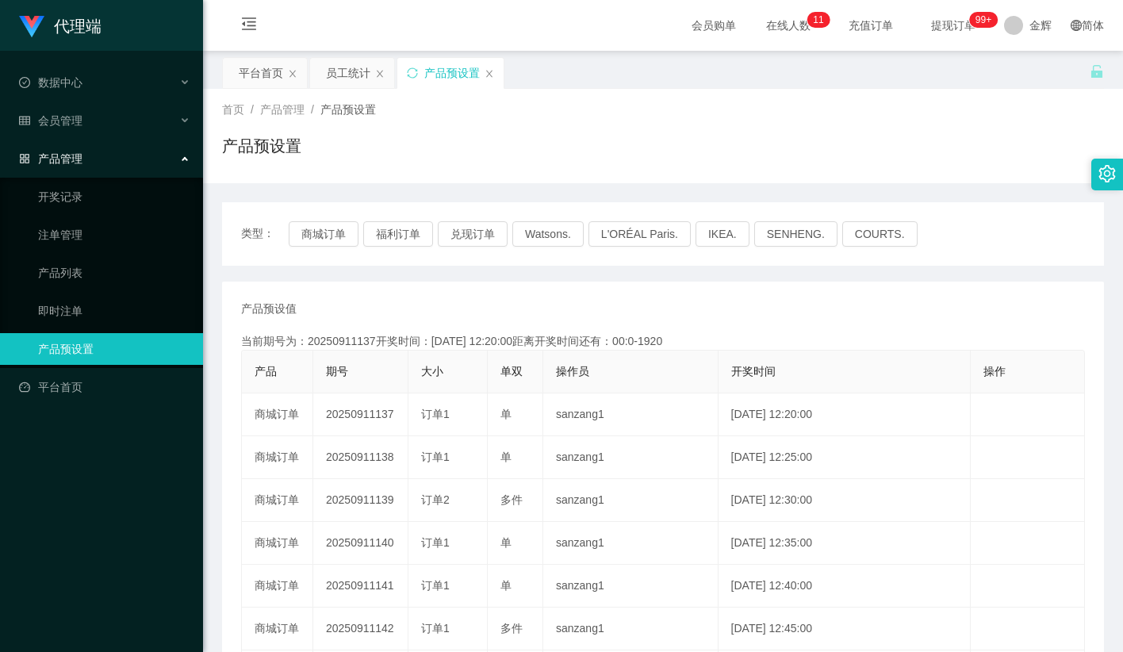
click at [714, 124] on div "首页 / 产品管理 / 产品预设置 / 产品预设置" at bounding box center [663, 136] width 882 height 69
click at [331, 238] on button "商城订单" at bounding box center [324, 233] width 70 height 25
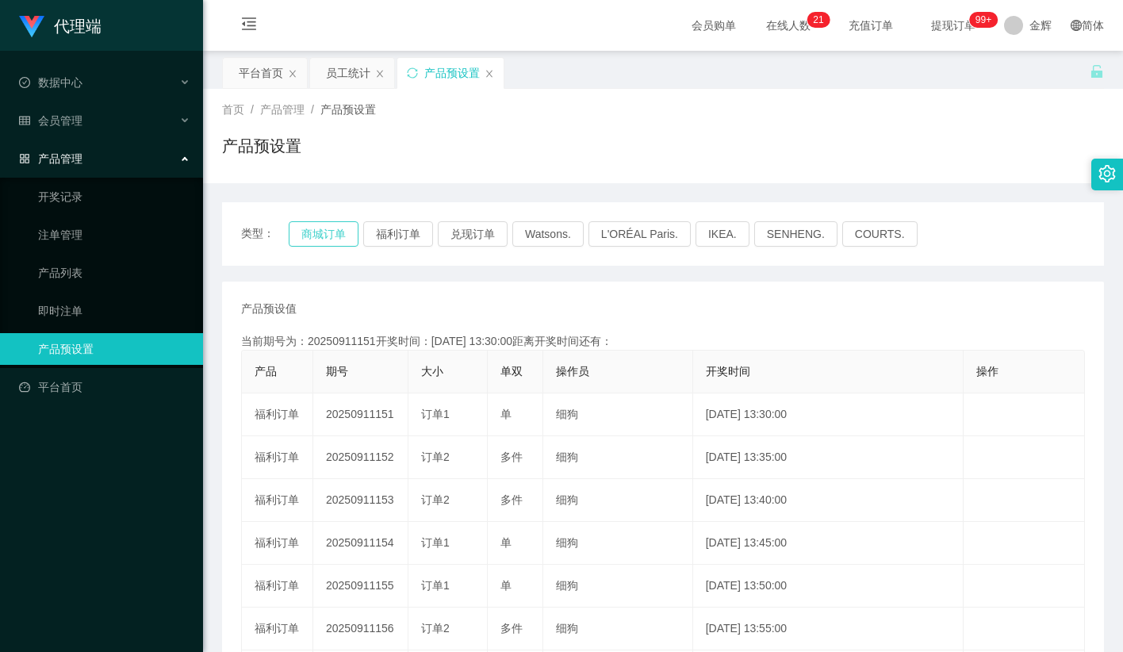
click at [331, 238] on button "商城订单" at bounding box center [324, 233] width 70 height 25
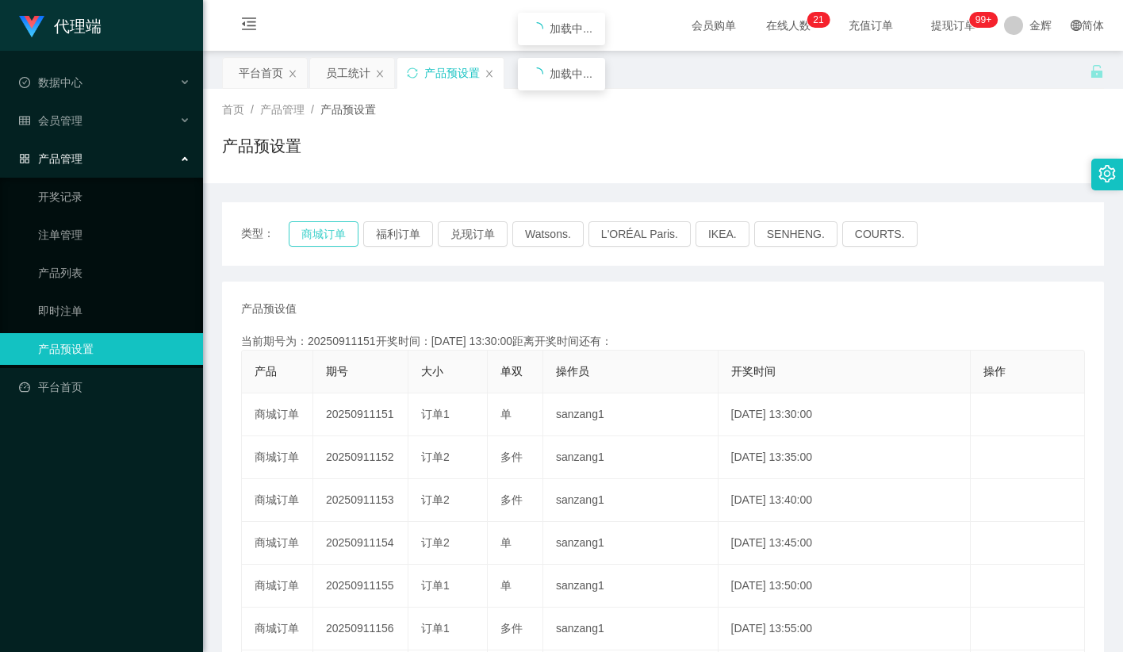
click at [336, 228] on button "商城订单" at bounding box center [324, 233] width 70 height 25
click at [338, 236] on button "商城订单" at bounding box center [324, 233] width 70 height 25
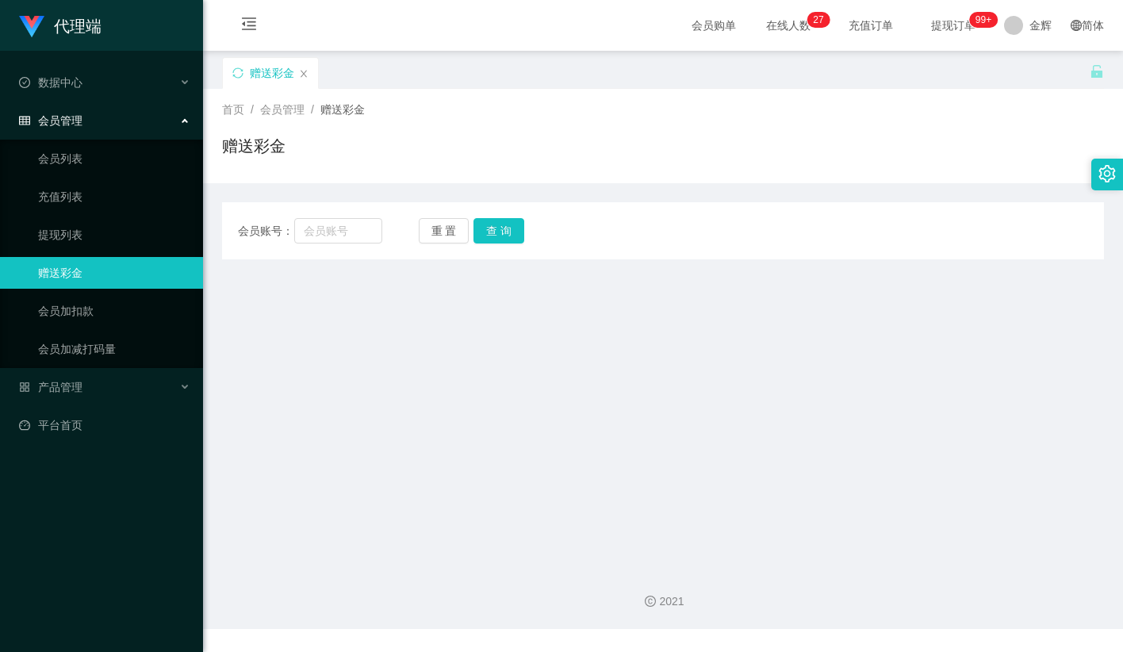
click at [959, 22] on span "提现订单 99+" at bounding box center [953, 25] width 60 height 11
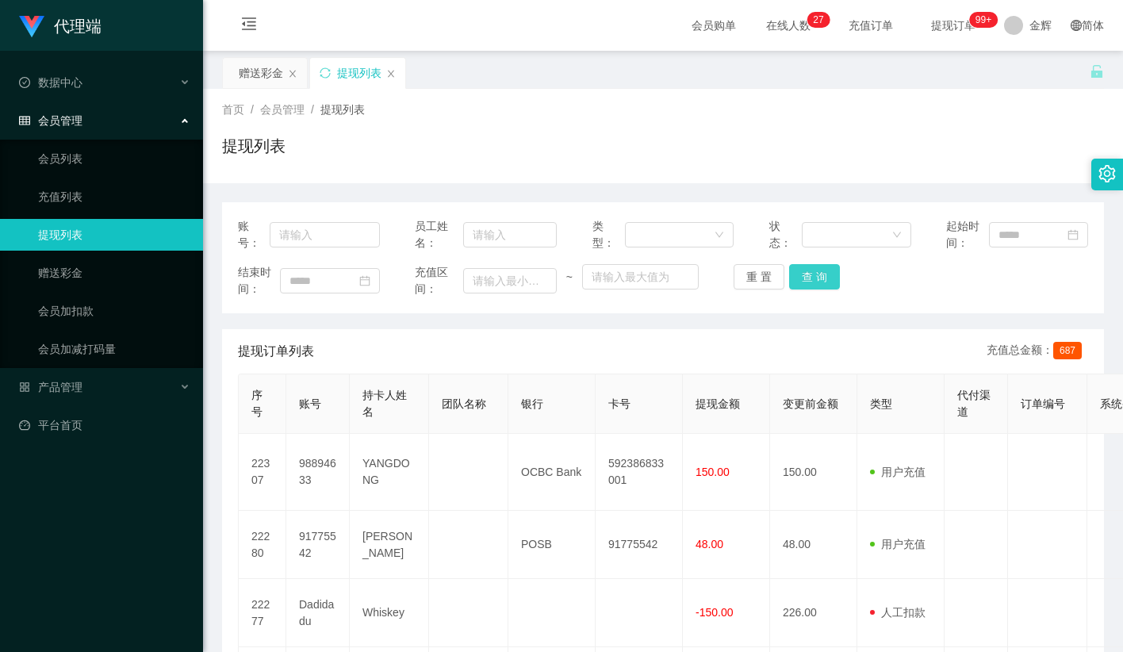
click at [836, 265] on button "查 询" at bounding box center [814, 276] width 51 height 25
click at [828, 269] on div "重 置 查 询" at bounding box center [805, 276] width 142 height 25
click at [828, 269] on button "查 询" at bounding box center [814, 276] width 51 height 25
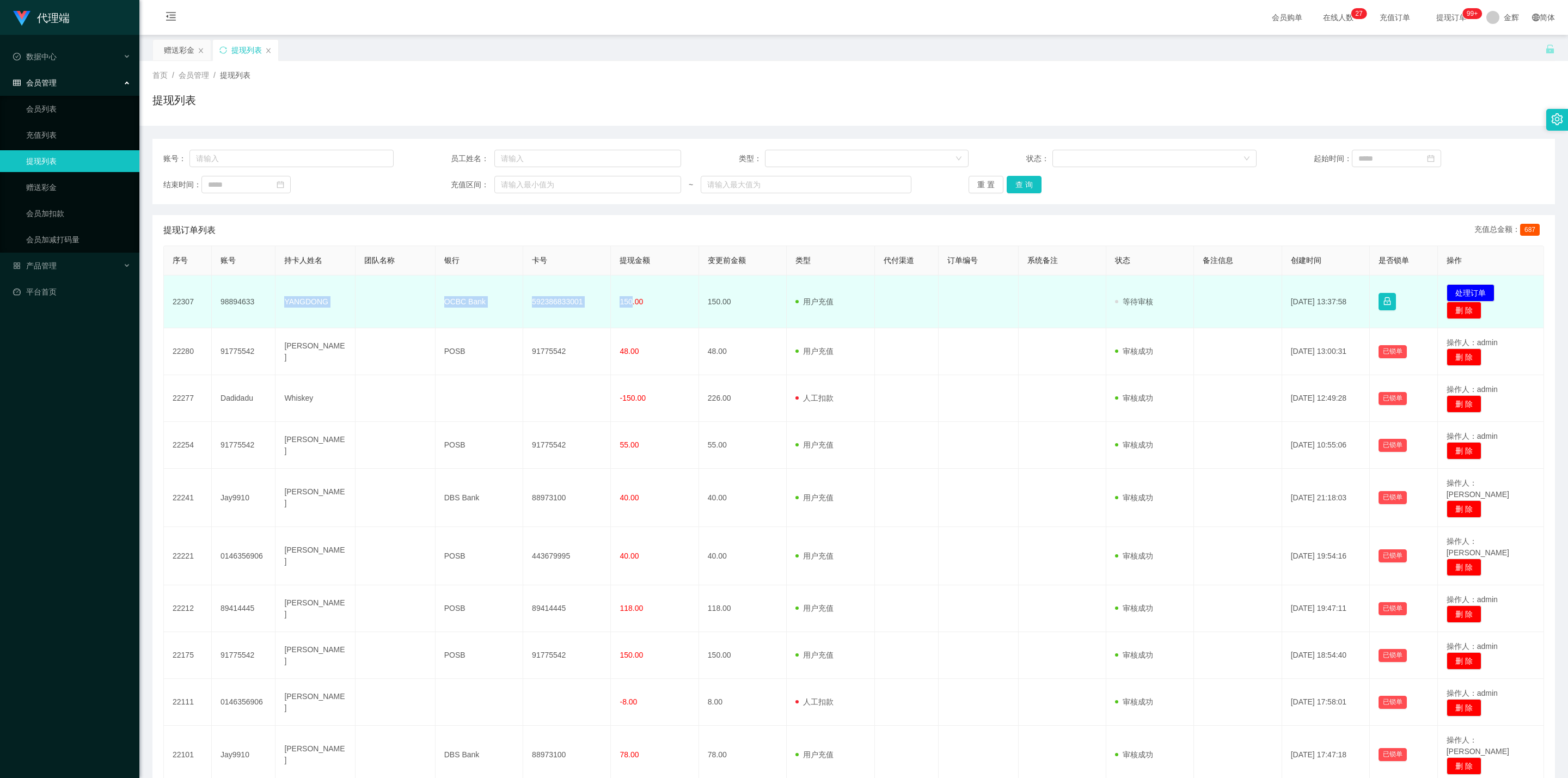
drag, startPoint x: 281, startPoint y: 303, endPoint x: 630, endPoint y: 301, distance: 349.0
click at [630, 301] on tr "22307 98894633 YANGDONG OCBC Bank 592386833001 150.00 150.00 用户充值 人工扣款 审核驳回 审核成…" at bounding box center [854, 301] width 1380 height 53
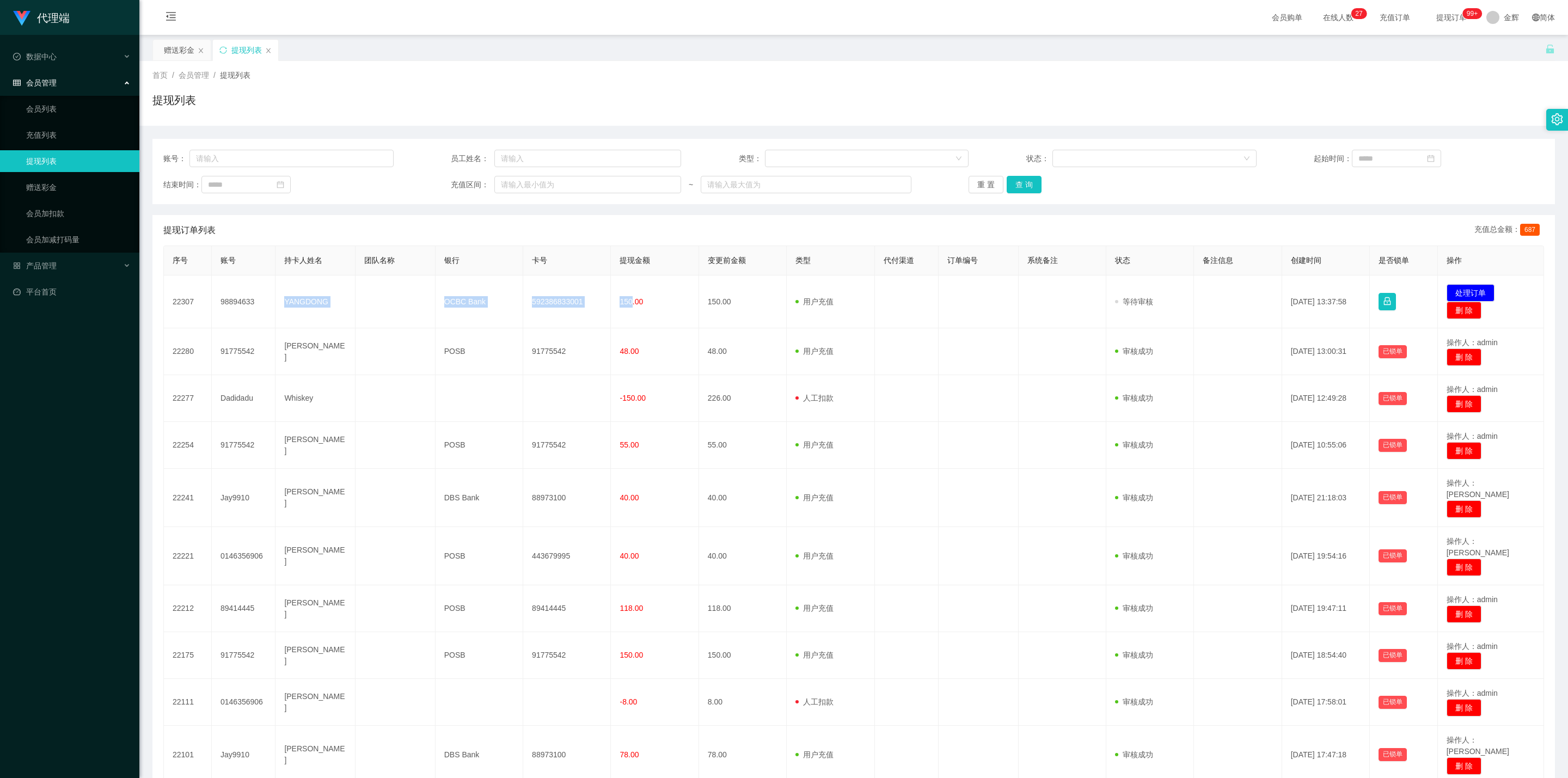
copy tr "YANGDONG OCBC Bank 592386833001 150"
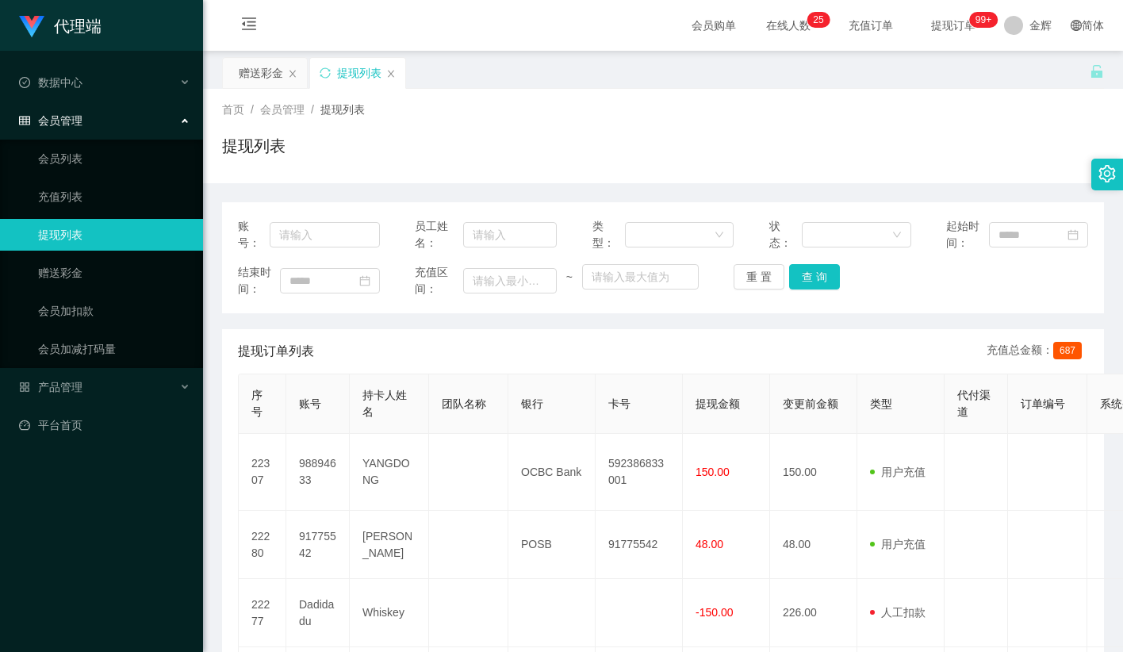
click at [600, 360] on div "提现订单列表 充值总金额： 687" at bounding box center [663, 351] width 850 height 44
click at [835, 145] on div "提现列表" at bounding box center [663, 152] width 882 height 36
click at [843, 145] on div "提现列表" at bounding box center [663, 152] width 882 height 36
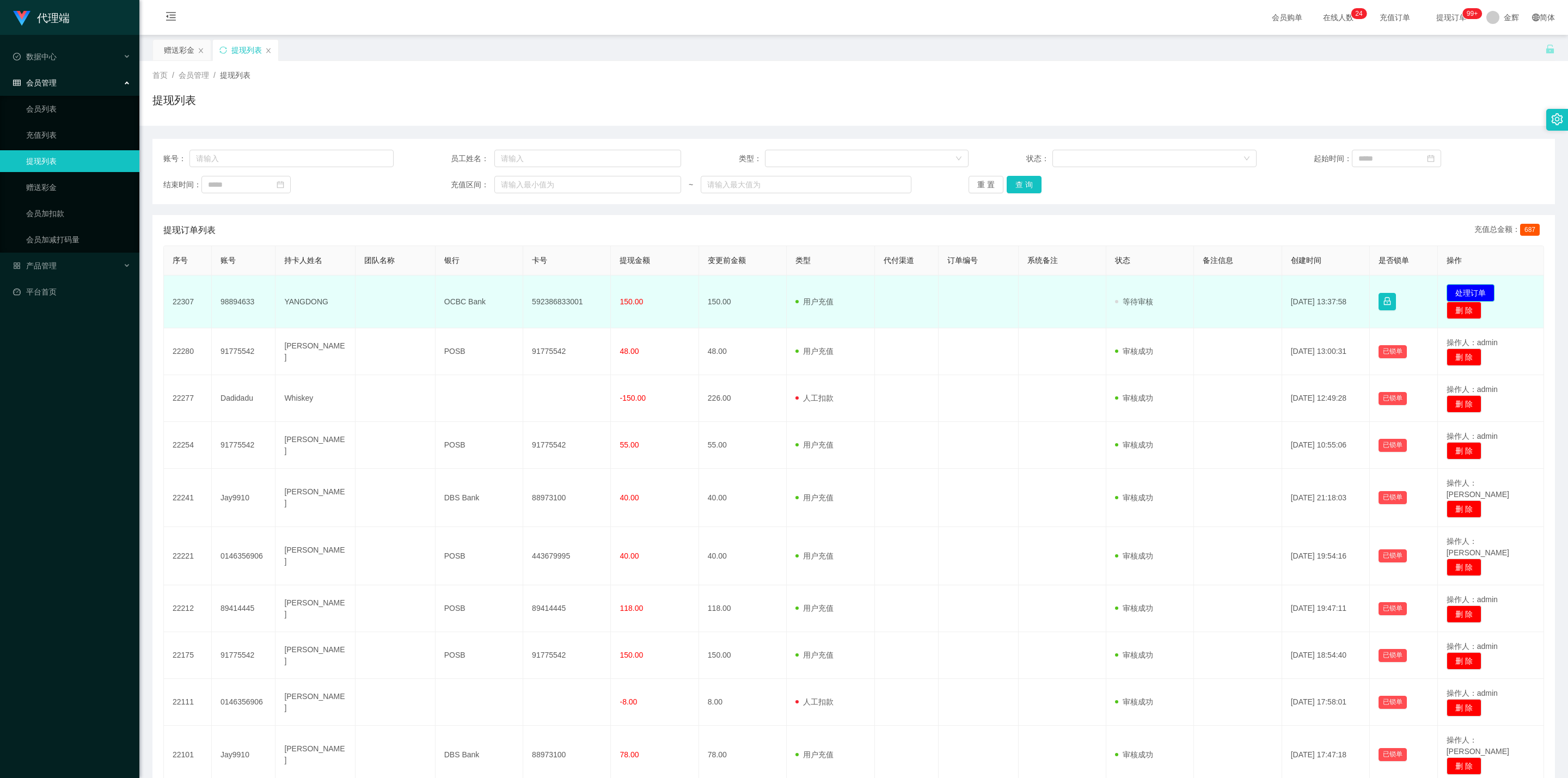
click at [770, 293] on button "处理订单" at bounding box center [1471, 293] width 48 height 17
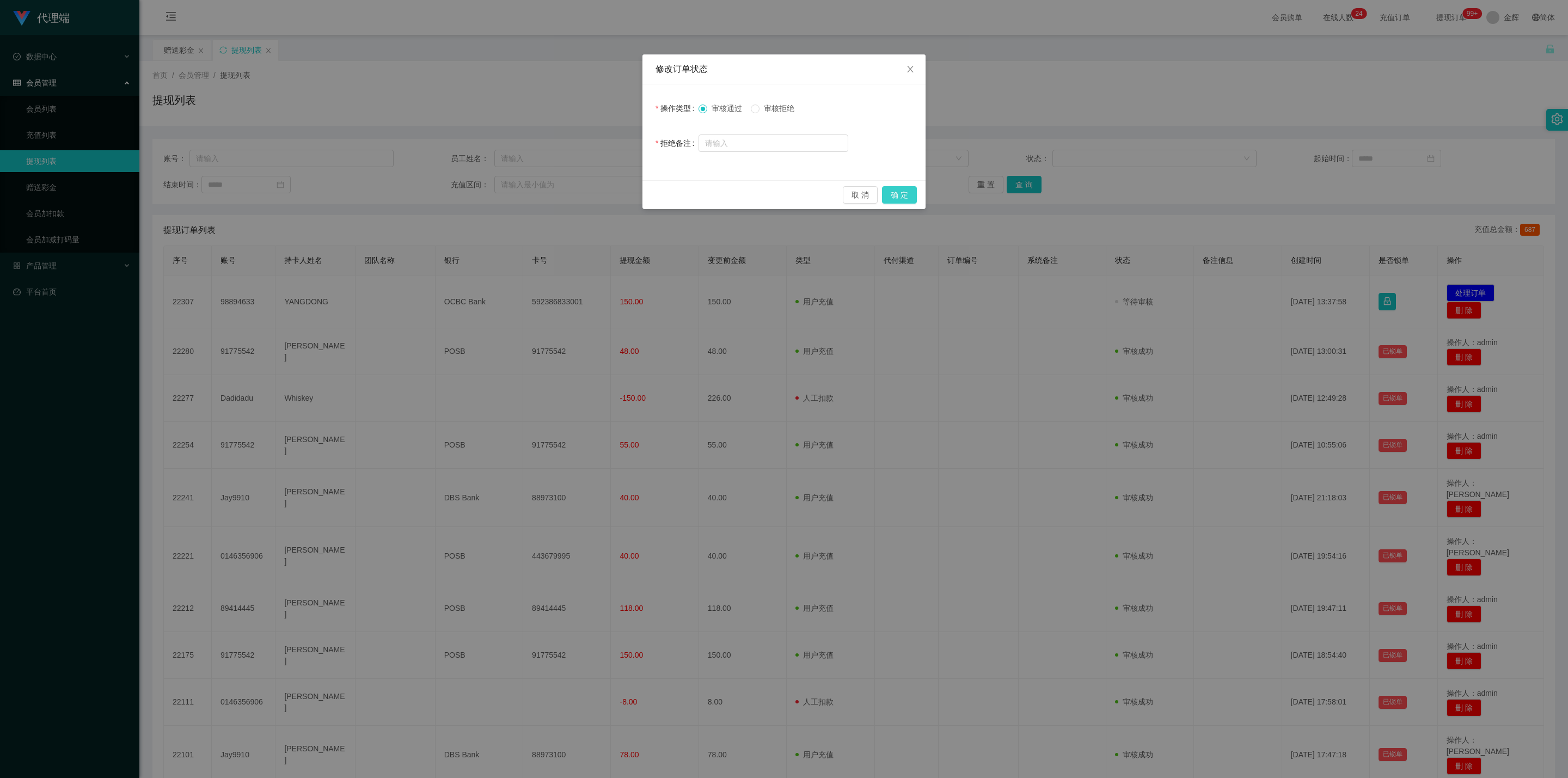
drag, startPoint x: 903, startPoint y: 196, endPoint x: 945, endPoint y: 150, distance: 62.3
click at [770, 196] on button "确 定" at bounding box center [899, 194] width 35 height 17
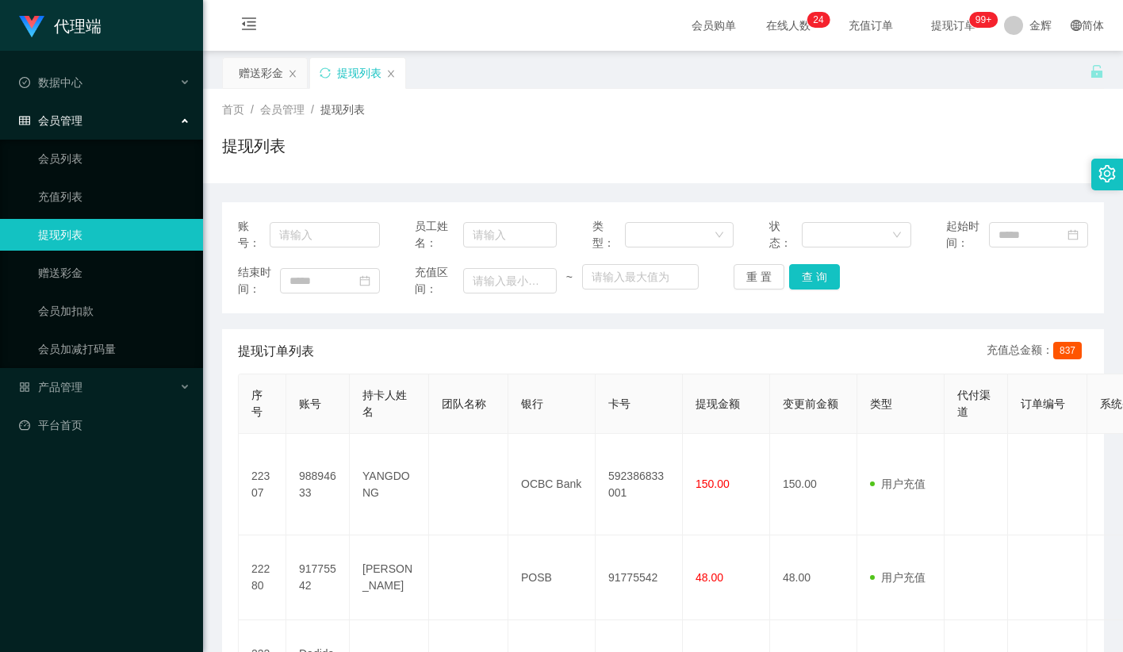
drag, startPoint x: 540, startPoint y: 117, endPoint x: 583, endPoint y: 86, distance: 52.8
click at [545, 113] on div "首页 / 会员管理 / 提现列表 /" at bounding box center [663, 110] width 882 height 17
click at [75, 300] on link "会员加扣款" at bounding box center [114, 311] width 152 height 32
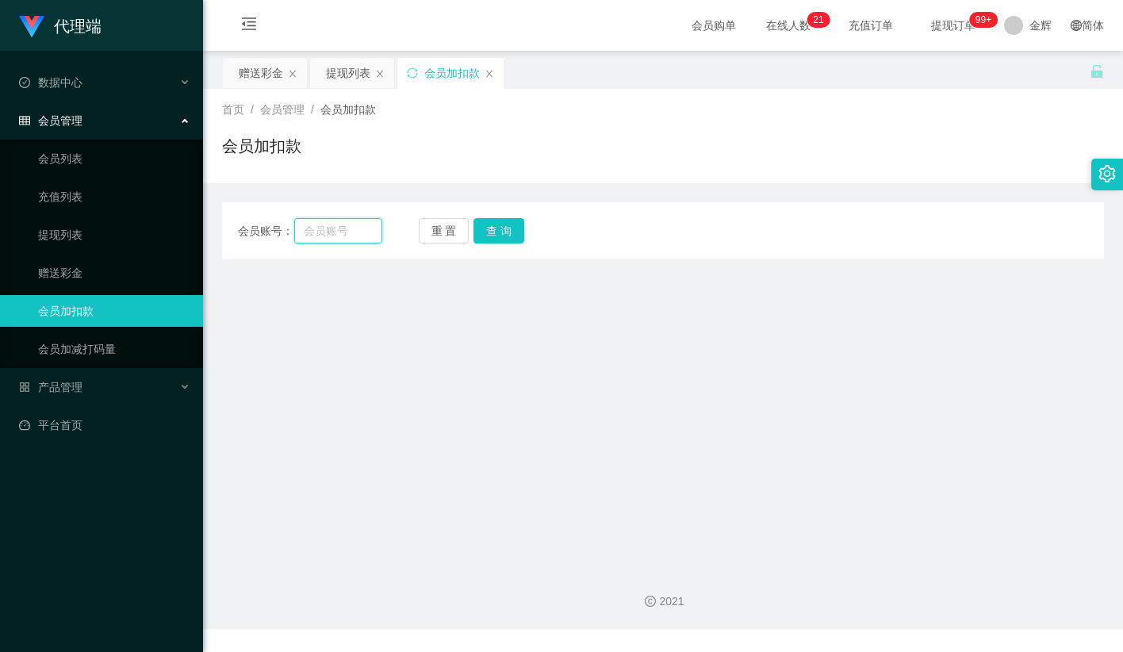
click at [343, 231] on input "text" at bounding box center [338, 230] width 88 height 25
drag, startPoint x: 443, startPoint y: 233, endPoint x: 341, endPoint y: 231, distance: 101.5
click at [443, 232] on button "重 置" at bounding box center [444, 230] width 51 height 25
click at [335, 231] on input "text" at bounding box center [338, 230] width 88 height 25
paste input "98894633"
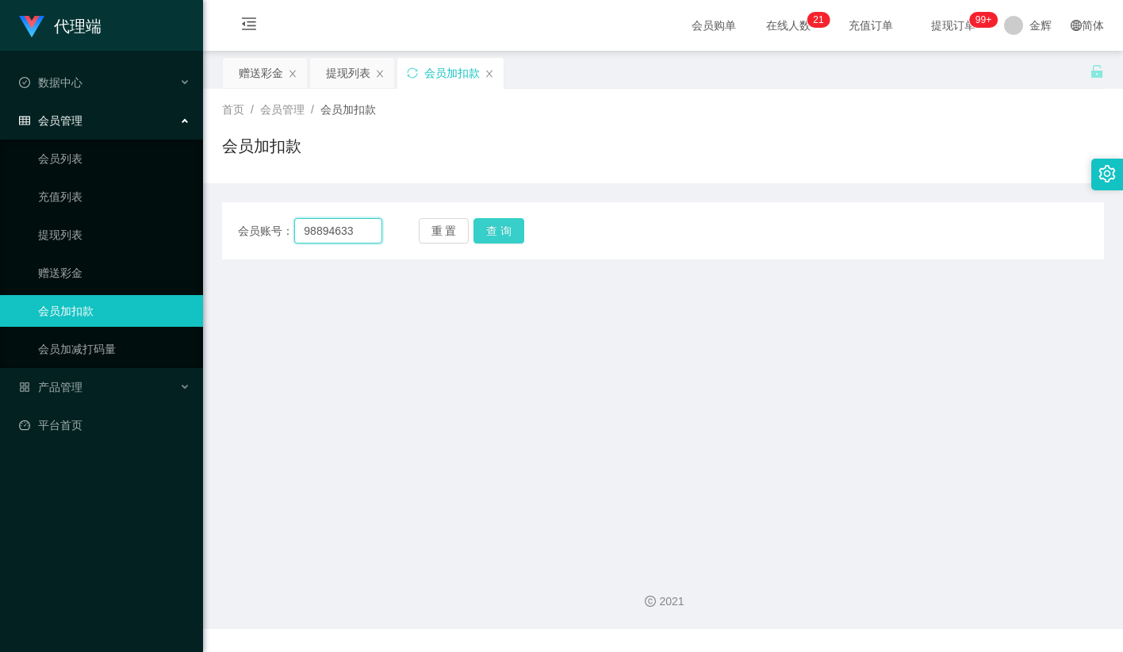
type input "98894633"
click at [488, 231] on button "查 询" at bounding box center [498, 230] width 51 height 25
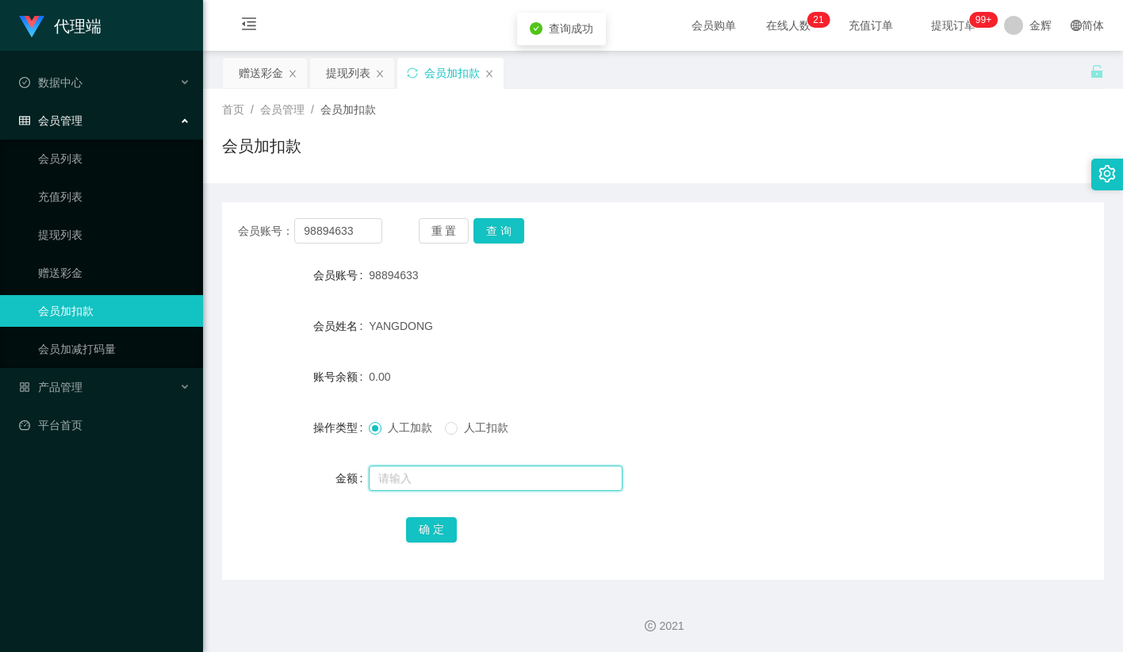
click at [412, 481] on input "text" at bounding box center [496, 478] width 254 height 25
type input "65"
click at [433, 535] on button "确 定" at bounding box center [431, 529] width 51 height 25
drag, startPoint x: 640, startPoint y: 351, endPoint x: 864, endPoint y: 64, distance: 363.3
click at [640, 350] on form "会员账号 98894633 会员姓名 YANGDONG 账号余额 65.00 操作类型 人工加款 人工扣款 金额 确 定" at bounding box center [663, 401] width 882 height 285
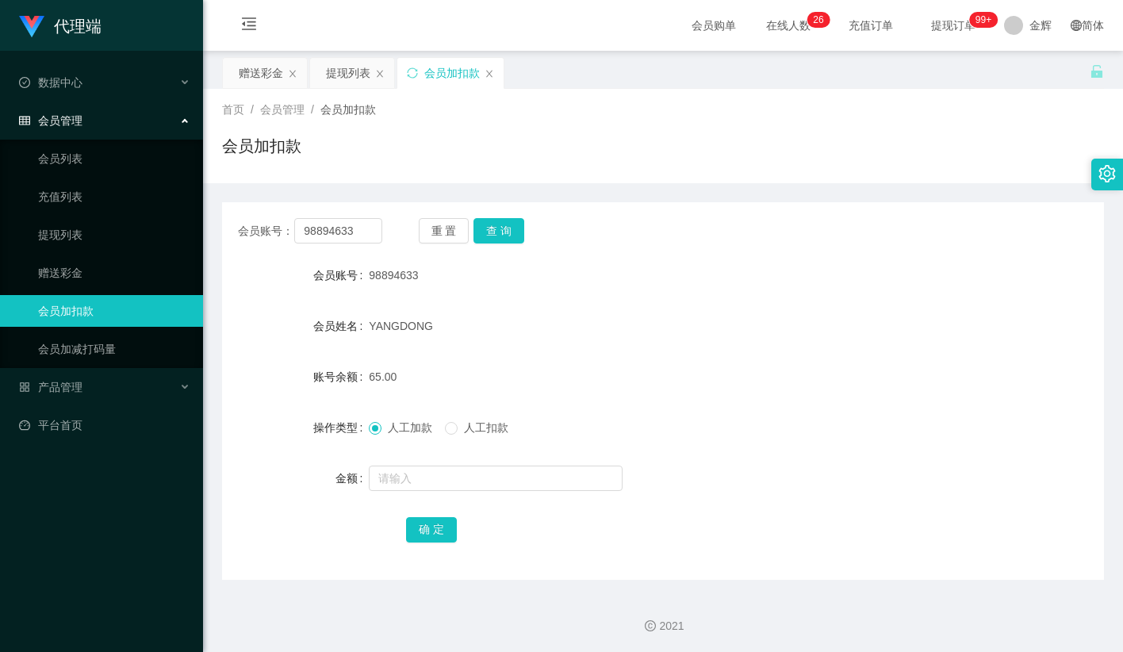
drag, startPoint x: 635, startPoint y: 222, endPoint x: 648, endPoint y: 215, distance: 14.6
click at [635, 222] on div "会员账号： 98894633 重 置 查 询" at bounding box center [663, 230] width 882 height 25
click at [486, 231] on button "查 询" at bounding box center [498, 230] width 51 height 25
click at [488, 231] on button "查 询" at bounding box center [498, 230] width 51 height 25
drag, startPoint x: 752, startPoint y: 205, endPoint x: 802, endPoint y: 165, distance: 64.3
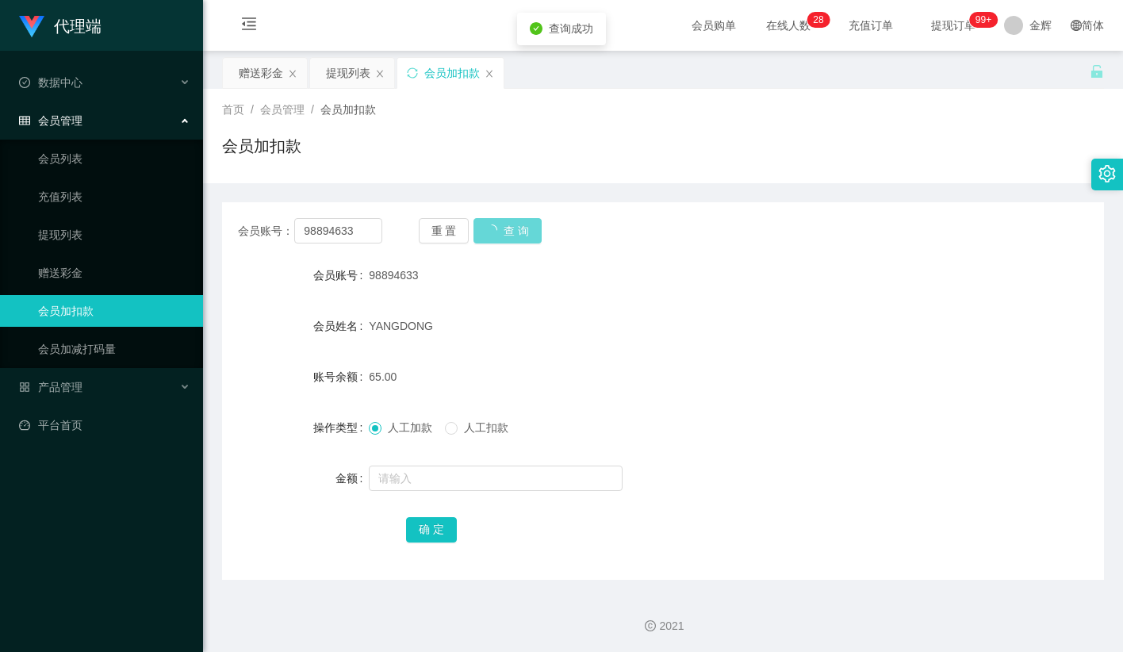
click at [753, 205] on div "会员账号： 98894633 重 置 查 询 会员账号 98894633 会员姓名 YANGDONG 账号余额 65.00 操作类型 人工加款 人工扣款 金额…" at bounding box center [663, 390] width 882 height 377
click at [561, 152] on div "会员加扣款" at bounding box center [663, 152] width 882 height 36
click at [740, 231] on div "会员账号： 98894633 重 置 查 询" at bounding box center [663, 230] width 882 height 25
